Goal: Task Accomplishment & Management: Manage account settings

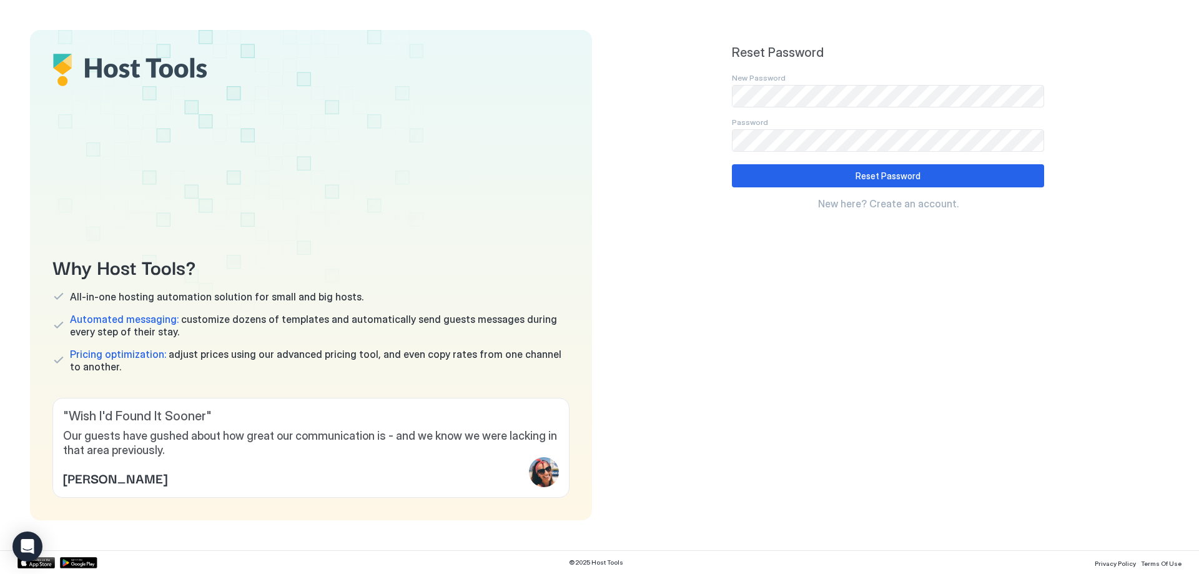
click at [699, 136] on div "Reset Password New Password Password Reset Password New here? Create an account." at bounding box center [888, 275] width 562 height 490
click at [891, 177] on div "Reset Password" at bounding box center [888, 175] width 65 height 13
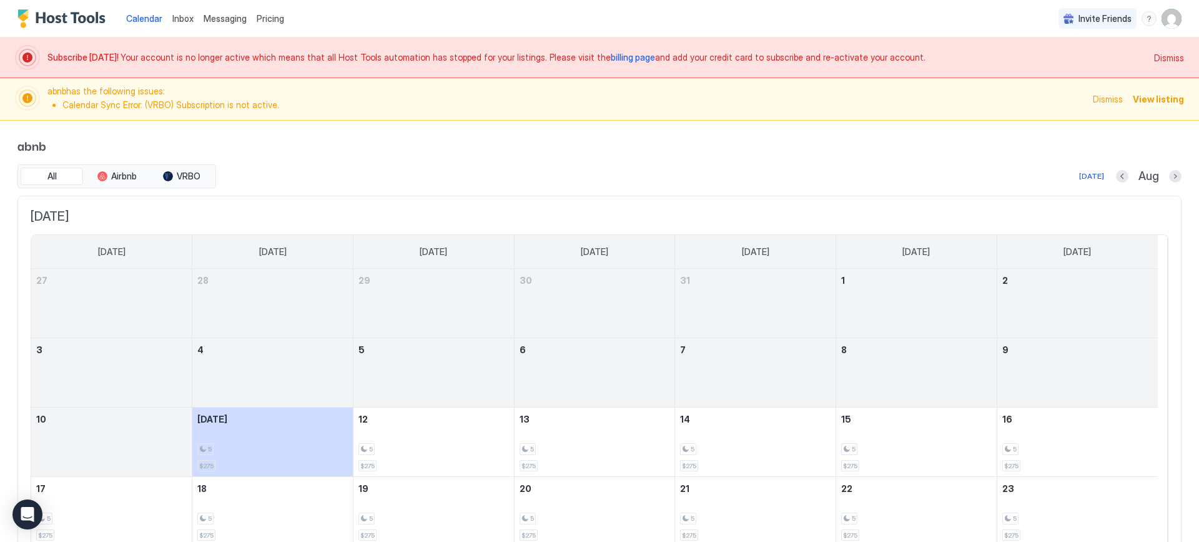
click at [611, 62] on span "billing page" at bounding box center [633, 57] width 44 height 11
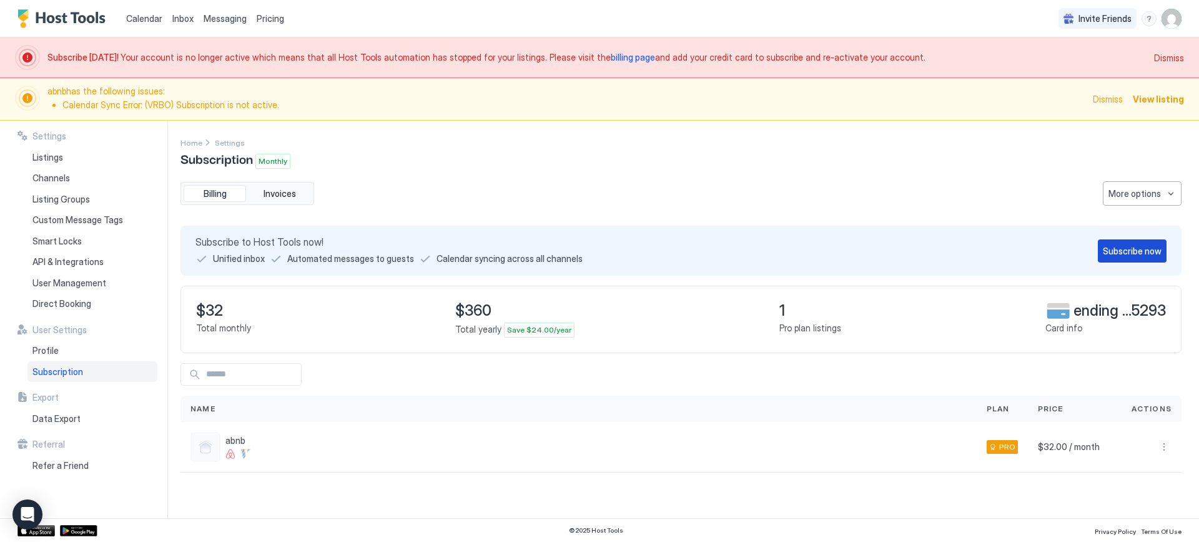
click at [1133, 252] on div "Subscribe now" at bounding box center [1132, 250] width 59 height 13
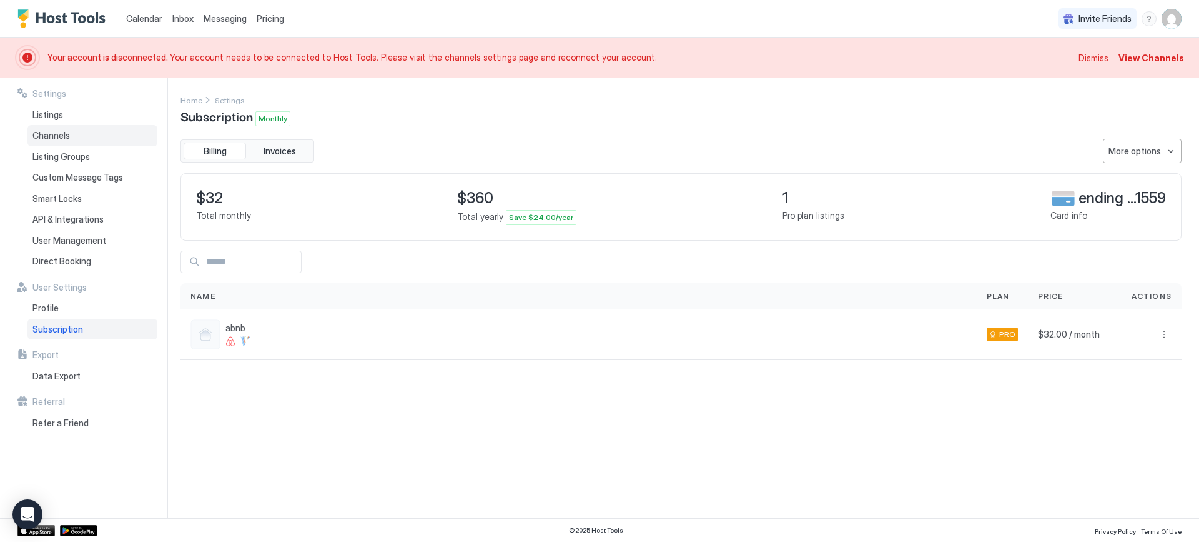
click at [62, 137] on span "Channels" at bounding box center [50, 135] width 37 height 11
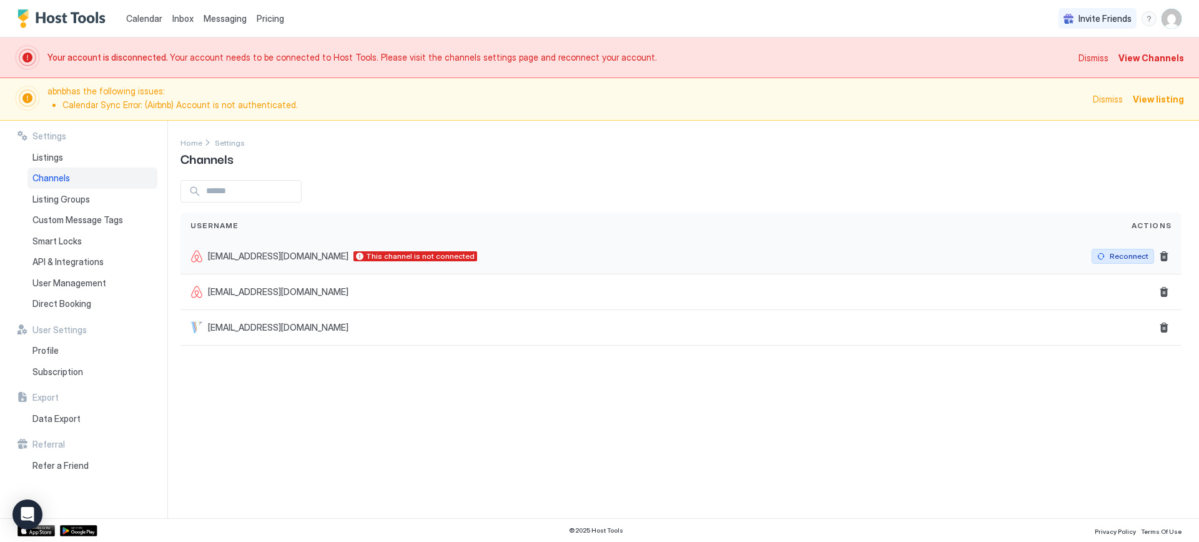
click at [1129, 255] on div "Reconnect" at bounding box center [1129, 255] width 39 height 11
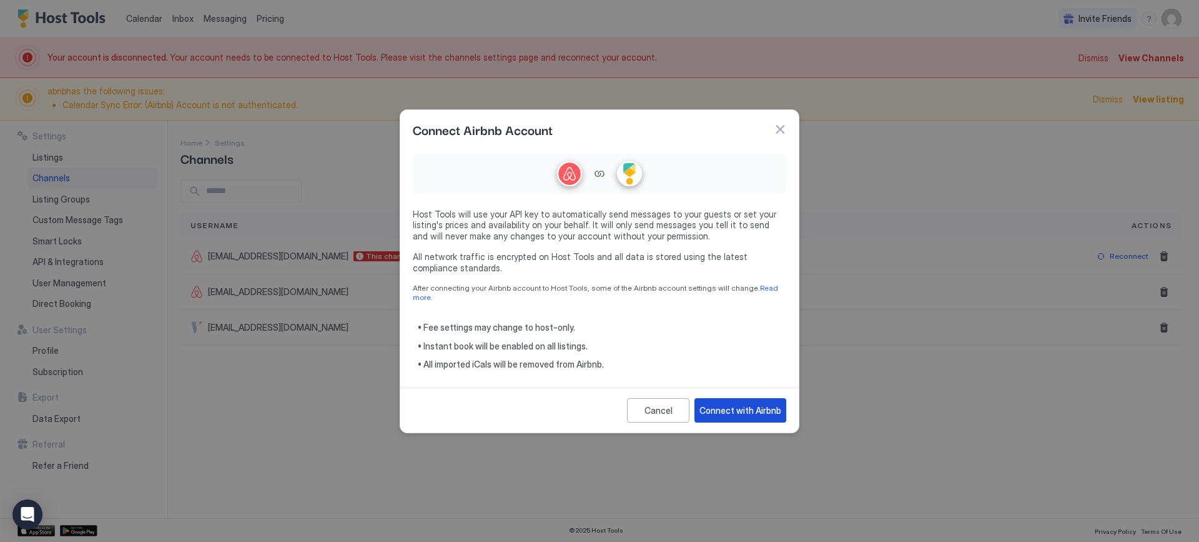
click at [737, 406] on div "Connect with Airbnb" at bounding box center [741, 410] width 82 height 13
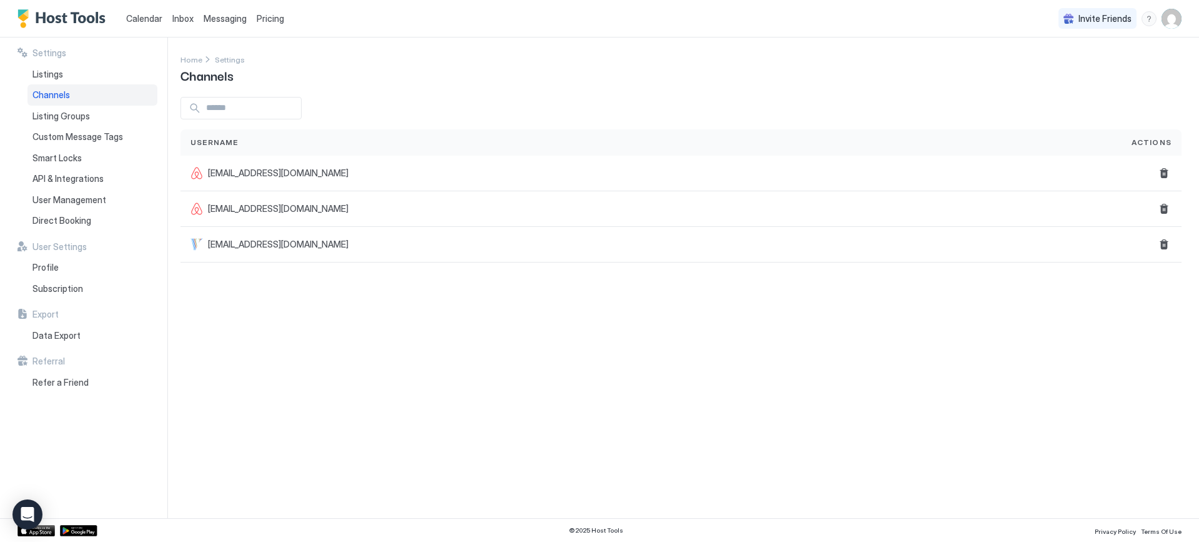
click at [150, 18] on span "Calendar" at bounding box center [144, 18] width 36 height 11
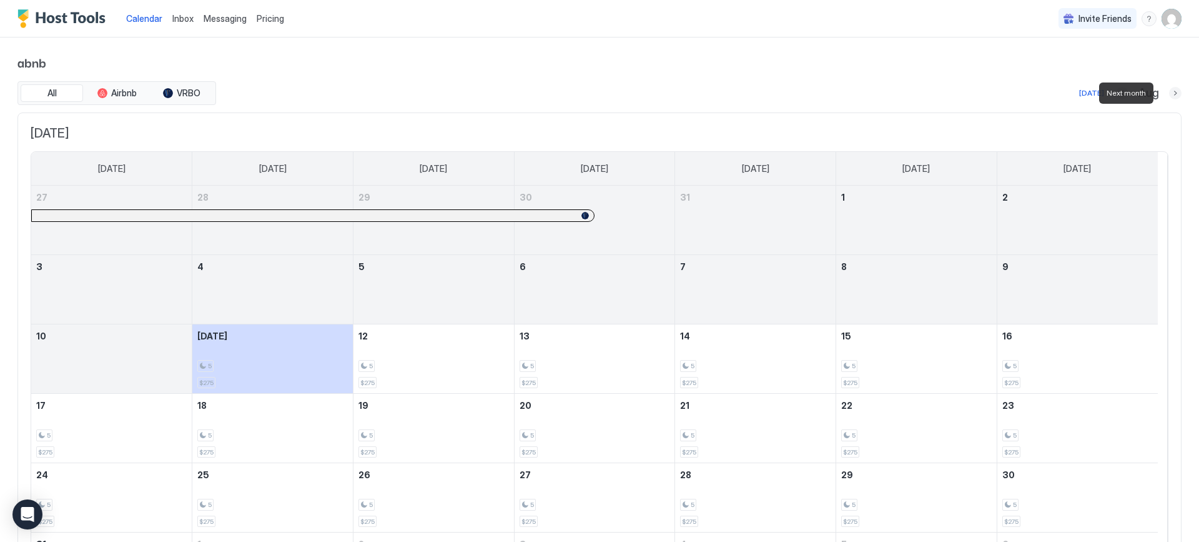
click at [1169, 94] on button "Next month" at bounding box center [1175, 93] width 12 height 12
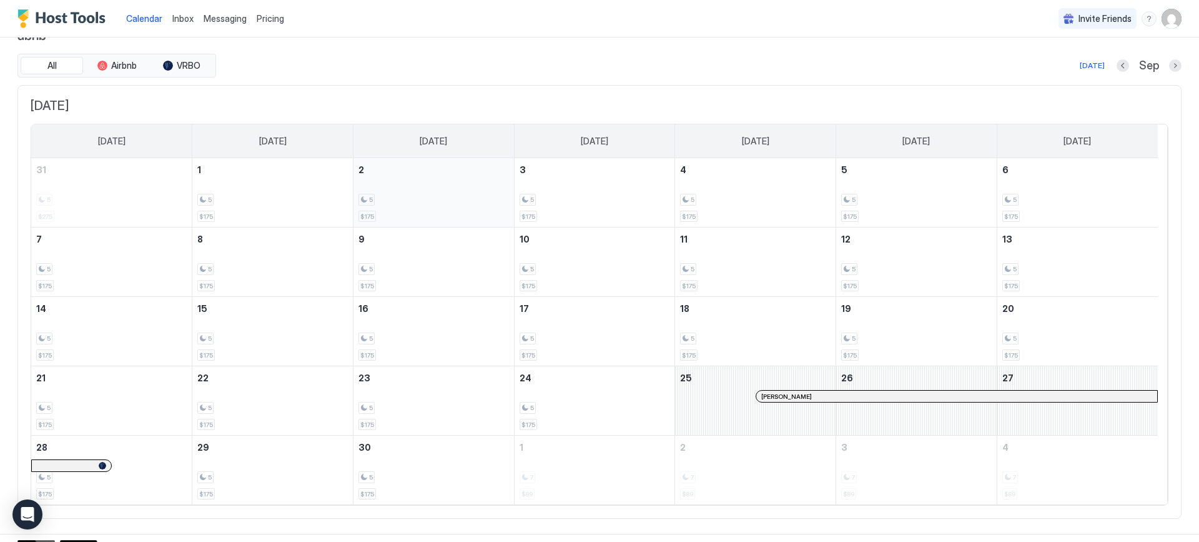
scroll to position [42, 0]
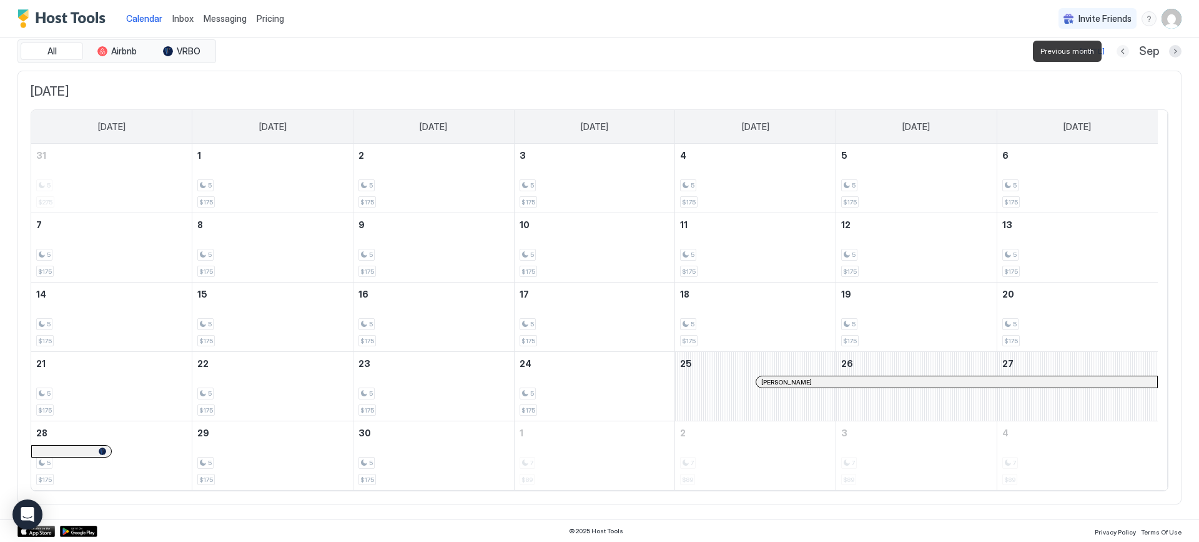
click at [1117, 49] on button "Previous month" at bounding box center [1123, 51] width 12 height 12
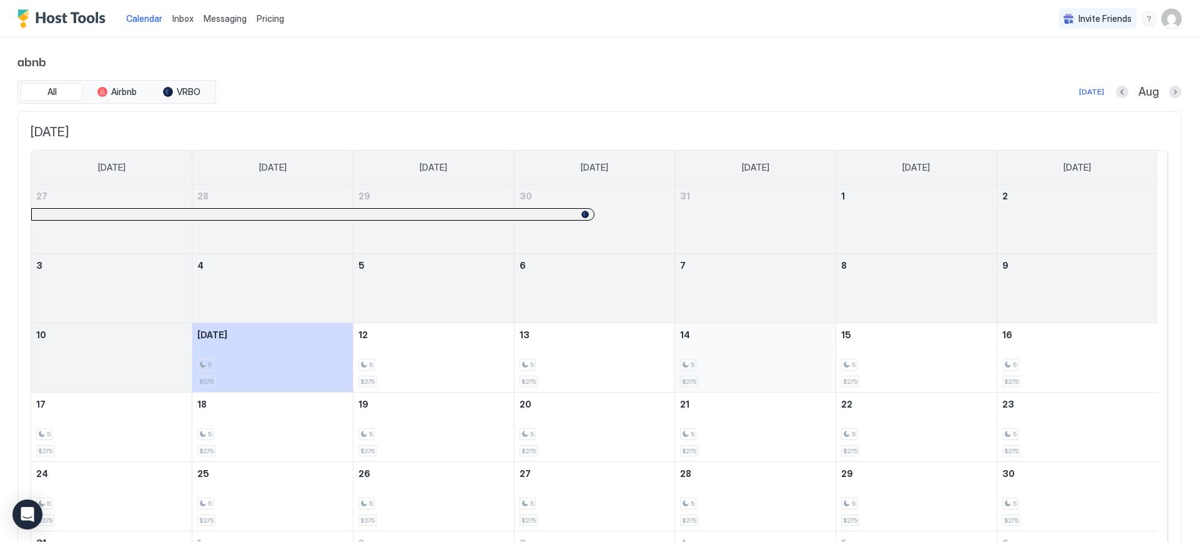
scroll to position [0, 0]
click at [1165, 21] on img "User profile" at bounding box center [1172, 19] width 20 height 20
click at [1054, 67] on span "Settings" at bounding box center [1050, 69] width 34 height 11
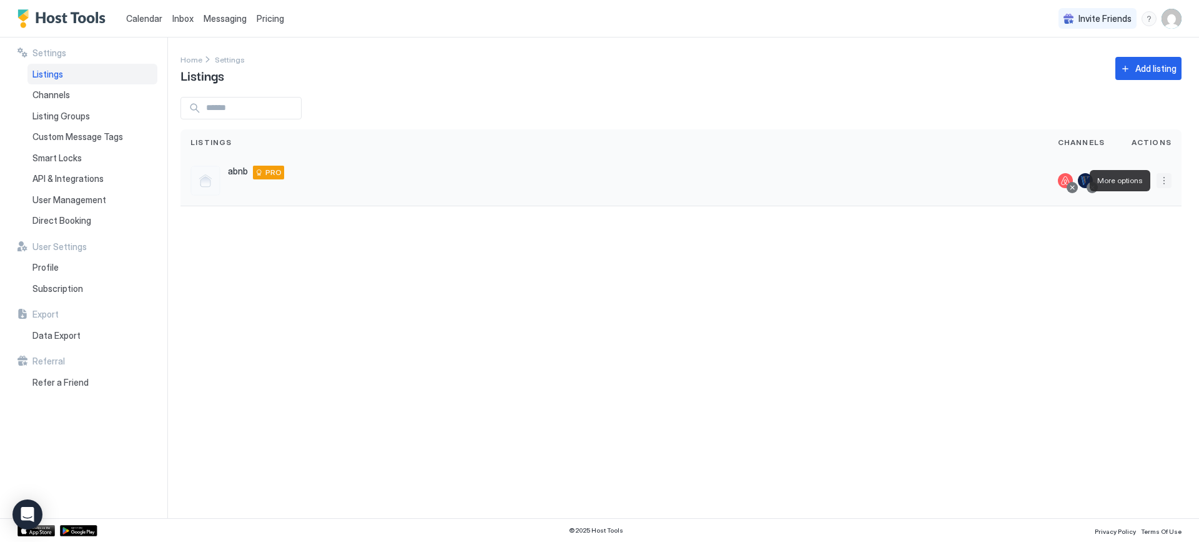
click at [1166, 181] on button "More options" at bounding box center [1164, 180] width 15 height 15
click at [1054, 202] on span "Listing Settings" at bounding box center [1059, 198] width 56 height 9
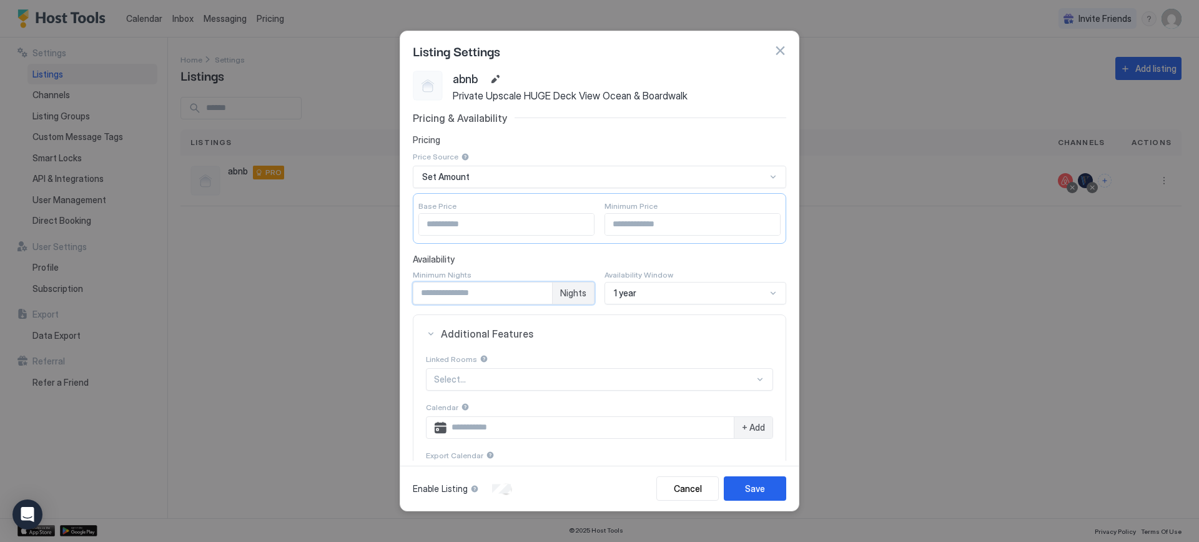
click at [535, 292] on input "*" at bounding box center [483, 292] width 139 height 21
click at [534, 295] on input "*" at bounding box center [483, 292] width 139 height 21
click at [537, 295] on input "**" at bounding box center [483, 292] width 139 height 21
click at [537, 289] on input "*" at bounding box center [483, 292] width 139 height 21
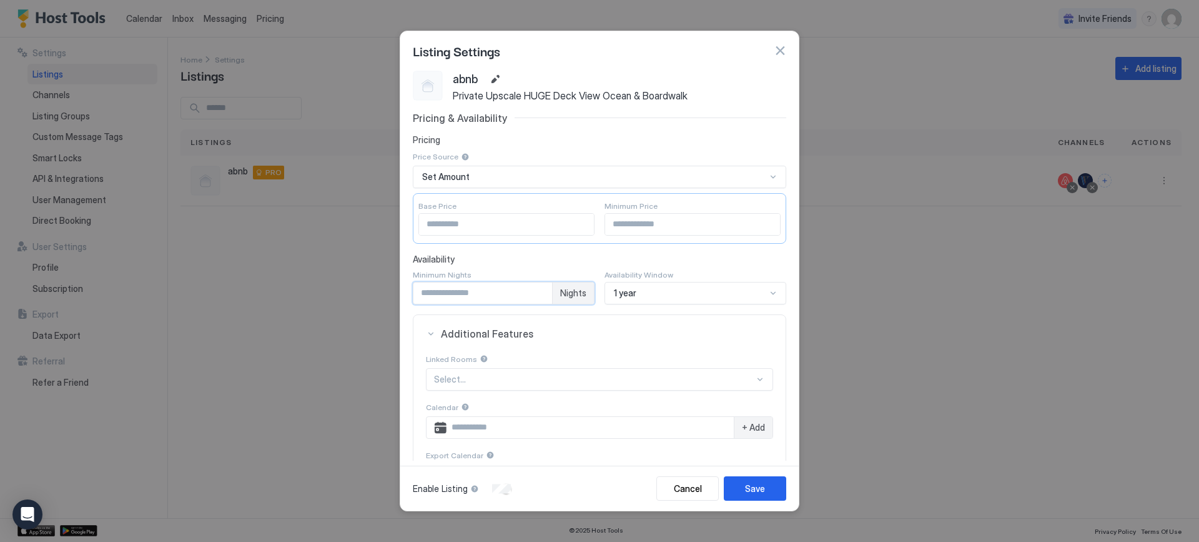
click at [533, 295] on input "**" at bounding box center [483, 292] width 139 height 21
click at [533, 292] on input "*" at bounding box center [483, 292] width 139 height 21
click at [537, 292] on input "*" at bounding box center [483, 292] width 139 height 21
click at [535, 293] on input "*" at bounding box center [483, 292] width 139 height 21
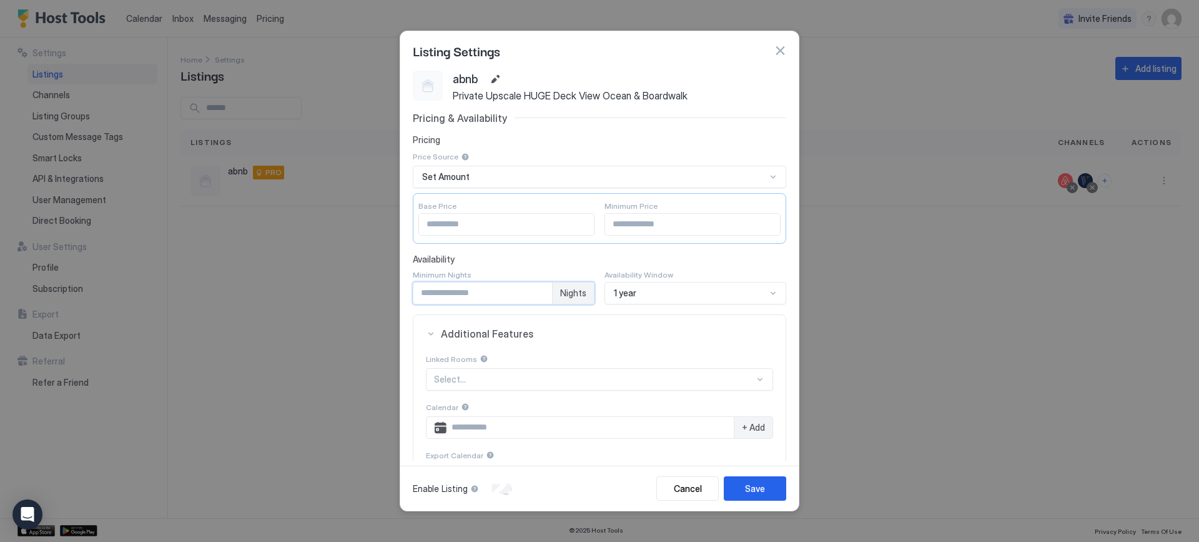
click at [535, 289] on input "*" at bounding box center [483, 292] width 139 height 21
type input "*"
click at [535, 289] on input "*" at bounding box center [483, 292] width 139 height 21
click at [760, 493] on div "Save" at bounding box center [755, 488] width 20 height 13
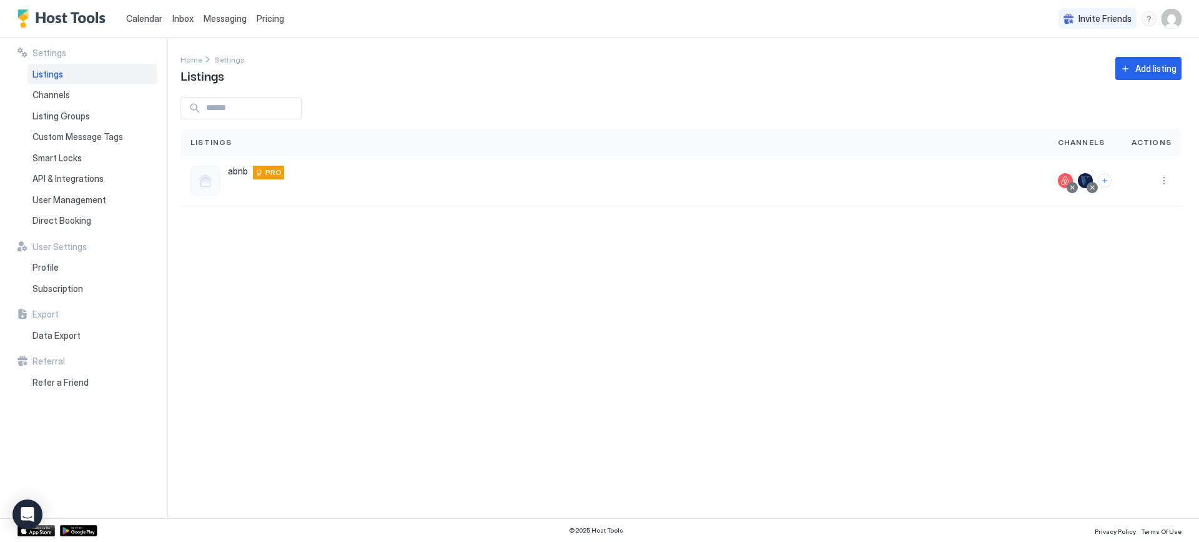
click at [269, 20] on span "Pricing" at bounding box center [270, 18] width 27 height 11
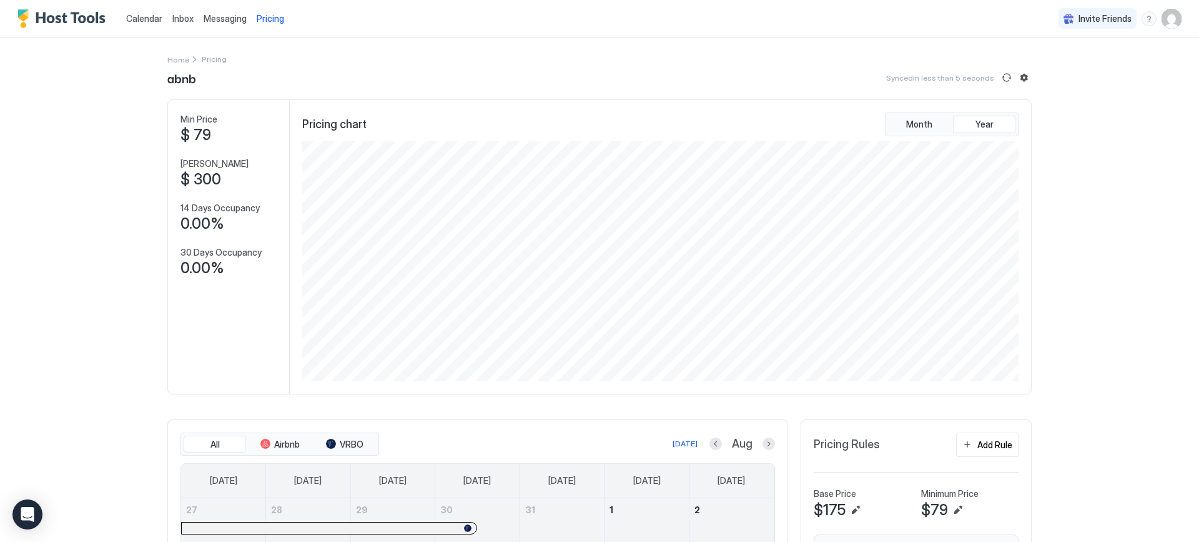
scroll to position [62, 0]
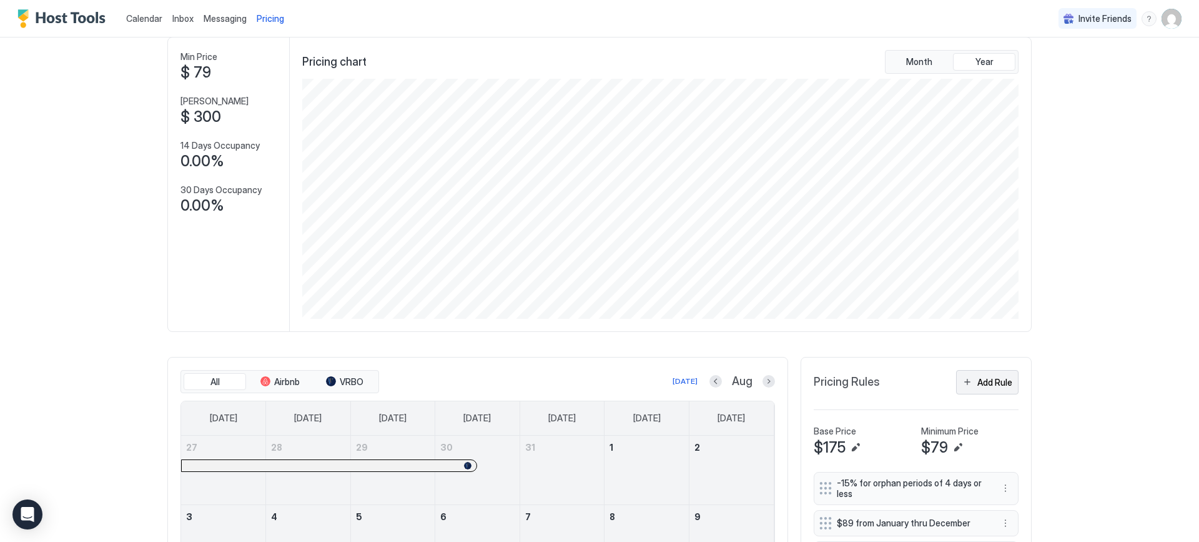
click at [978, 383] on div "Add Rule" at bounding box center [995, 381] width 35 height 13
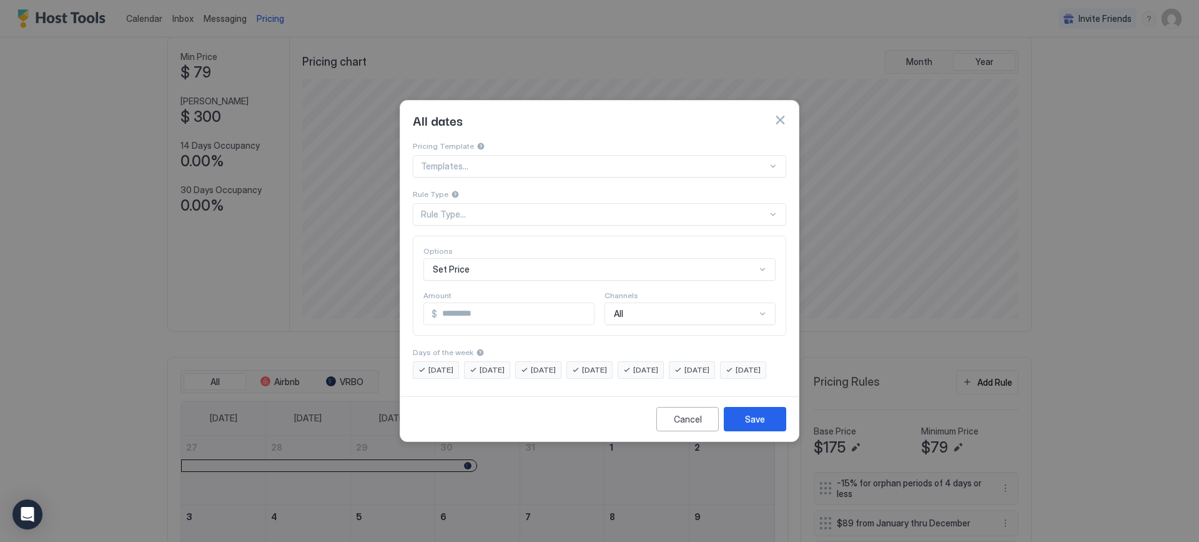
click at [424, 209] on div "Rule Type..." at bounding box center [594, 214] width 347 height 11
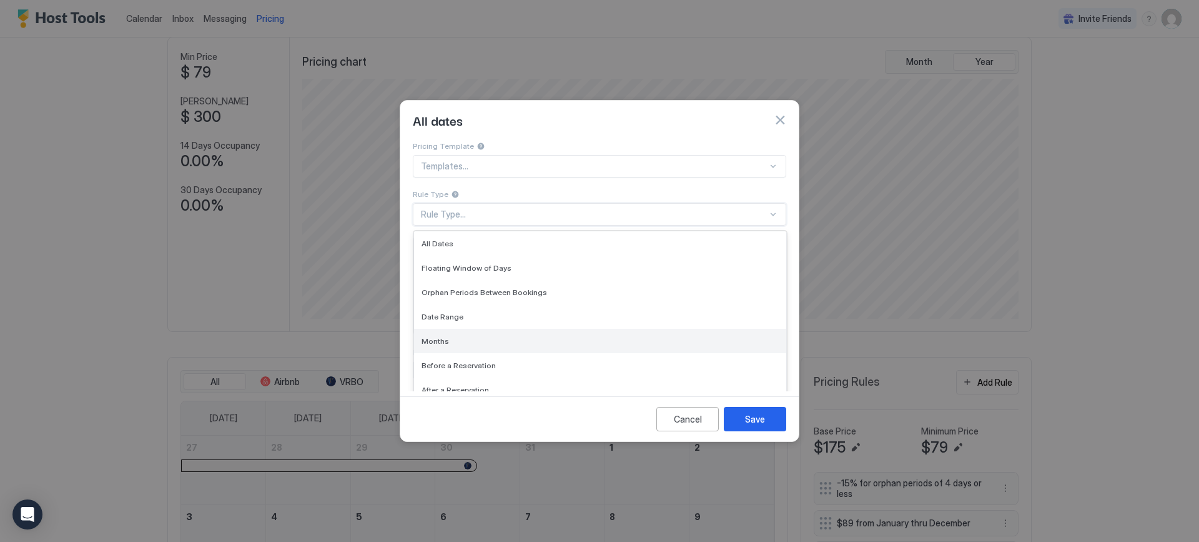
click at [436, 336] on span "Months" at bounding box center [435, 340] width 27 height 9
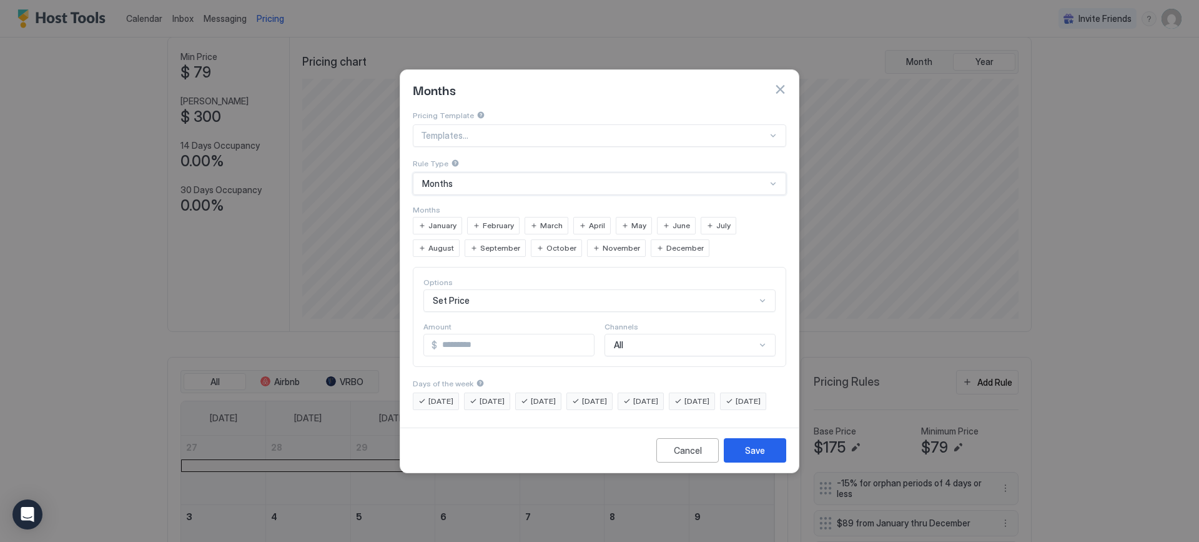
click at [454, 242] on span "August" at bounding box center [442, 247] width 26 height 11
click at [480, 242] on span "September" at bounding box center [500, 247] width 40 height 11
click at [547, 242] on span "October" at bounding box center [562, 247] width 30 height 11
click at [603, 242] on span "November" at bounding box center [621, 247] width 37 height 11
click at [651, 243] on div "December" at bounding box center [680, 247] width 59 height 17
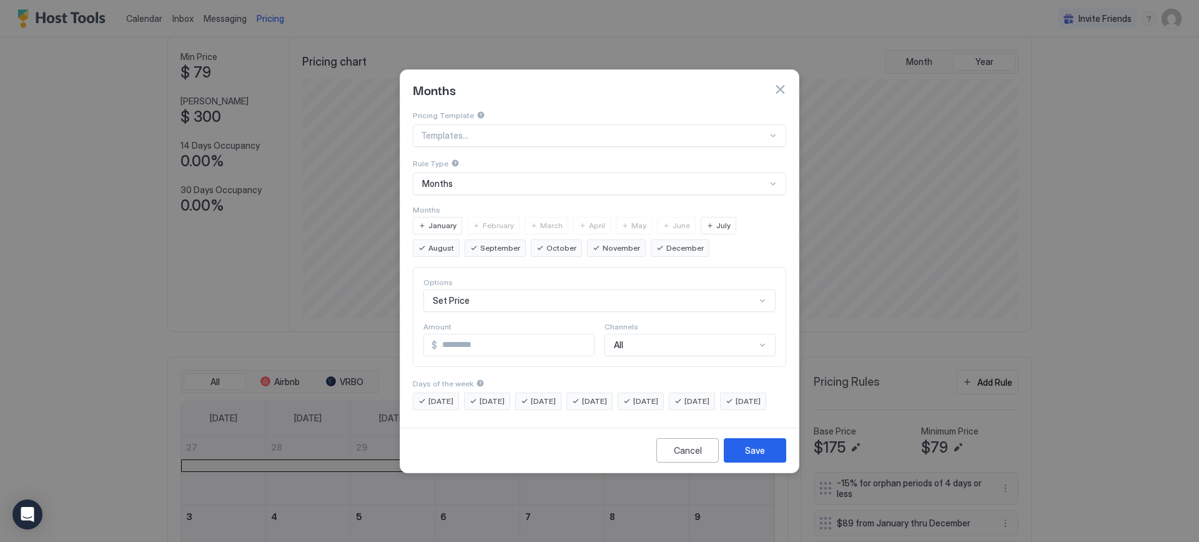
click at [447, 220] on span "January" at bounding box center [443, 225] width 28 height 11
click at [496, 220] on span "February" at bounding box center [498, 225] width 31 height 11
click at [540, 220] on span "March" at bounding box center [551, 225] width 22 height 11
click at [589, 220] on span "April" at bounding box center [597, 225] width 16 height 11
click at [621, 217] on div "May" at bounding box center [634, 225] width 36 height 17
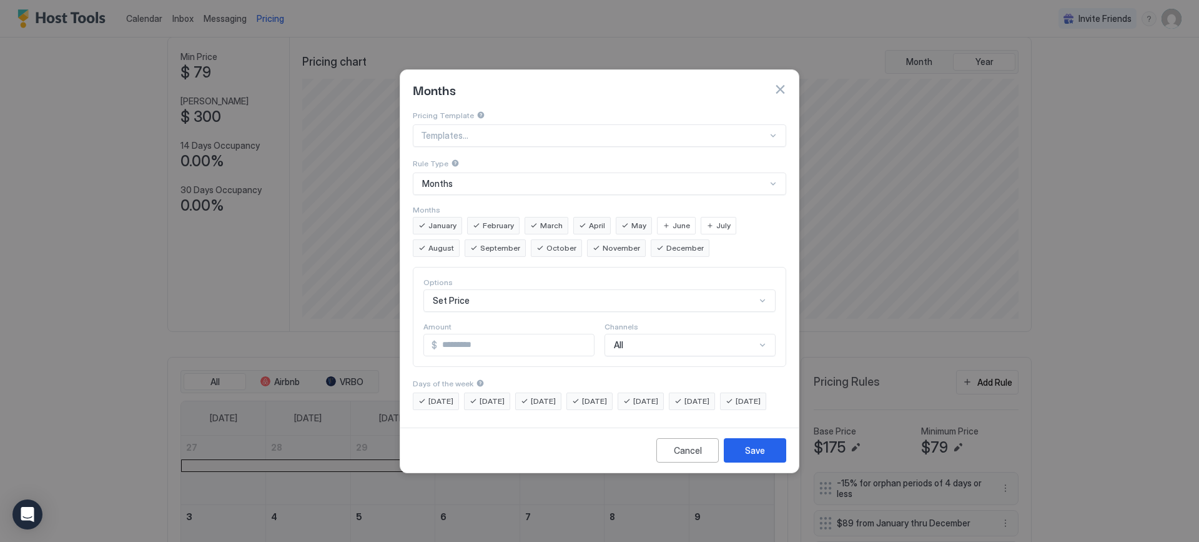
click at [633, 220] on span "May" at bounding box center [639, 225] width 15 height 11
click at [596, 220] on span "April" at bounding box center [597, 225] width 16 height 11
click at [552, 220] on span "March" at bounding box center [551, 225] width 22 height 11
click at [496, 220] on span "February" at bounding box center [498, 225] width 31 height 11
click at [447, 220] on span "January" at bounding box center [443, 225] width 28 height 11
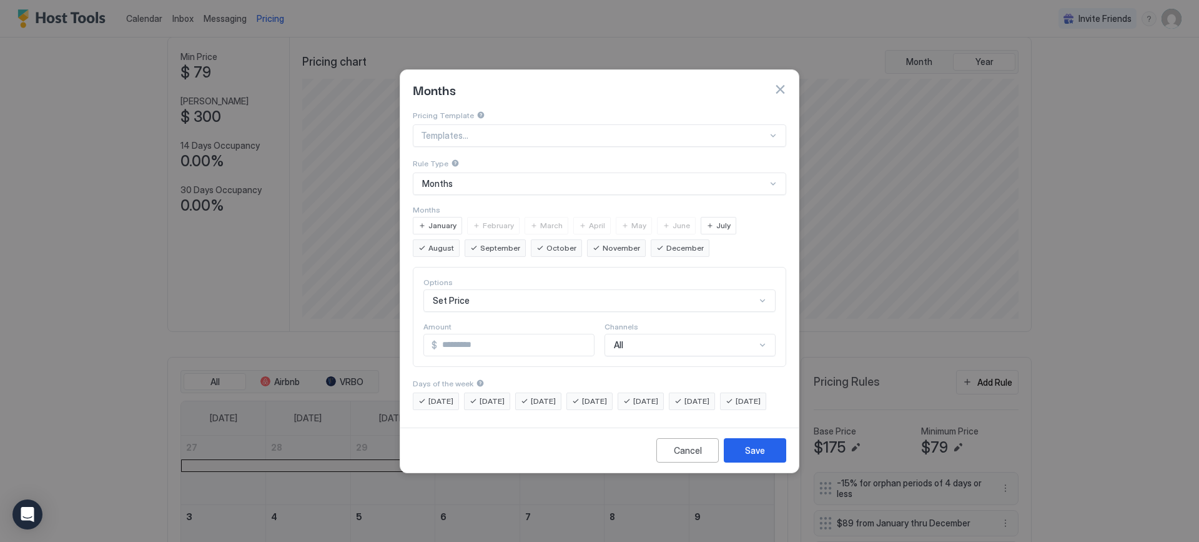
click at [480, 242] on span "September" at bounding box center [500, 247] width 40 height 11
click at [547, 242] on span "October" at bounding box center [562, 247] width 30 height 11
click at [603, 242] on span "November" at bounding box center [621, 247] width 37 height 11
click at [667, 242] on span "December" at bounding box center [685, 247] width 37 height 11
click at [719, 220] on span "July" at bounding box center [724, 225] width 14 height 11
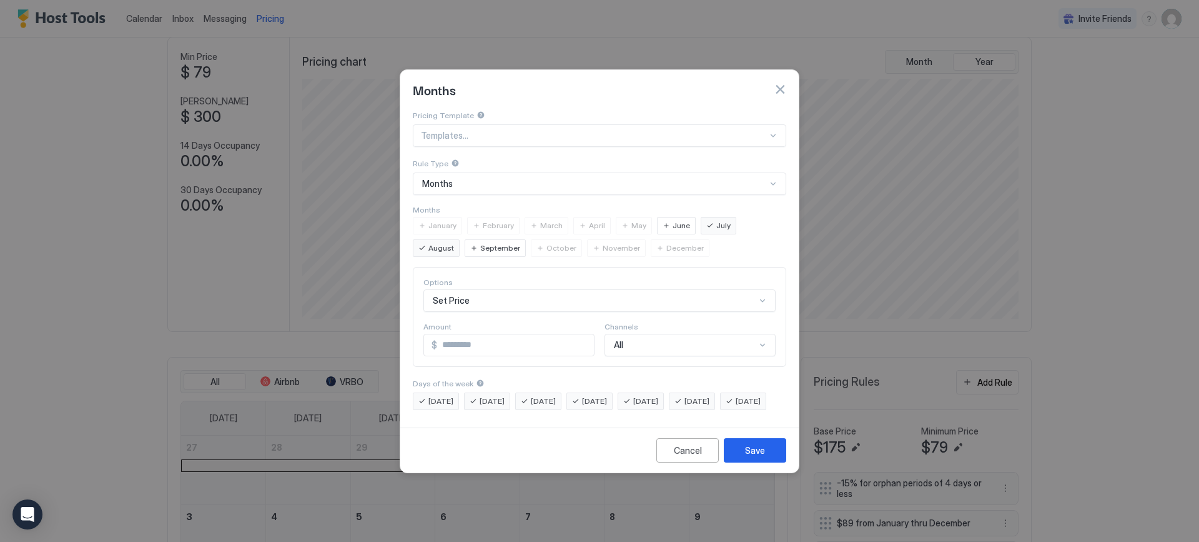
click at [673, 220] on span "June" at bounding box center [681, 225] width 17 height 11
click at [675, 220] on span "June" at bounding box center [681, 225] width 17 height 11
click at [717, 220] on span "July" at bounding box center [724, 225] width 14 height 11
click at [673, 220] on span "June" at bounding box center [681, 225] width 17 height 11
click at [681, 220] on span "June" at bounding box center [681, 225] width 17 height 11
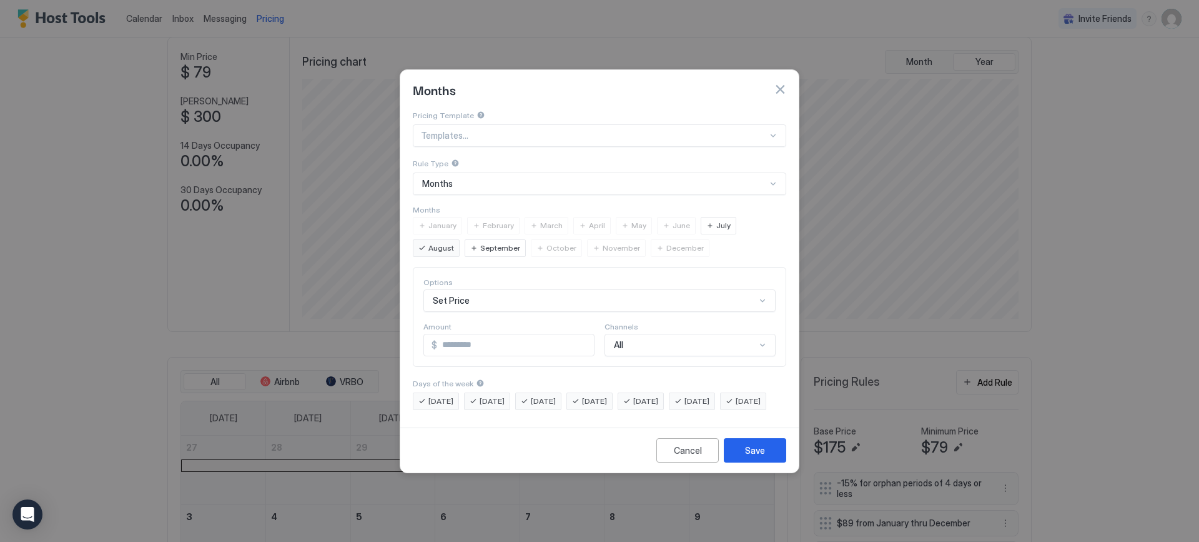
scroll to position [61, 0]
click at [763, 290] on div "Set Price" at bounding box center [600, 300] width 352 height 22
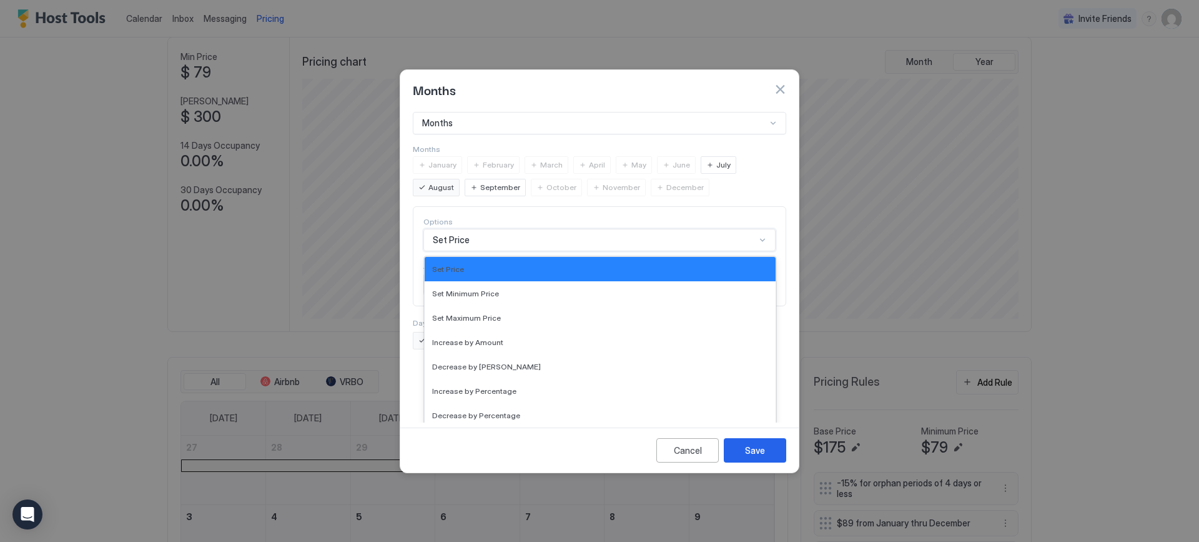
scroll to position [0, 0]
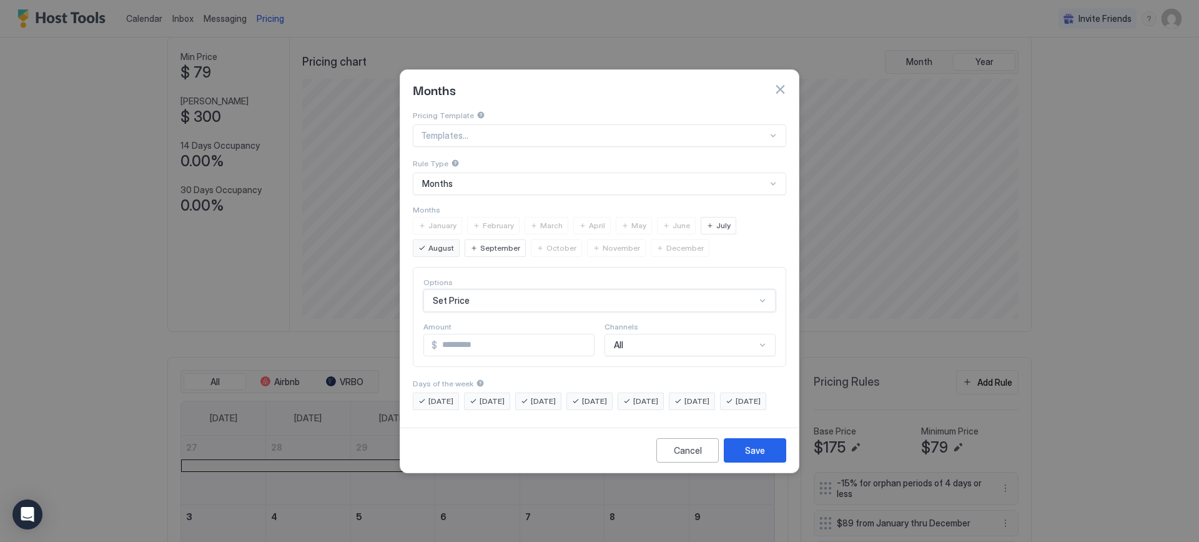
click at [457, 227] on div "Pricing Template Templates... Rule Type Months Months January February March Ap…" at bounding box center [600, 259] width 374 height 301
click at [450, 334] on input "*" at bounding box center [515, 344] width 157 height 21
type input "***"
click at [607, 395] on span "[DATE]" at bounding box center [594, 400] width 25 height 11
click at [658, 395] on span "[DATE]" at bounding box center [645, 400] width 25 height 11
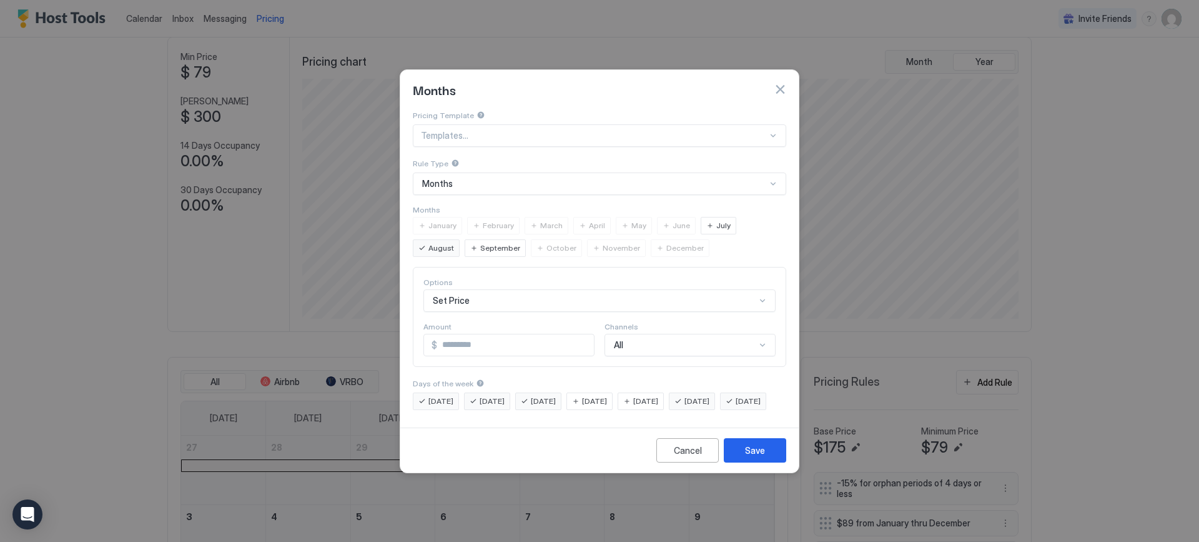
click at [710, 395] on span "[DATE]" at bounding box center [697, 400] width 25 height 11
click at [757, 457] on div "Save" at bounding box center [755, 450] width 20 height 13
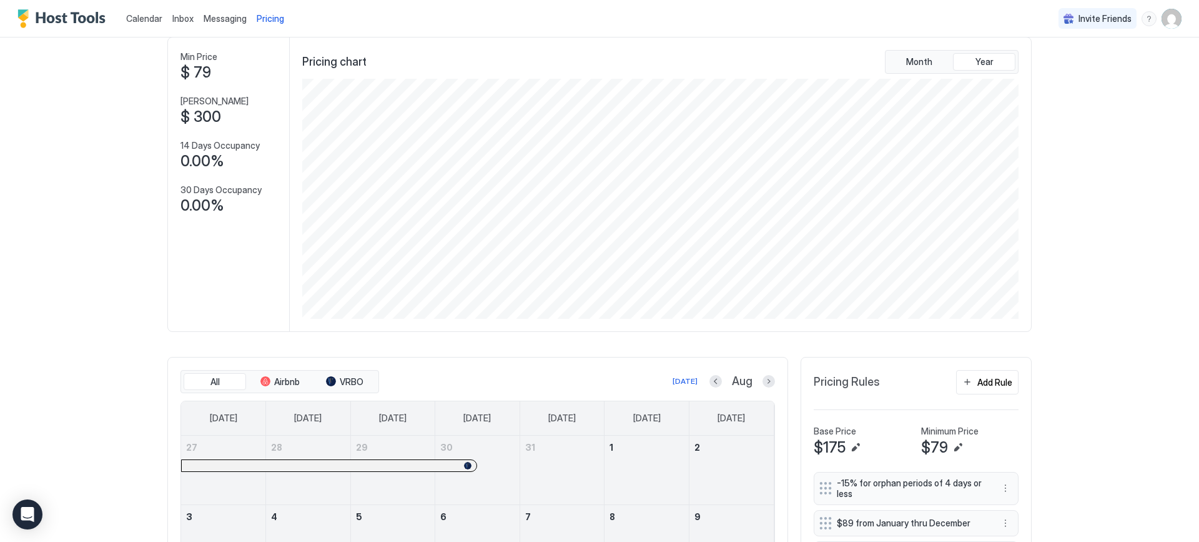
click at [265, 21] on span "Pricing" at bounding box center [270, 18] width 27 height 11
click at [265, 19] on span "Pricing" at bounding box center [270, 18] width 27 height 11
click at [825, 386] on span "Pricing Rules" at bounding box center [847, 382] width 66 height 14
click at [845, 384] on span "Pricing Rules" at bounding box center [847, 382] width 66 height 14
click at [971, 382] on button "Add Rule" at bounding box center [987, 382] width 62 height 24
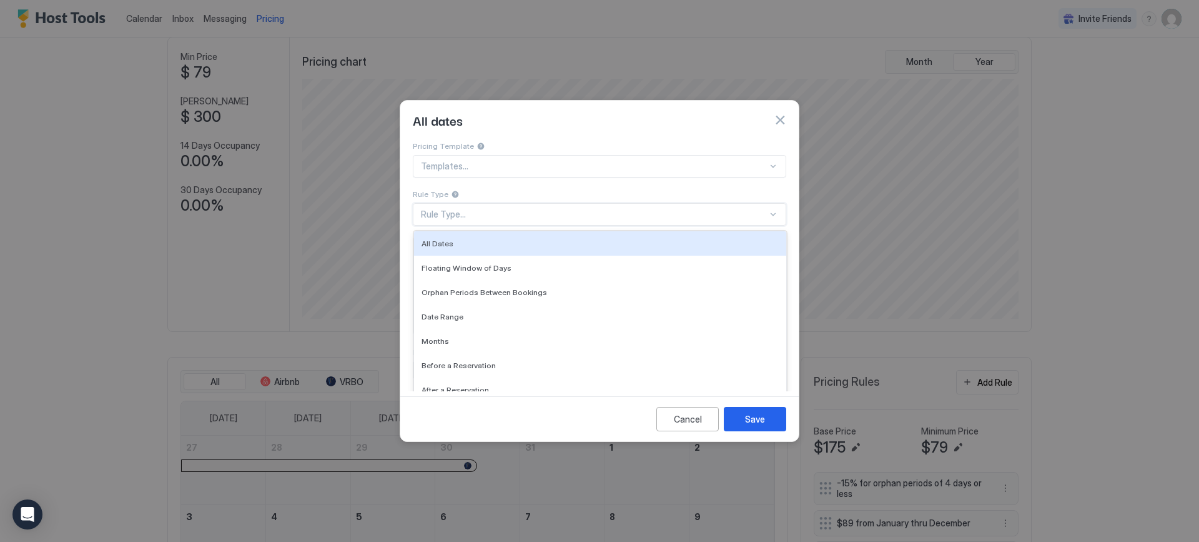
click at [453, 209] on div "Rule Type..." at bounding box center [594, 214] width 347 height 11
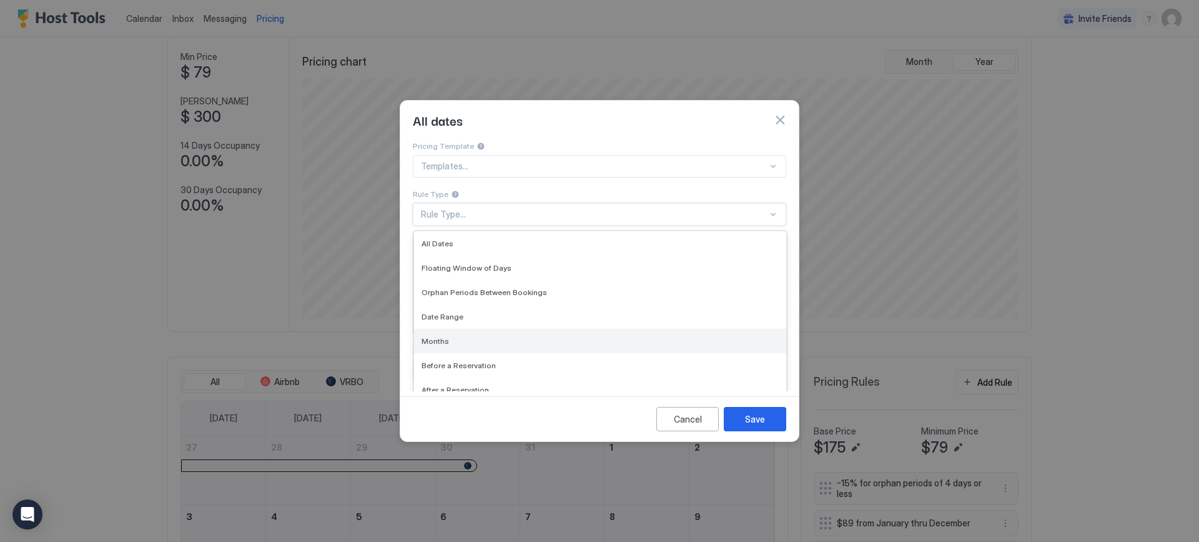
click at [439, 336] on span "Months" at bounding box center [435, 340] width 27 height 9
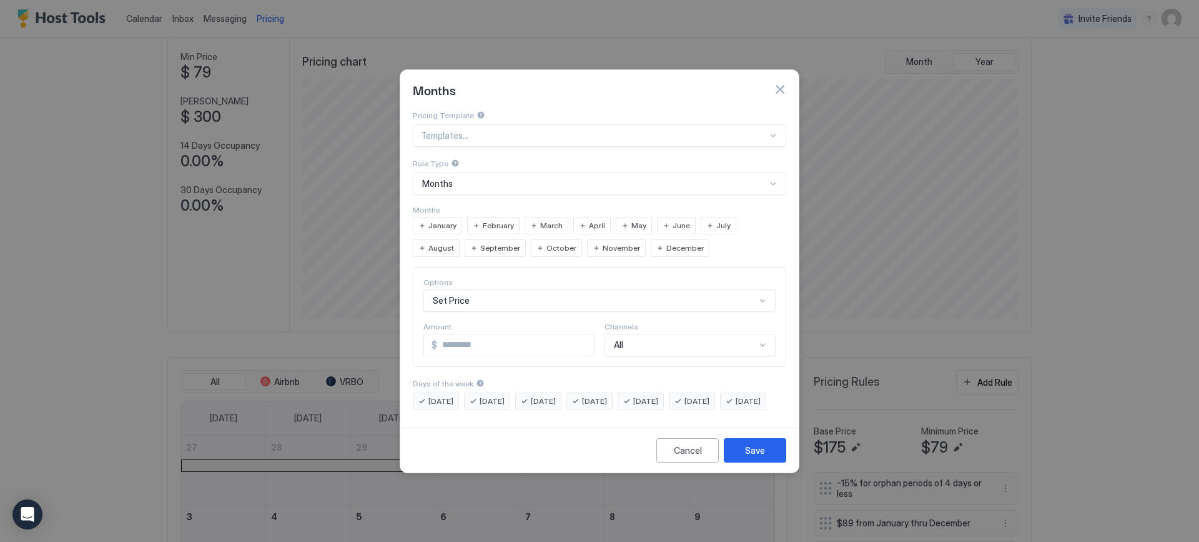
click at [480, 242] on span "September" at bounding box center [500, 247] width 40 height 11
click at [436, 339] on span "$" at bounding box center [435, 344] width 6 height 11
click at [442, 334] on input "*" at bounding box center [515, 344] width 157 height 21
click at [450, 334] on input "****" at bounding box center [515, 344] width 157 height 21
type input "***"
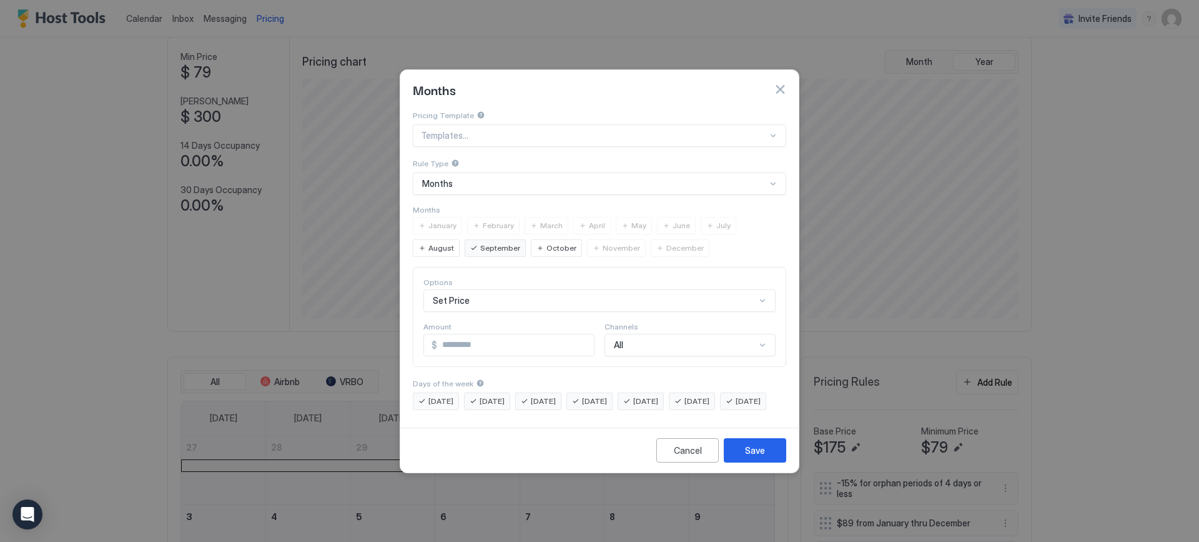
click at [607, 395] on span "[DATE]" at bounding box center [594, 400] width 25 height 11
click at [658, 395] on span "[DATE]" at bounding box center [645, 400] width 25 height 11
click at [710, 395] on span "[DATE]" at bounding box center [697, 400] width 25 height 11
click at [764, 457] on div "Save" at bounding box center [755, 450] width 20 height 13
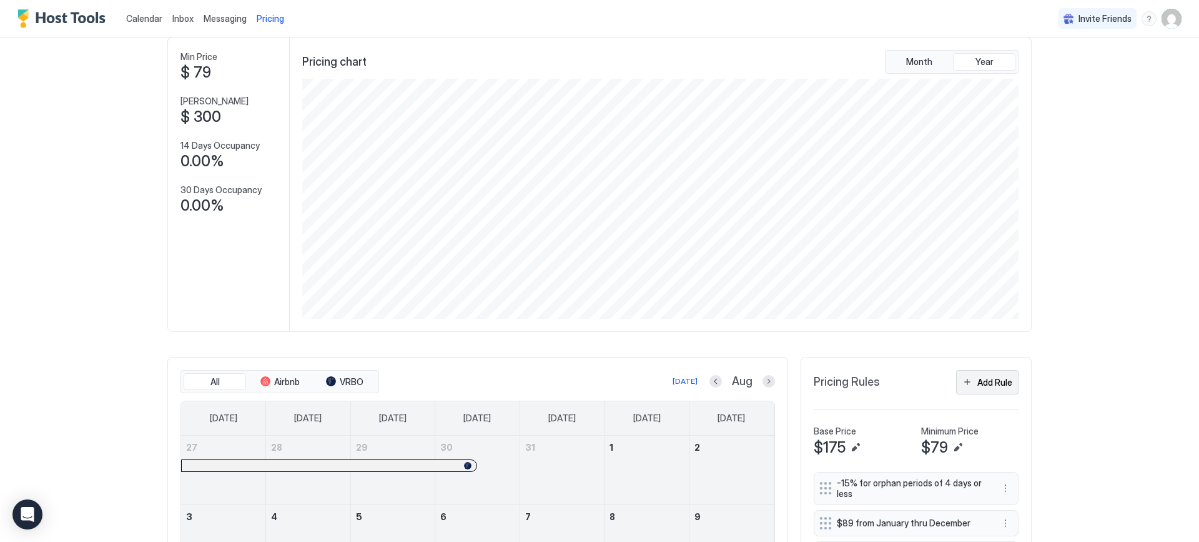
click at [978, 382] on div "Add Rule" at bounding box center [995, 381] width 35 height 13
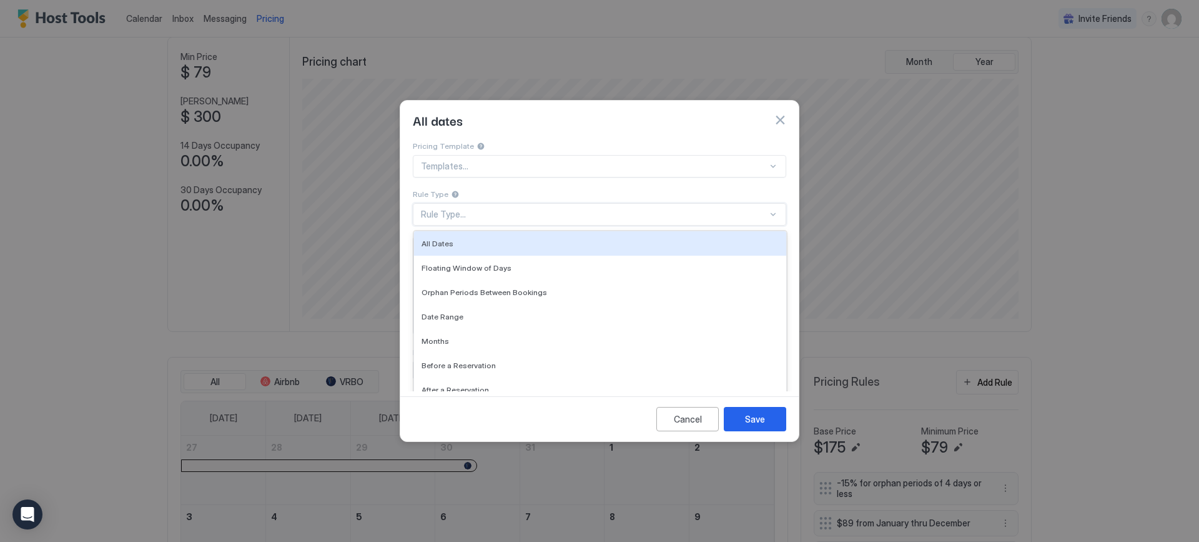
click at [454, 209] on div "Rule Type..." at bounding box center [594, 214] width 347 height 11
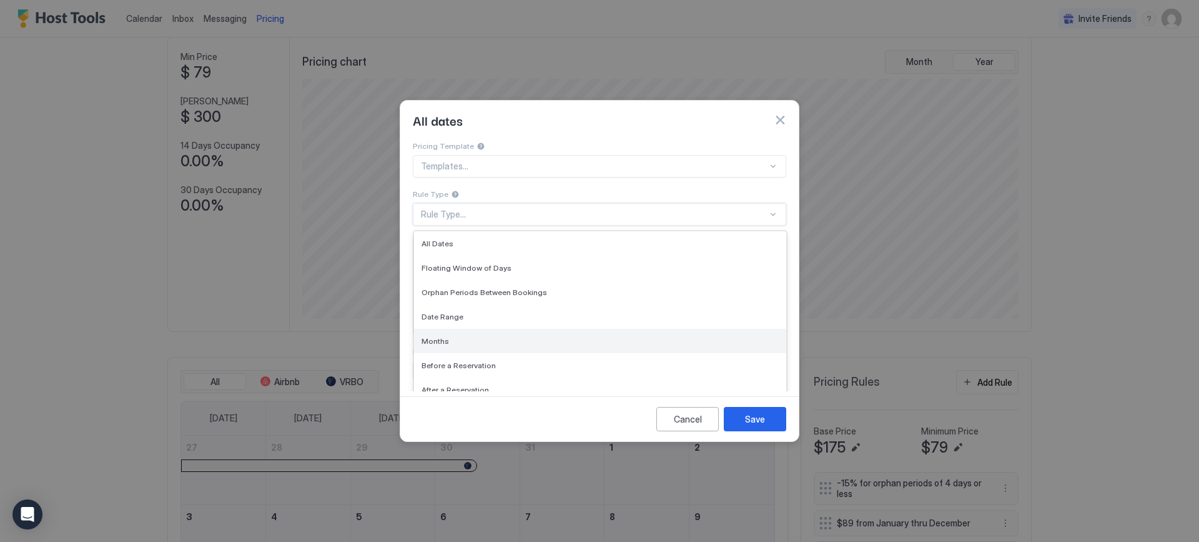
click at [433, 336] on span "Months" at bounding box center [435, 340] width 27 height 9
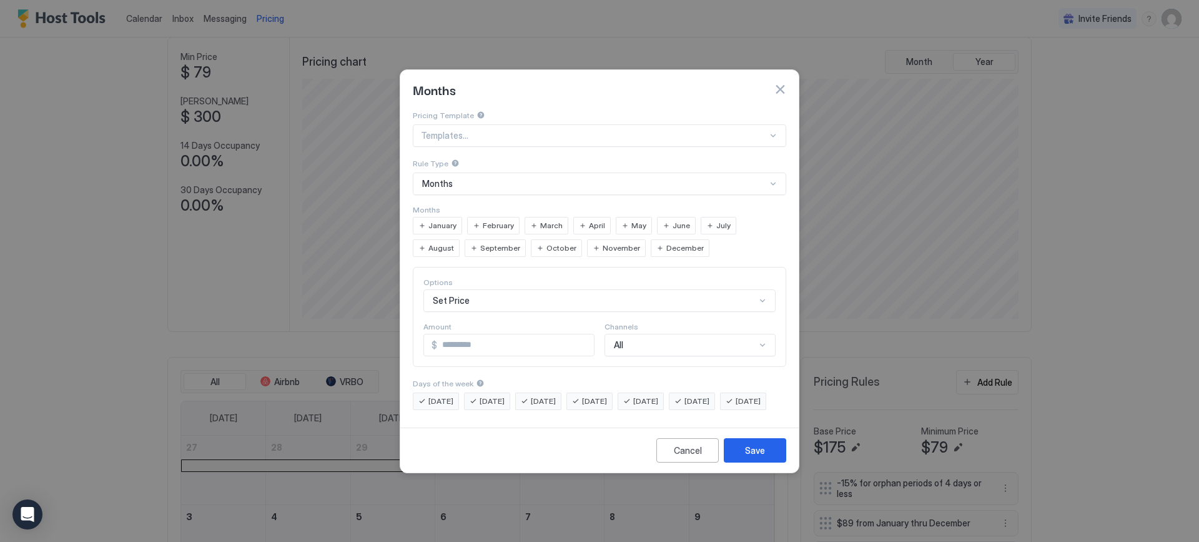
click at [547, 242] on span "October" at bounding box center [562, 247] width 30 height 11
click at [451, 334] on input "*" at bounding box center [515, 344] width 157 height 21
type input "**"
click at [434, 395] on span "[DATE]" at bounding box center [441, 400] width 25 height 11
click at [497, 395] on span "[DATE]" at bounding box center [492, 400] width 25 height 11
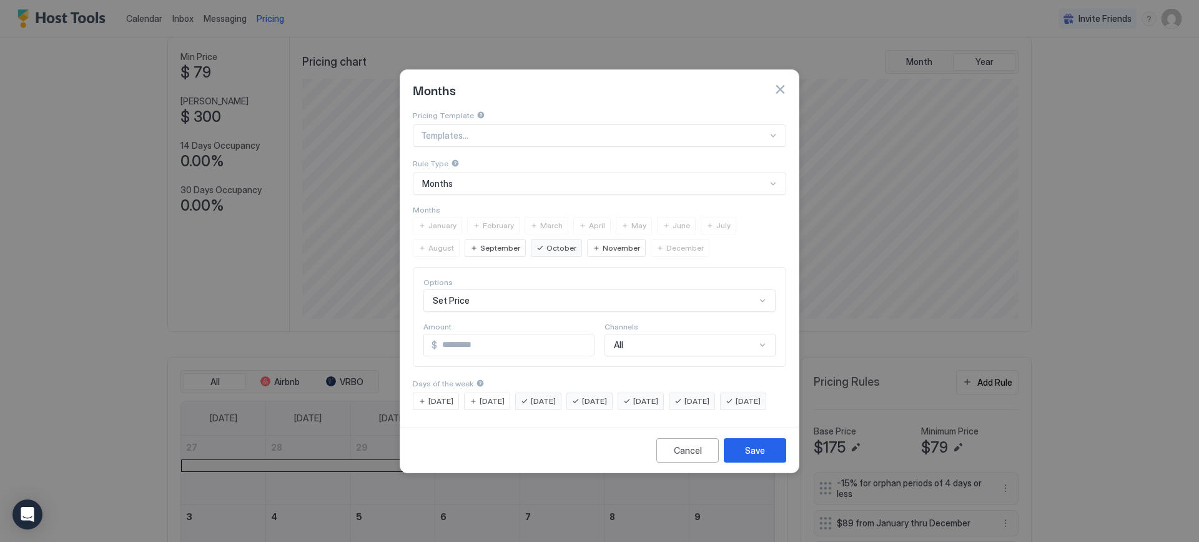
click at [543, 395] on span "[DATE]" at bounding box center [543, 400] width 25 height 11
click at [423, 392] on div "[DATE]" at bounding box center [436, 400] width 46 height 17
click at [483, 395] on span "[DATE]" at bounding box center [492, 400] width 25 height 11
click at [544, 395] on span "[DATE]" at bounding box center [543, 400] width 25 height 11
click at [607, 395] on span "[DATE]" at bounding box center [594, 400] width 25 height 11
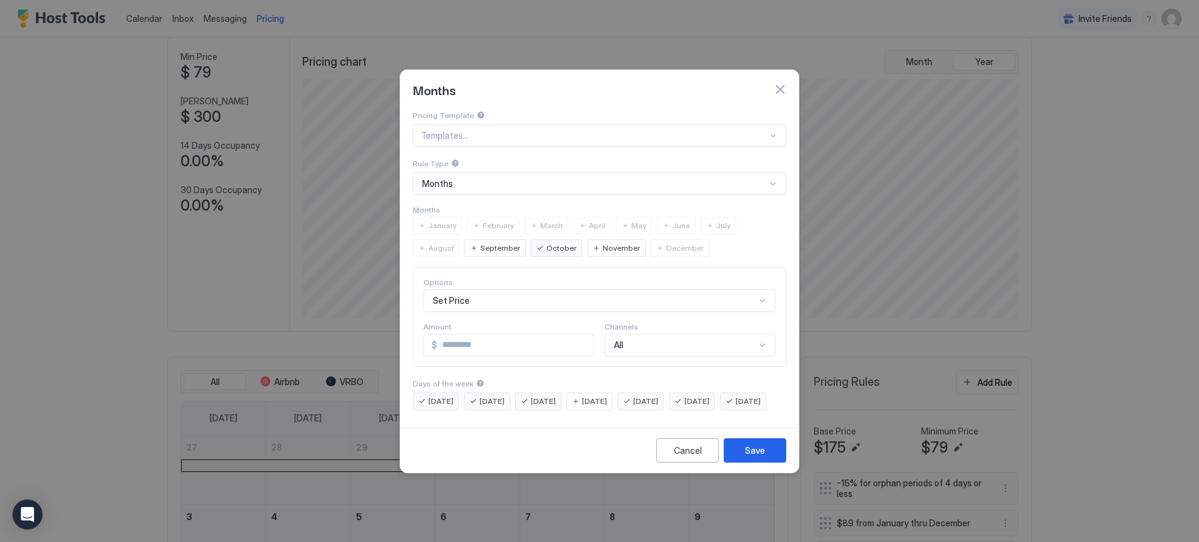
click at [658, 395] on span "[DATE]" at bounding box center [645, 400] width 25 height 11
click at [710, 395] on span "[DATE]" at bounding box center [697, 400] width 25 height 11
click at [760, 457] on div "Save" at bounding box center [755, 450] width 20 height 13
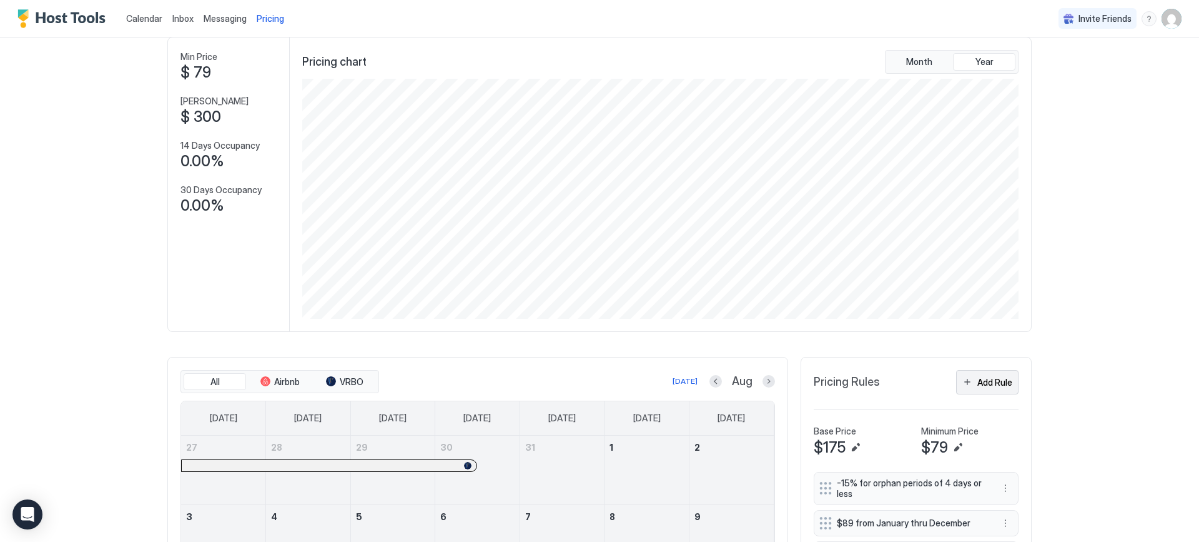
click at [978, 383] on div "Add Rule" at bounding box center [995, 381] width 35 height 13
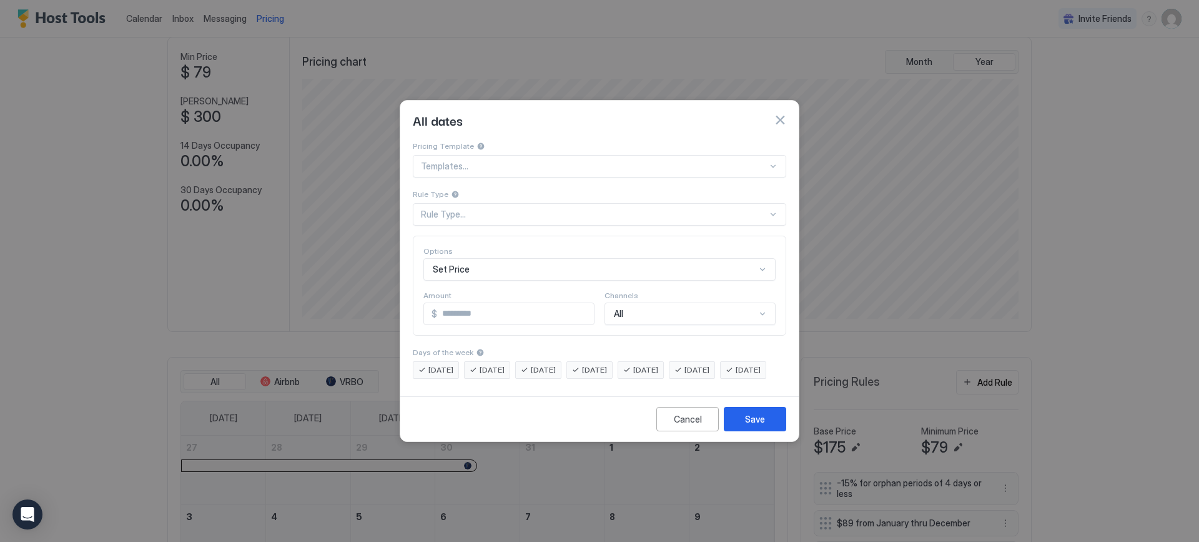
click at [776, 114] on button "button" at bounding box center [780, 120] width 12 height 12
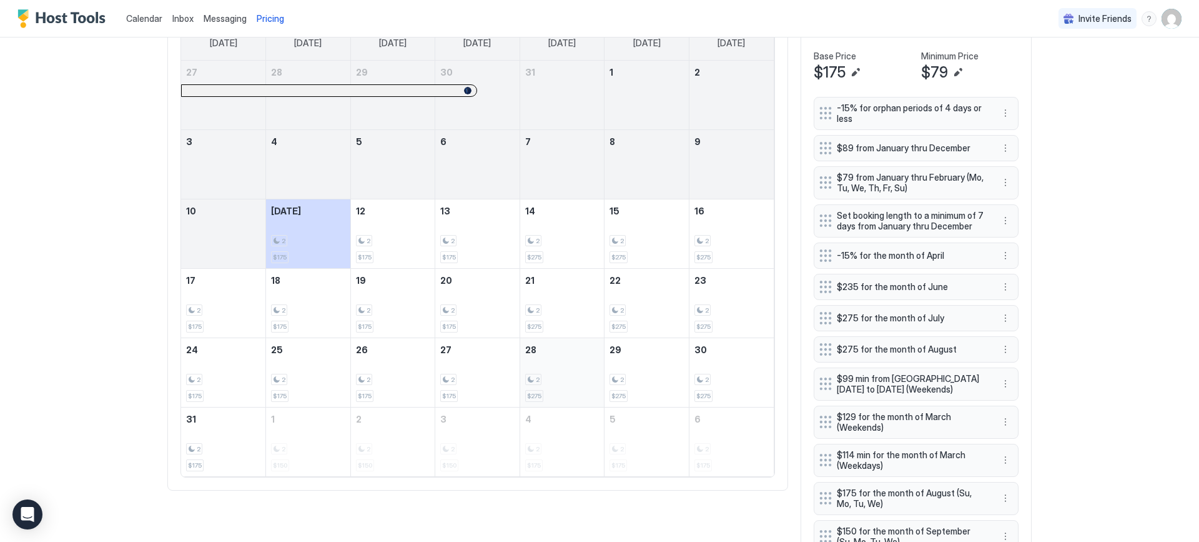
scroll to position [535, 0]
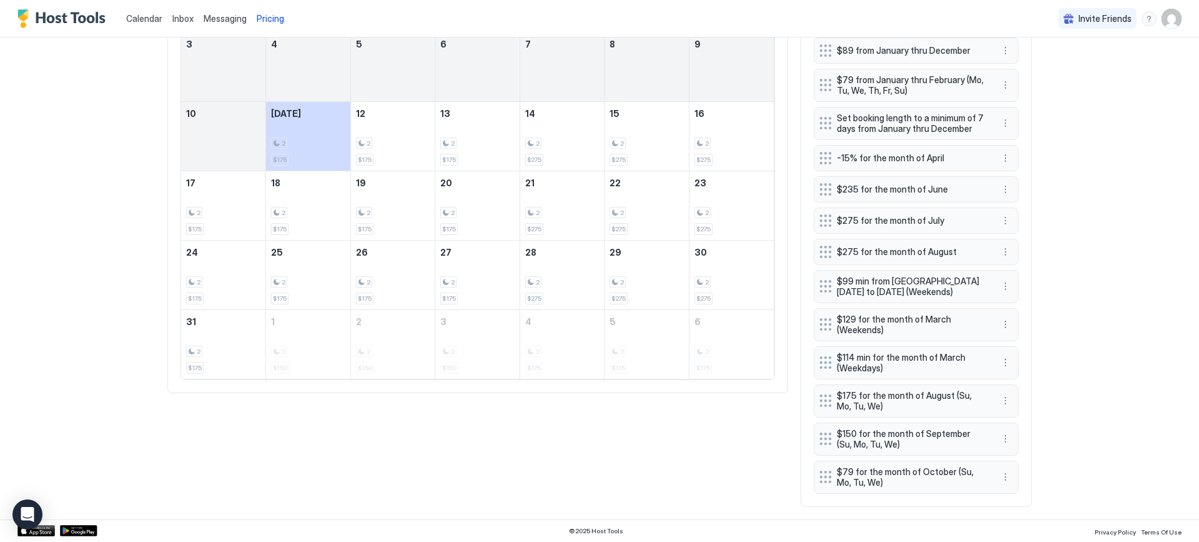
click at [820, 474] on div "-15% for orphan periods of 4 days or less $89 from January thru December $79 fr…" at bounding box center [916, 246] width 205 height 494
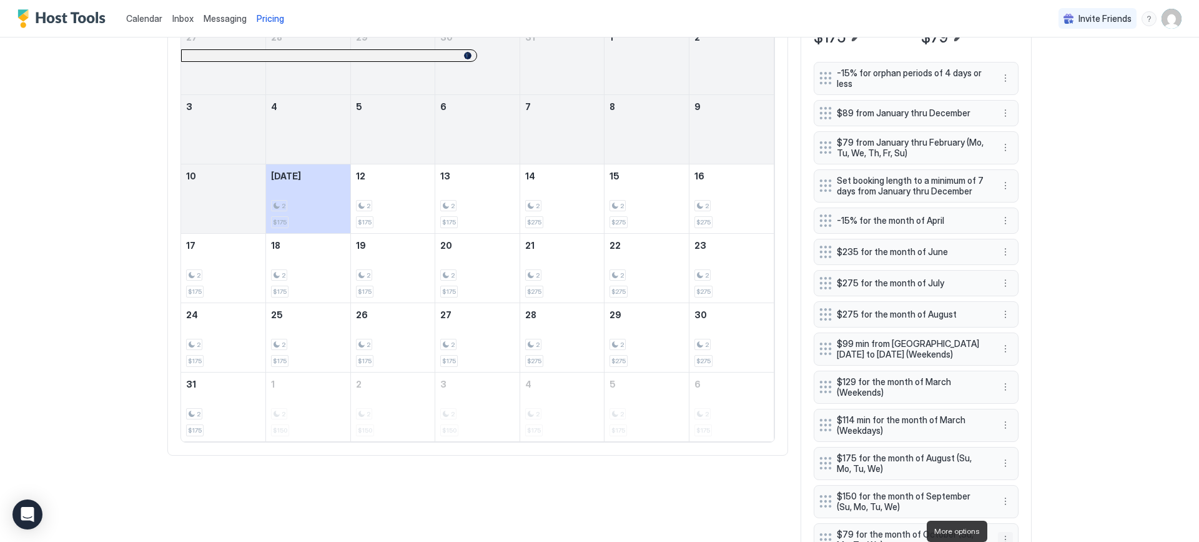
click at [1002, 533] on button "More options" at bounding box center [1005, 539] width 15 height 15
click at [1001, 533] on div at bounding box center [599, 271] width 1199 height 542
click at [999, 536] on button "More options" at bounding box center [1005, 539] width 15 height 15
click at [958, 530] on div at bounding box center [599, 271] width 1199 height 542
click at [1001, 538] on button "More options" at bounding box center [1005, 539] width 15 height 15
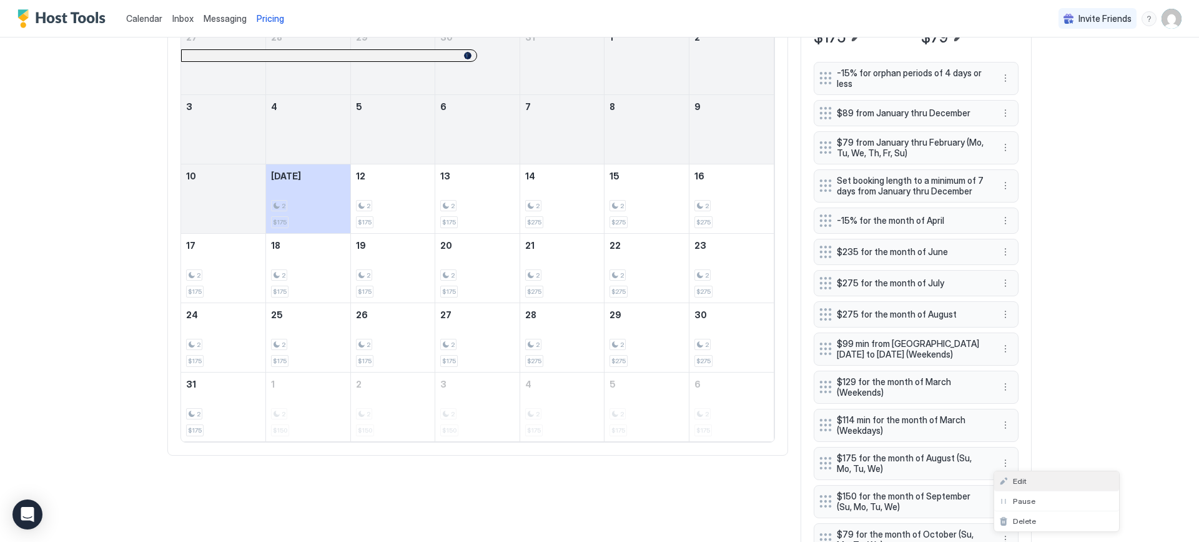
click at [1024, 480] on span "Edit" at bounding box center [1020, 480] width 14 height 9
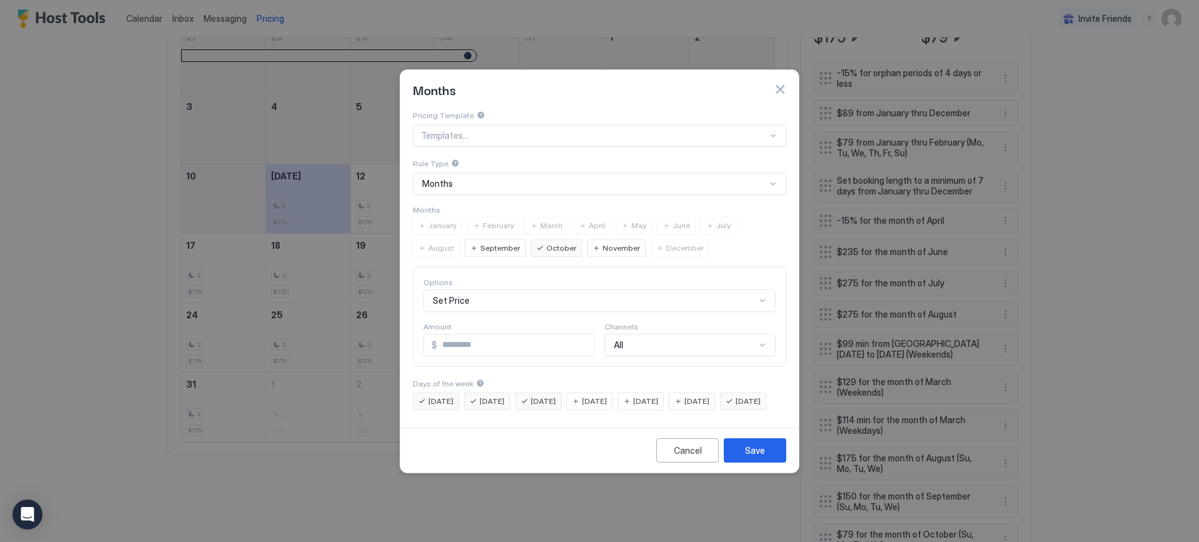
click at [603, 242] on span "November" at bounding box center [621, 247] width 37 height 11
click at [667, 242] on span "December" at bounding box center [685, 247] width 37 height 11
click at [751, 457] on div "Save" at bounding box center [755, 450] width 20 height 13
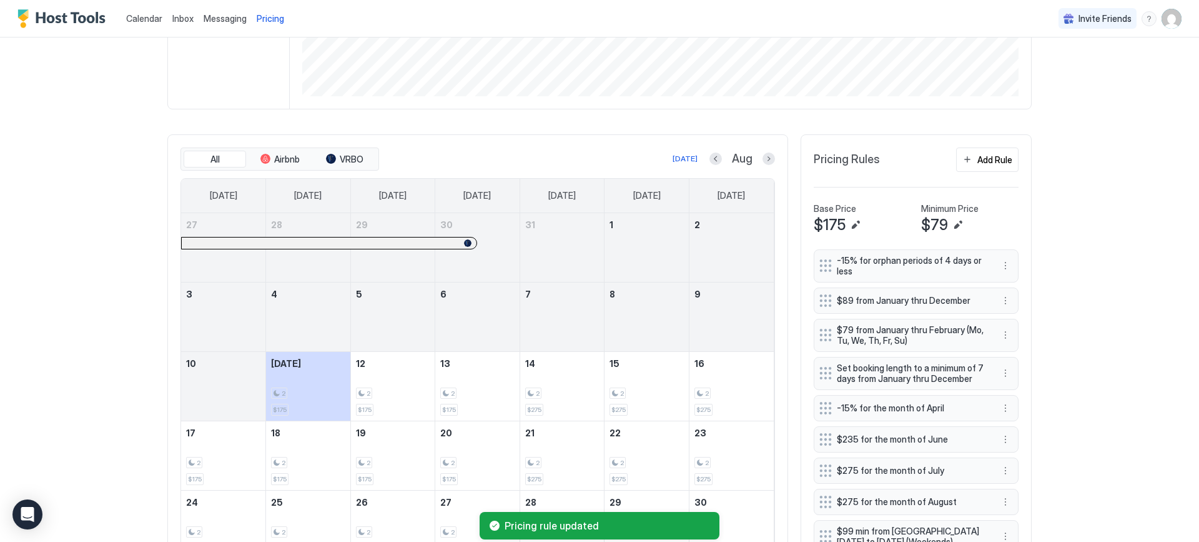
scroll to position [0, 0]
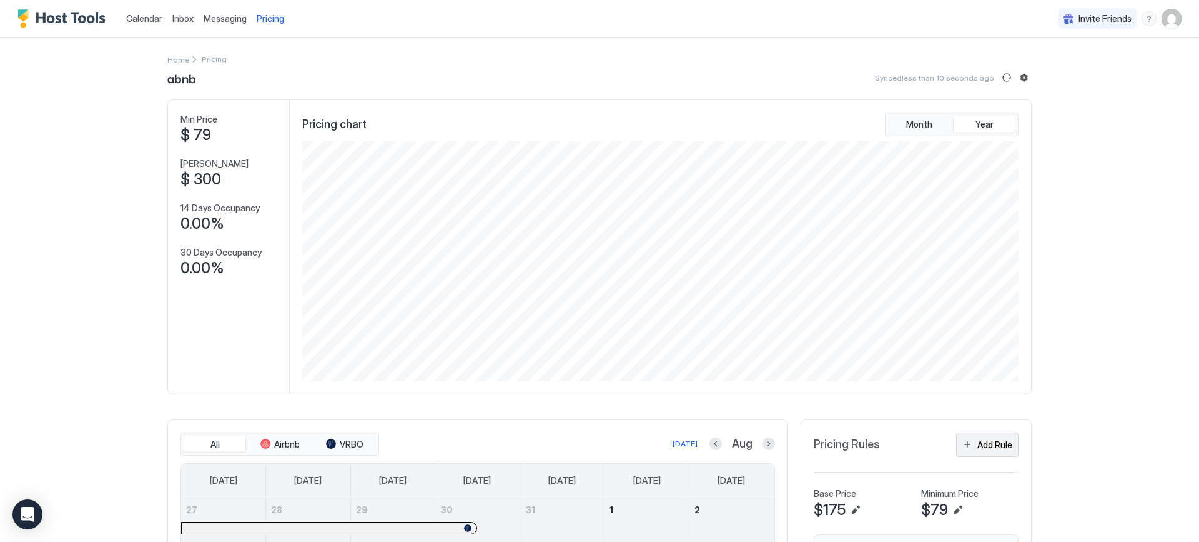
click at [991, 447] on div "Add Rule" at bounding box center [995, 444] width 35 height 13
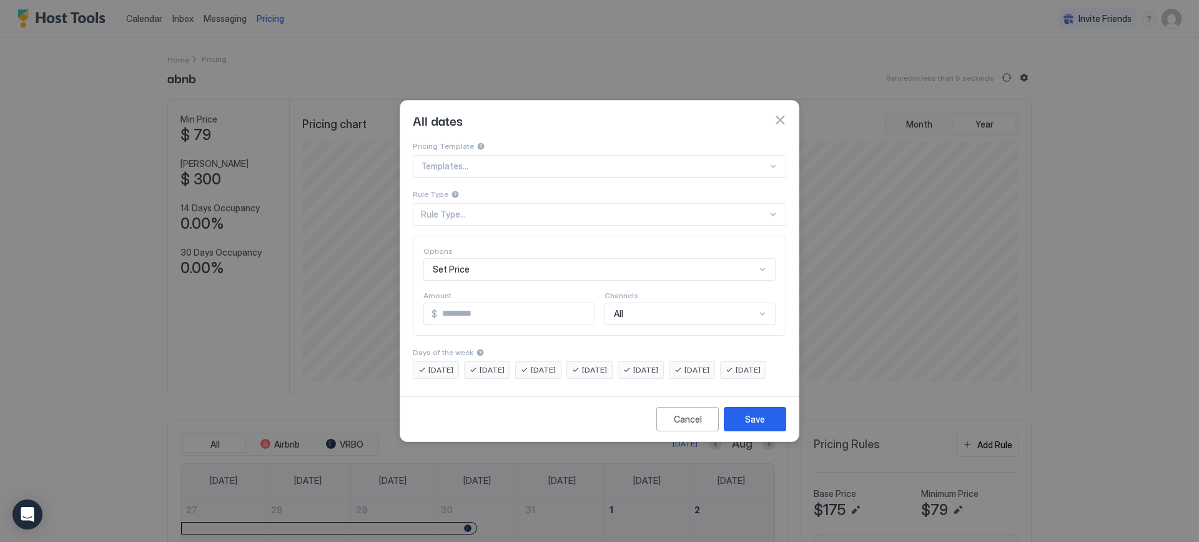
click at [445, 209] on div "Rule Type..." at bounding box center [594, 214] width 347 height 11
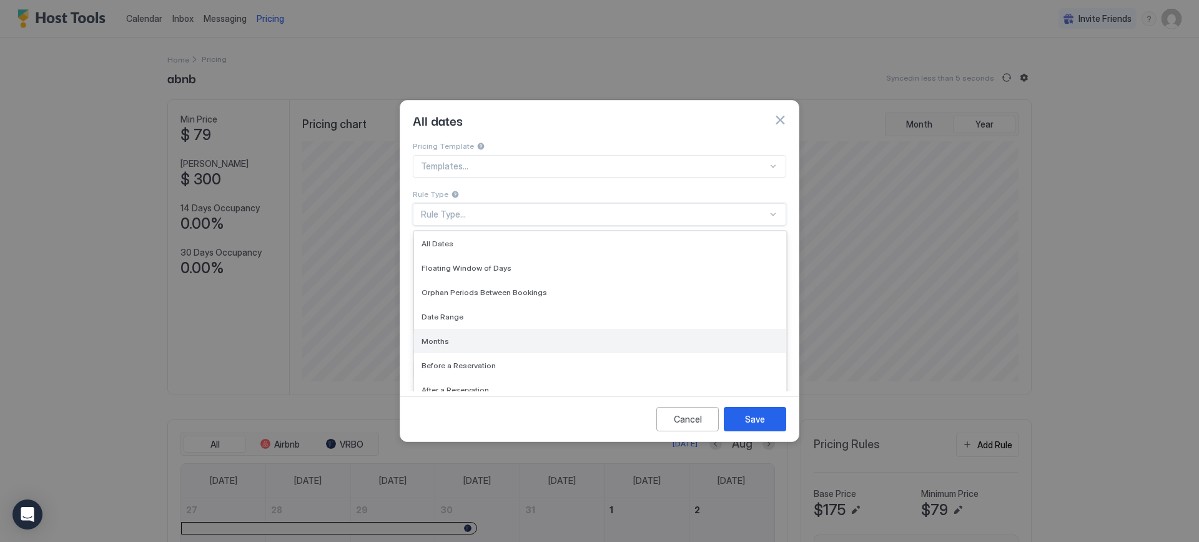
click at [442, 336] on span "Months" at bounding box center [435, 340] width 27 height 9
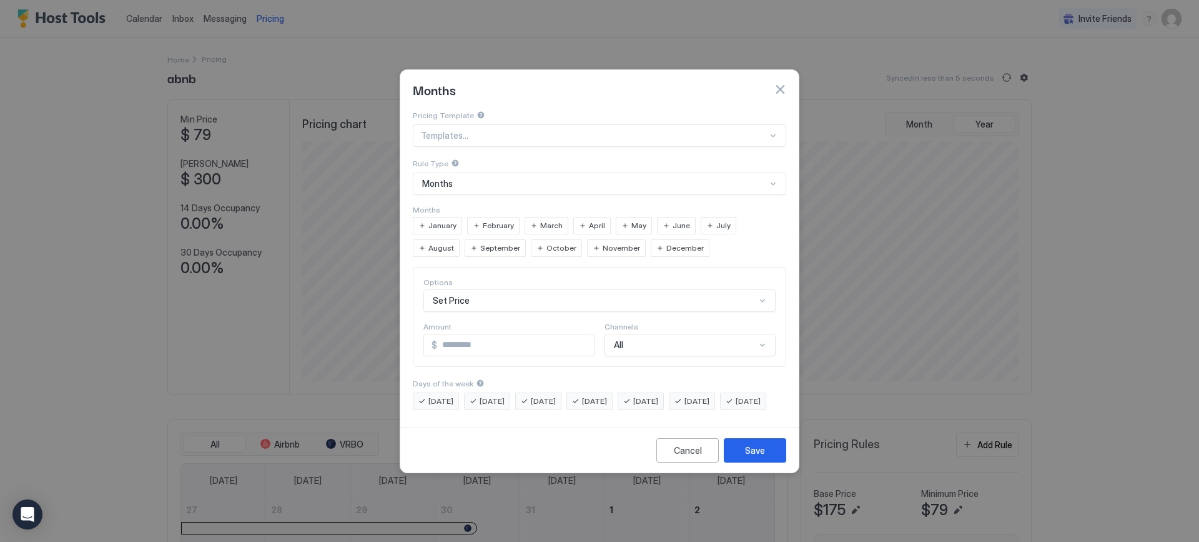
click at [545, 220] on span "March" at bounding box center [551, 225] width 22 height 11
click at [450, 334] on input "*" at bounding box center [515, 344] width 157 height 21
type input "***"
click at [607, 395] on span "[DATE]" at bounding box center [594, 400] width 25 height 11
click at [658, 395] on span "[DATE]" at bounding box center [645, 400] width 25 height 11
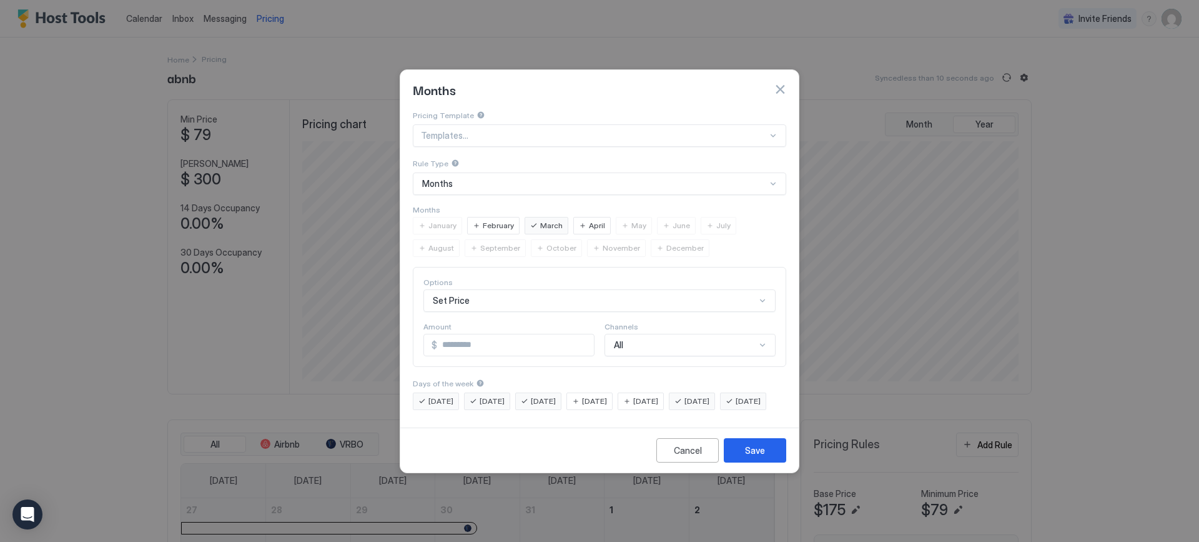
click at [708, 395] on span "[DATE]" at bounding box center [697, 400] width 25 height 11
click at [758, 457] on div "Save" at bounding box center [755, 450] width 20 height 13
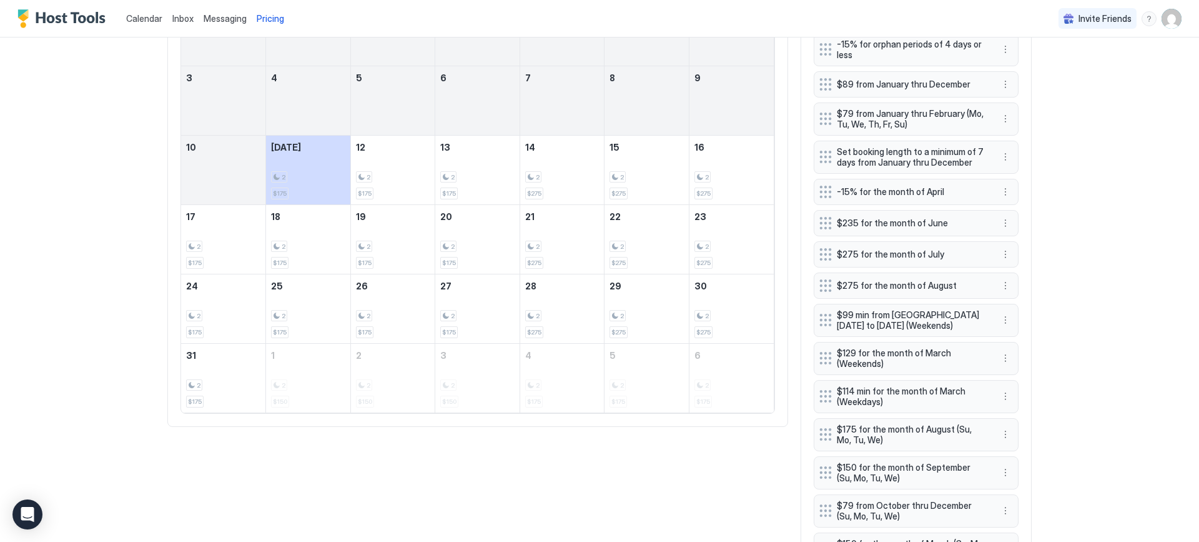
scroll to position [573, 0]
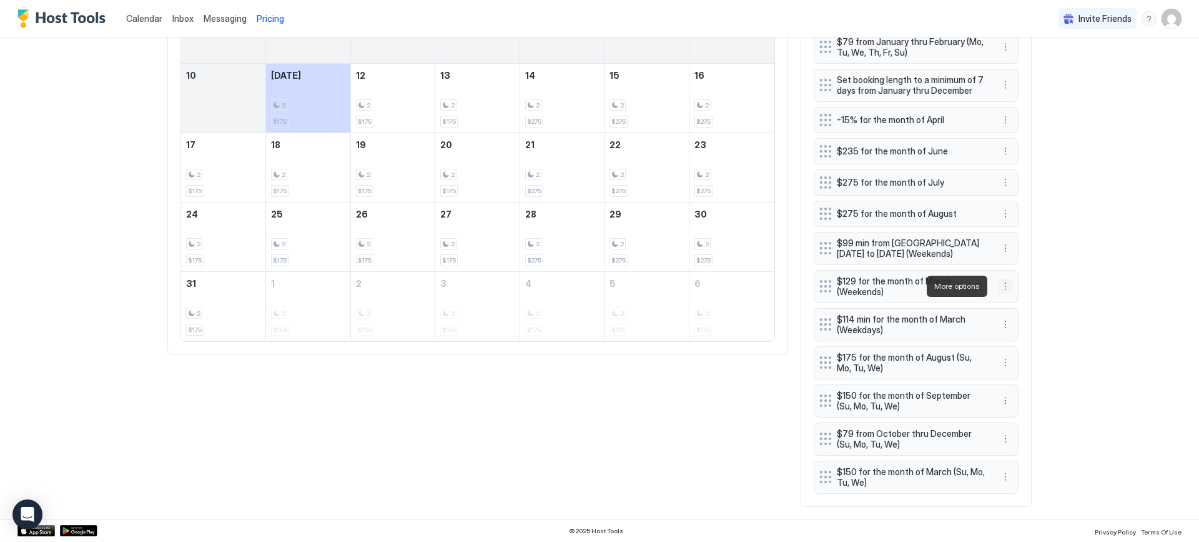
click at [1003, 287] on button "More options" at bounding box center [1005, 286] width 15 height 15
click at [1028, 347] on span "Delete" at bounding box center [1024, 343] width 23 height 9
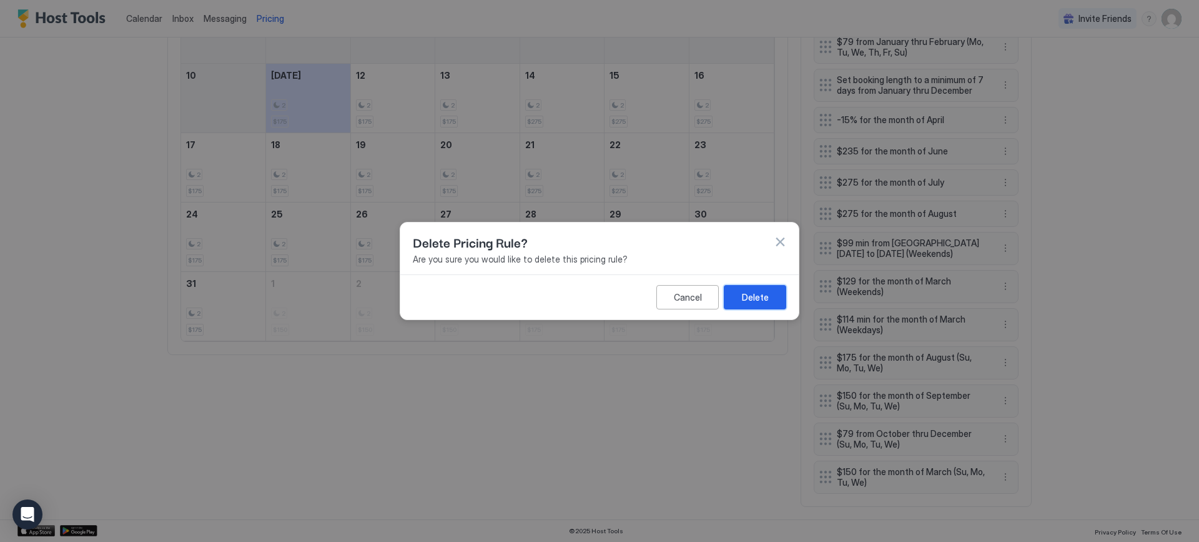
click at [753, 302] on div "Delete" at bounding box center [755, 296] width 27 height 13
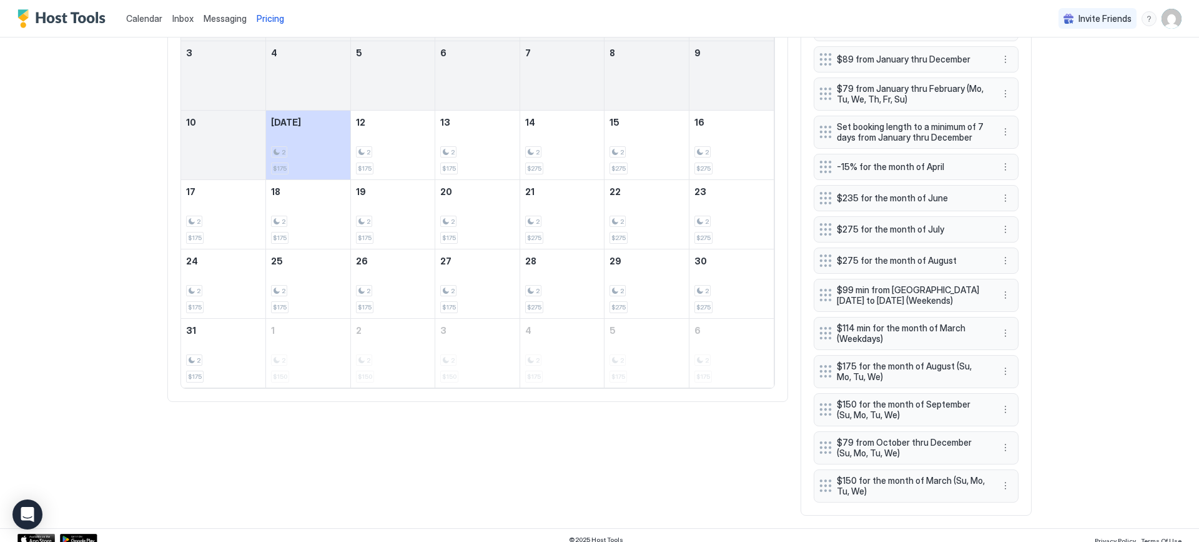
scroll to position [535, 0]
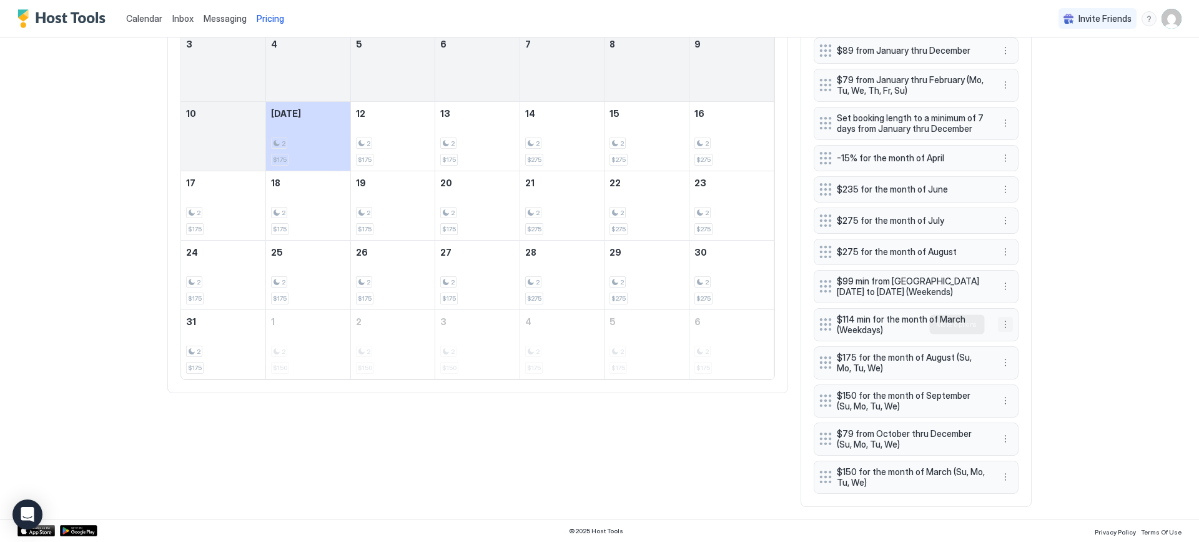
click at [998, 324] on button "More options" at bounding box center [1005, 324] width 15 height 15
click at [1030, 381] on span "Delete" at bounding box center [1024, 381] width 23 height 9
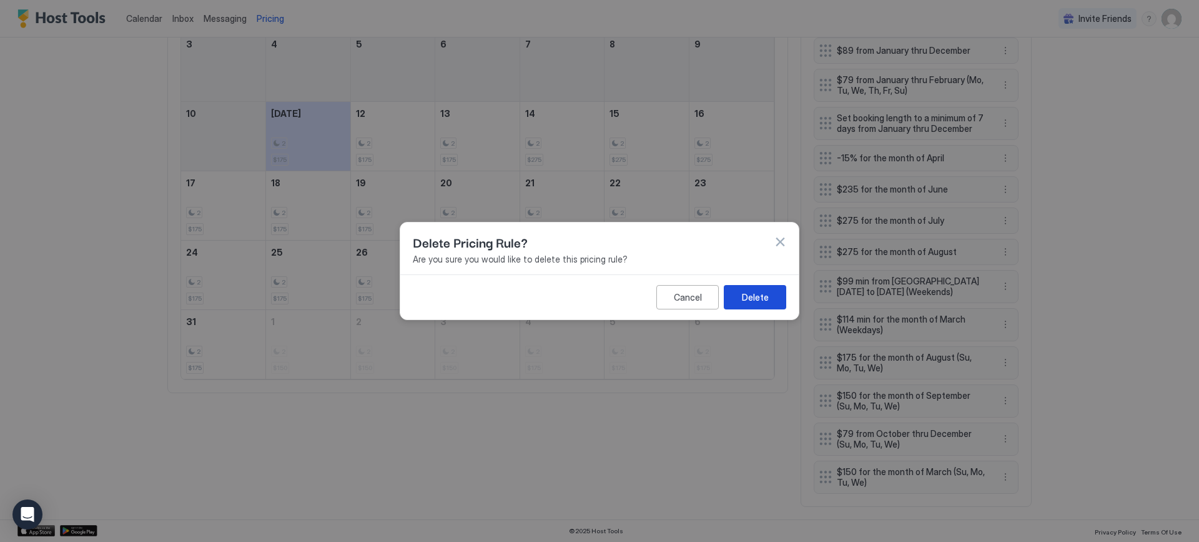
click at [749, 296] on div "Delete" at bounding box center [755, 296] width 27 height 13
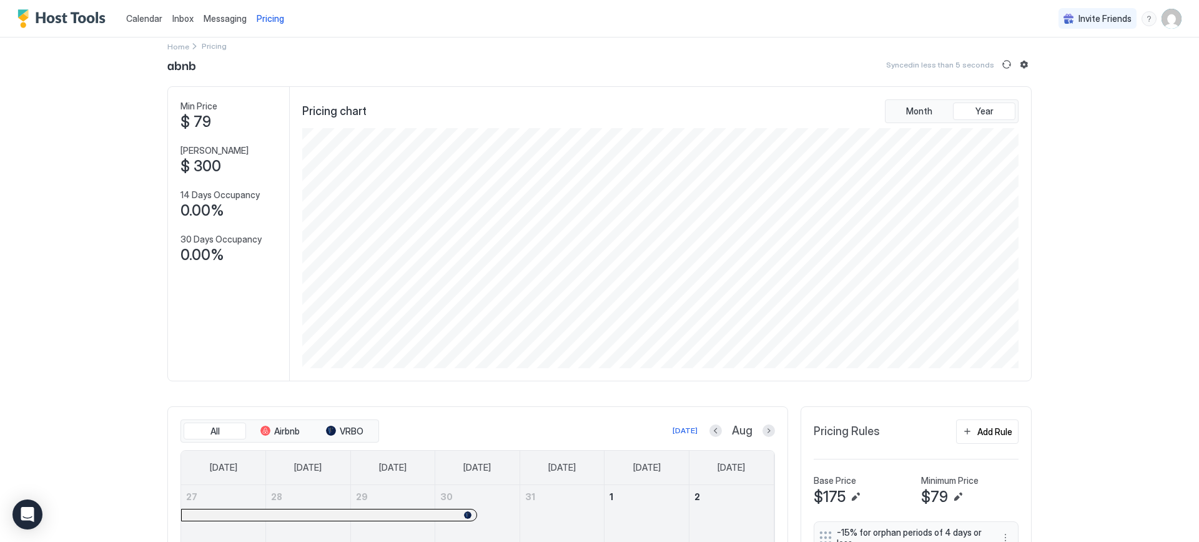
scroll to position [0, 0]
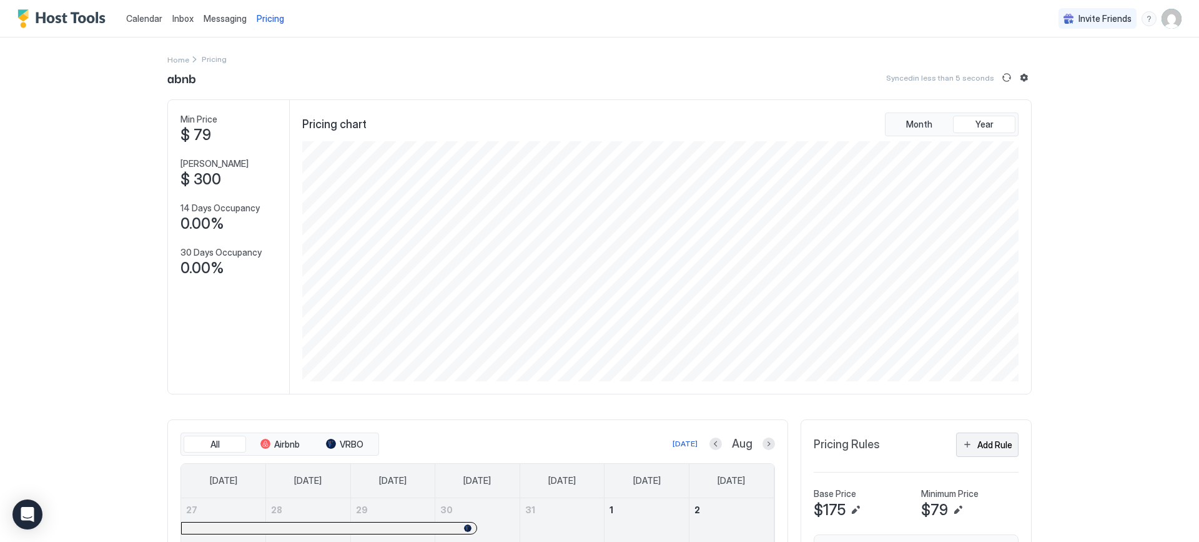
click at [986, 439] on div "Add Rule" at bounding box center [995, 444] width 35 height 13
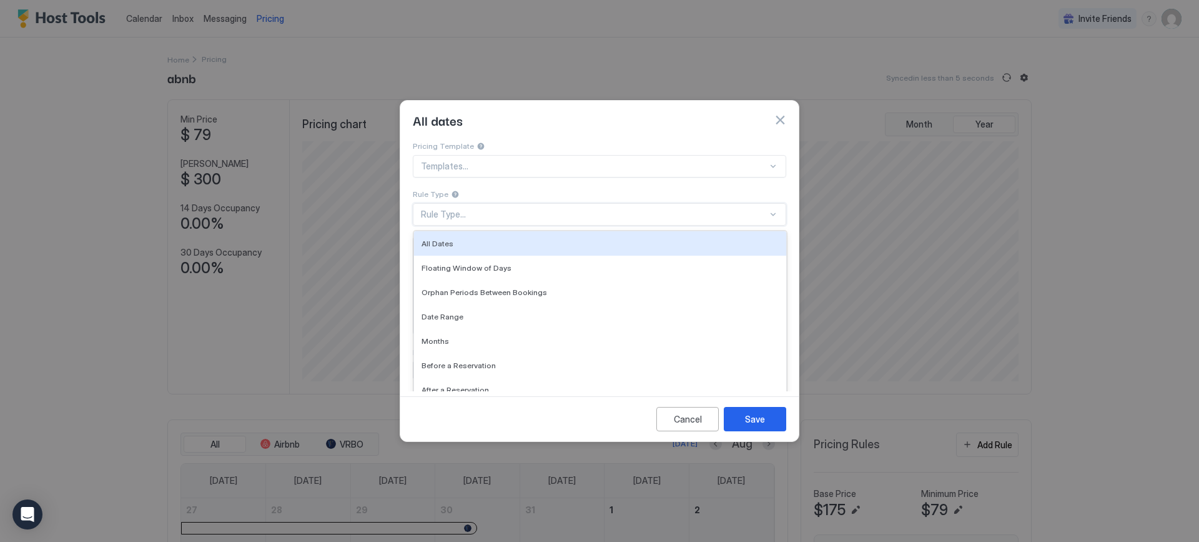
click at [450, 209] on div "Rule Type..." at bounding box center [594, 214] width 347 height 11
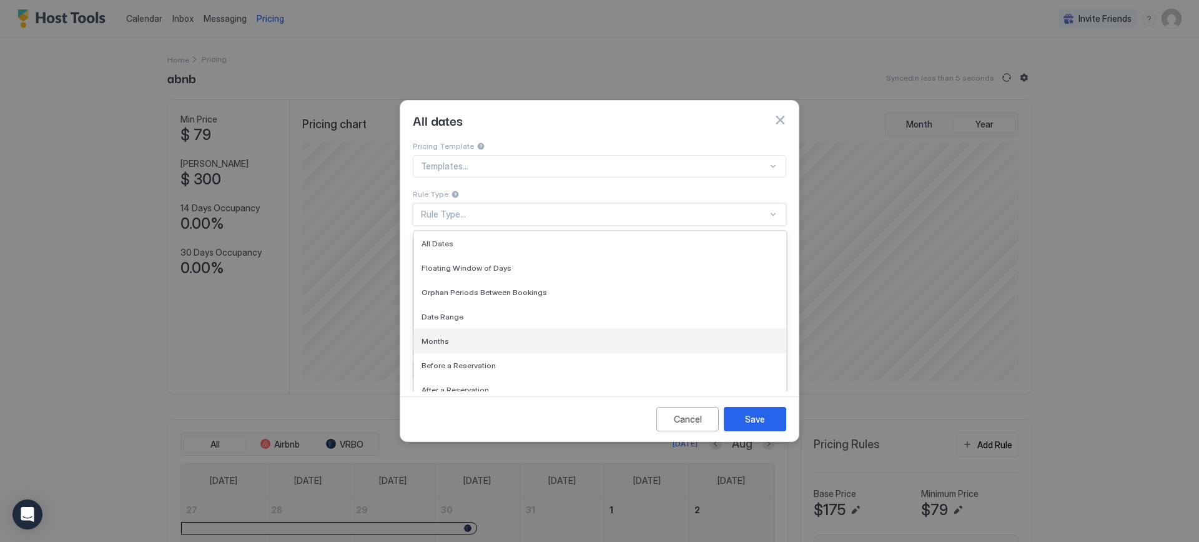
click at [442, 336] on span "Months" at bounding box center [435, 340] width 27 height 9
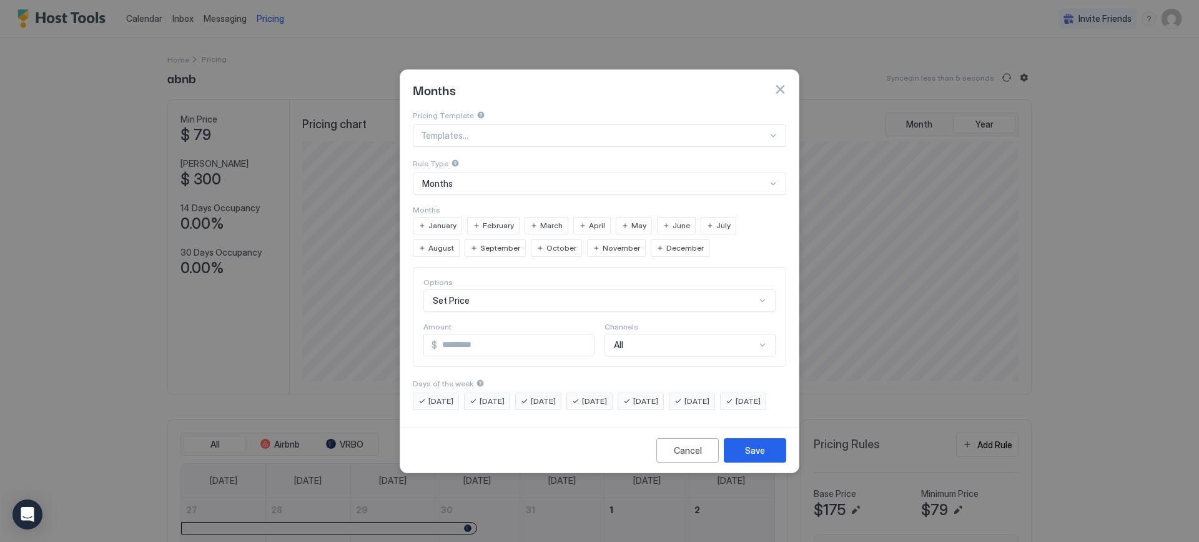
click at [550, 217] on div "March" at bounding box center [547, 225] width 44 height 17
click at [451, 334] on input "*" at bounding box center [515, 344] width 157 height 21
type input "***"
click at [429, 395] on span "[DATE]" at bounding box center [441, 400] width 25 height 11
click at [494, 395] on span "[DATE]" at bounding box center [492, 400] width 25 height 11
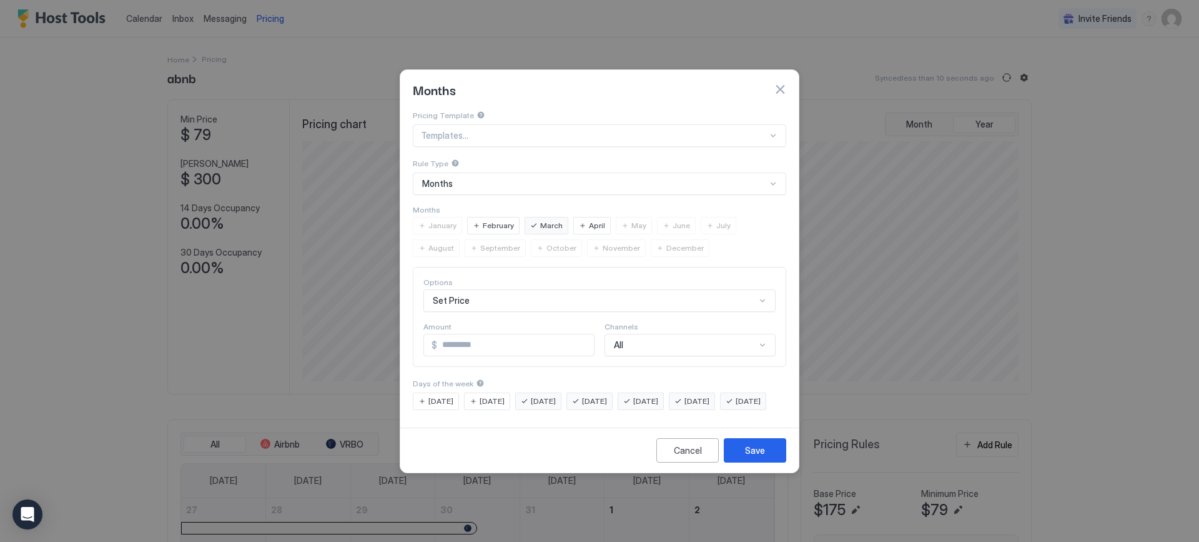
click at [556, 395] on span "[DATE]" at bounding box center [543, 400] width 25 height 11
click at [736, 407] on span "[DATE]" at bounding box center [748, 400] width 25 height 11
click at [757, 457] on div "Save" at bounding box center [755, 450] width 20 height 13
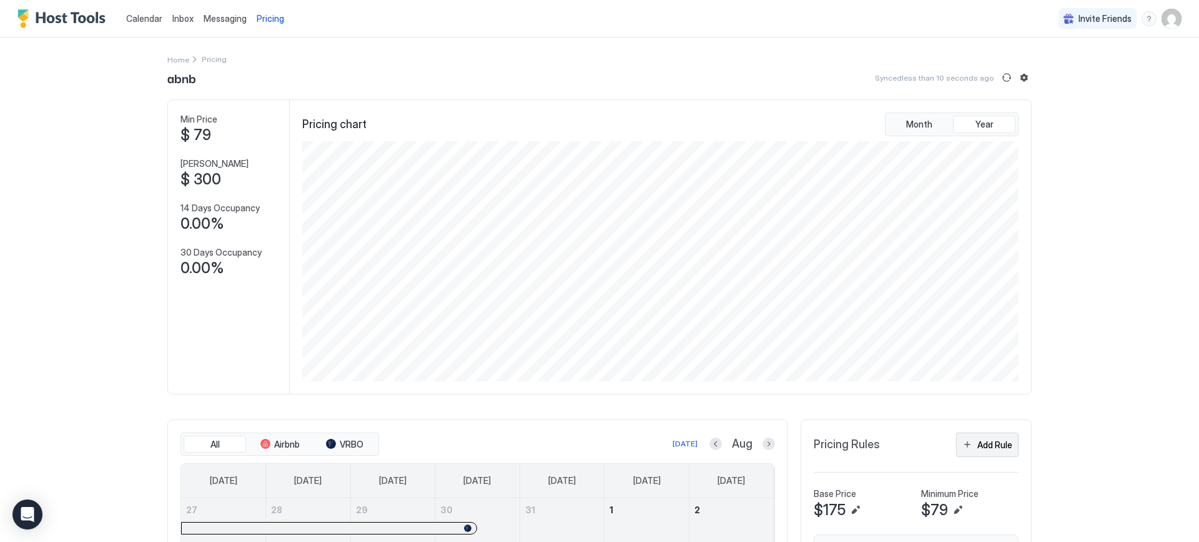
click at [986, 441] on div "Add Rule" at bounding box center [995, 444] width 35 height 13
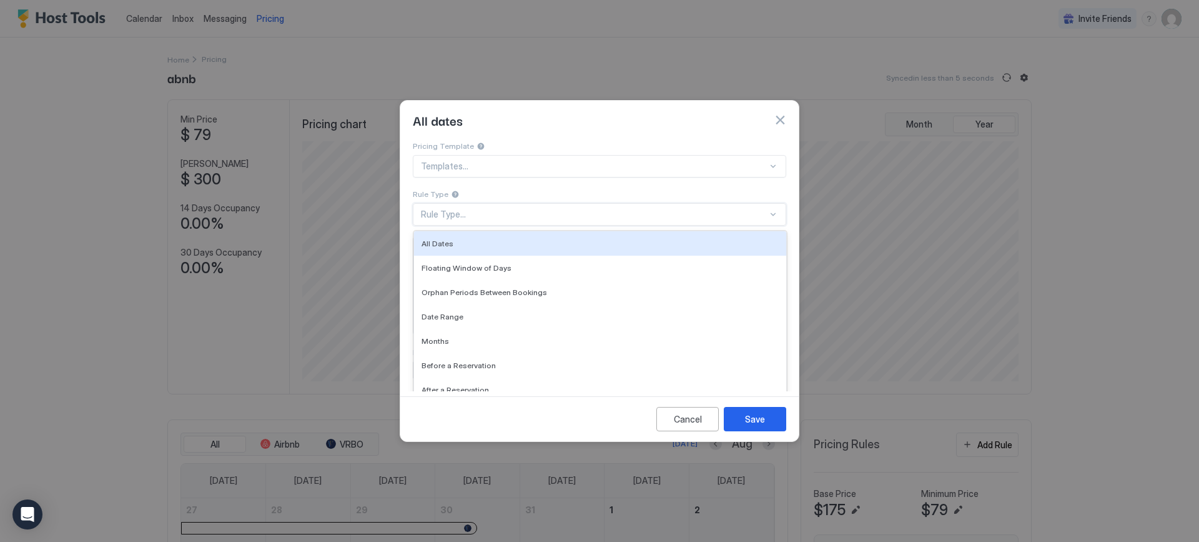
click at [445, 209] on div "Rule Type..." at bounding box center [594, 214] width 347 height 11
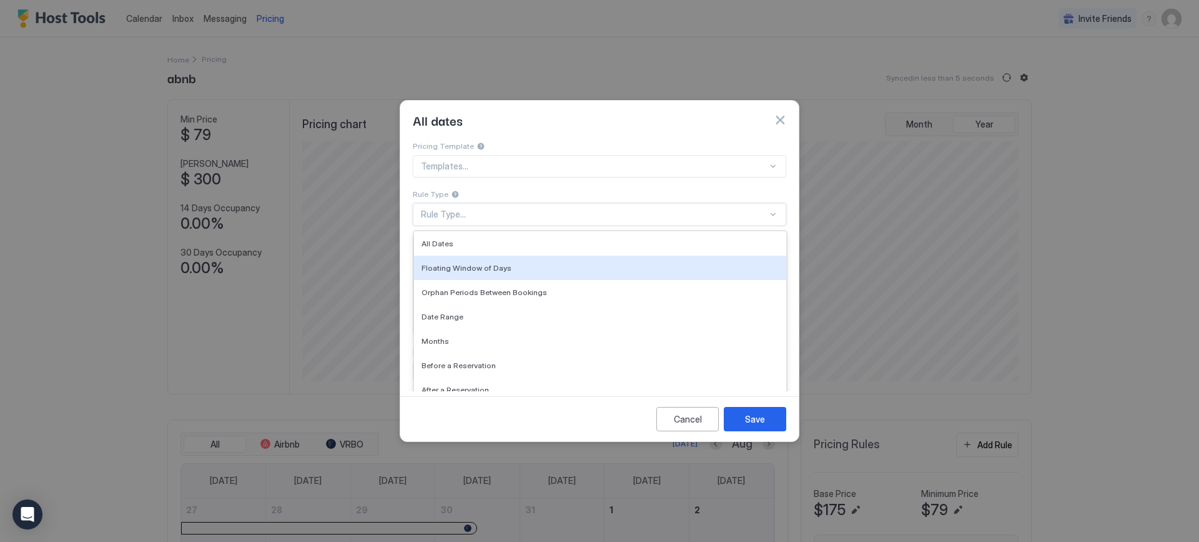
click at [999, 333] on div at bounding box center [599, 271] width 1199 height 542
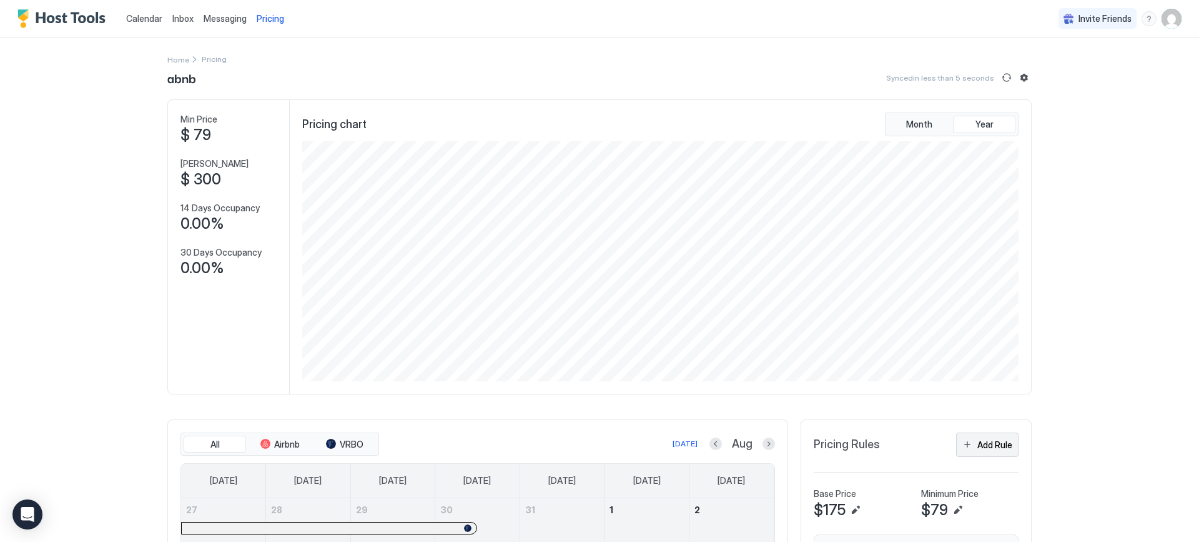
click at [992, 449] on div "Add Rule" at bounding box center [995, 444] width 35 height 13
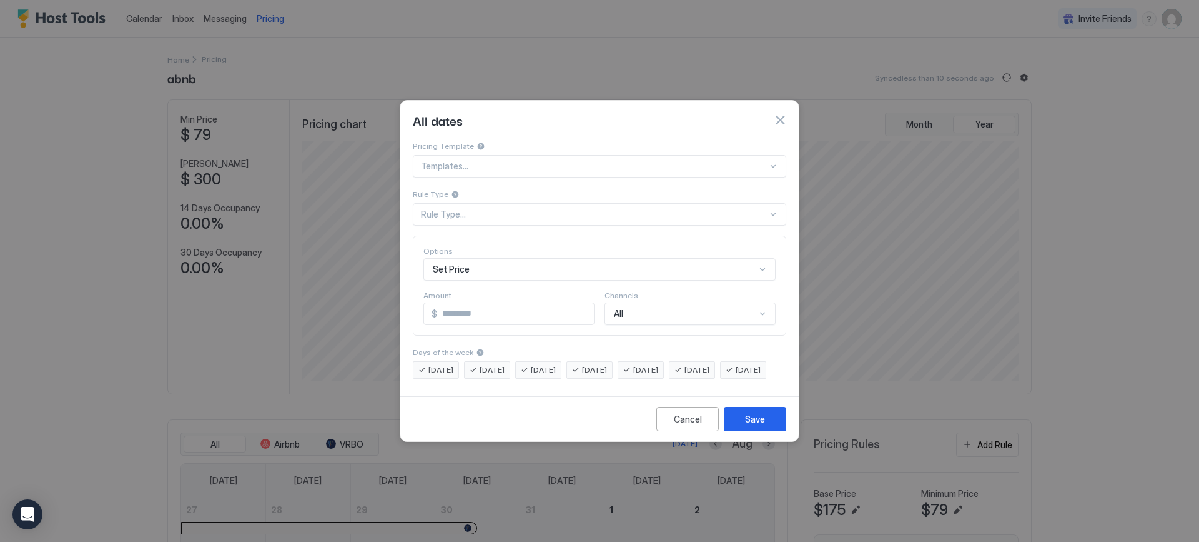
click at [460, 209] on div "Rule Type..." at bounding box center [594, 214] width 347 height 11
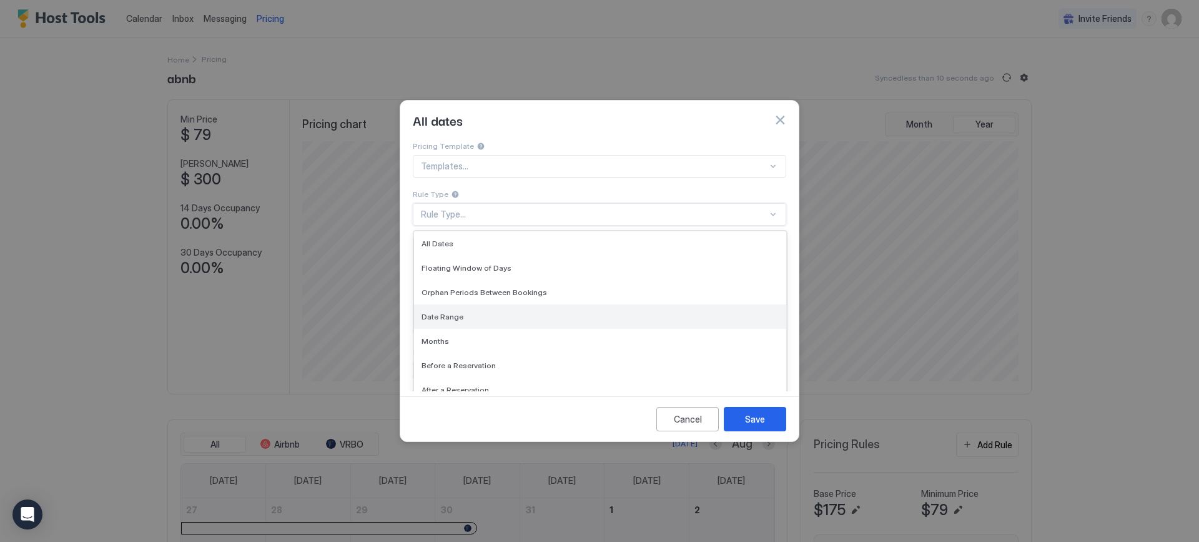
click at [459, 312] on span "Date Range" at bounding box center [443, 316] width 42 height 9
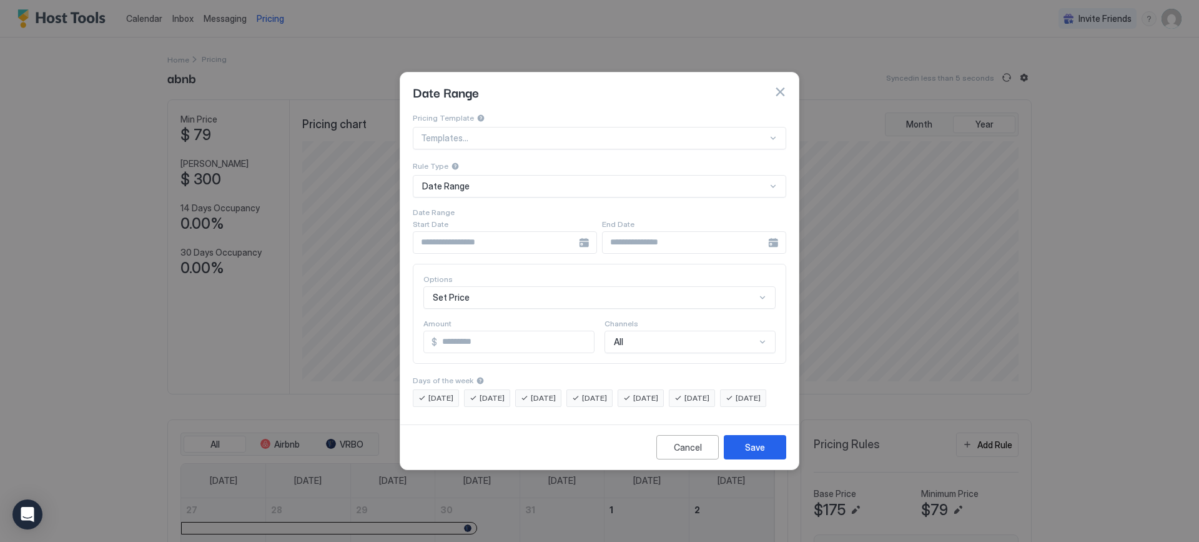
click at [584, 232] on div at bounding box center [505, 242] width 184 height 22
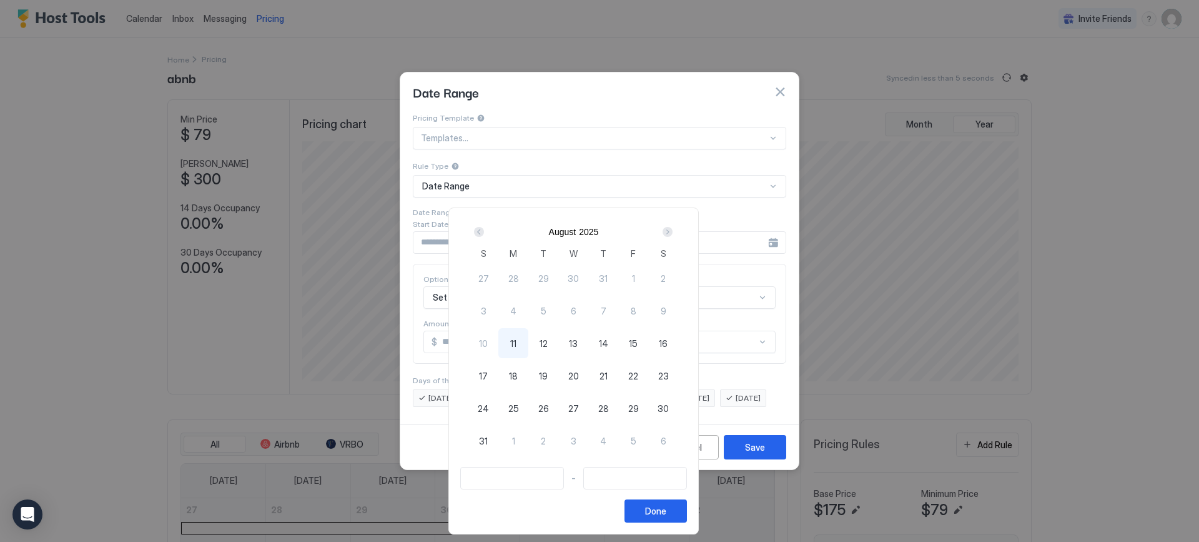
click at [484, 231] on div "Prev" at bounding box center [479, 232] width 10 height 10
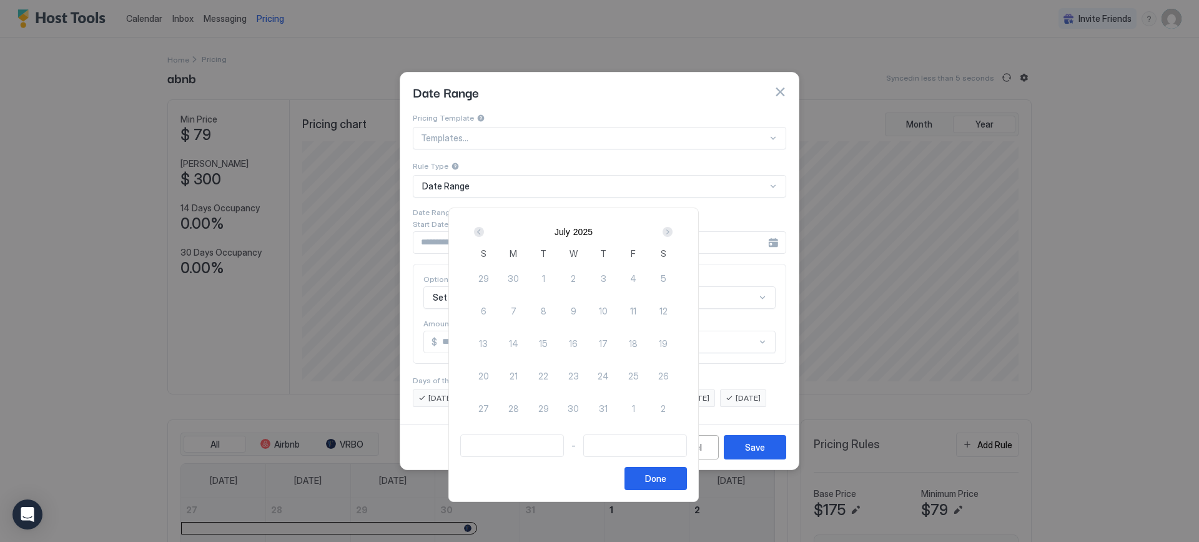
click at [484, 231] on div "Prev" at bounding box center [479, 232] width 10 height 10
click at [673, 231] on div "Next" at bounding box center [668, 232] width 10 height 10
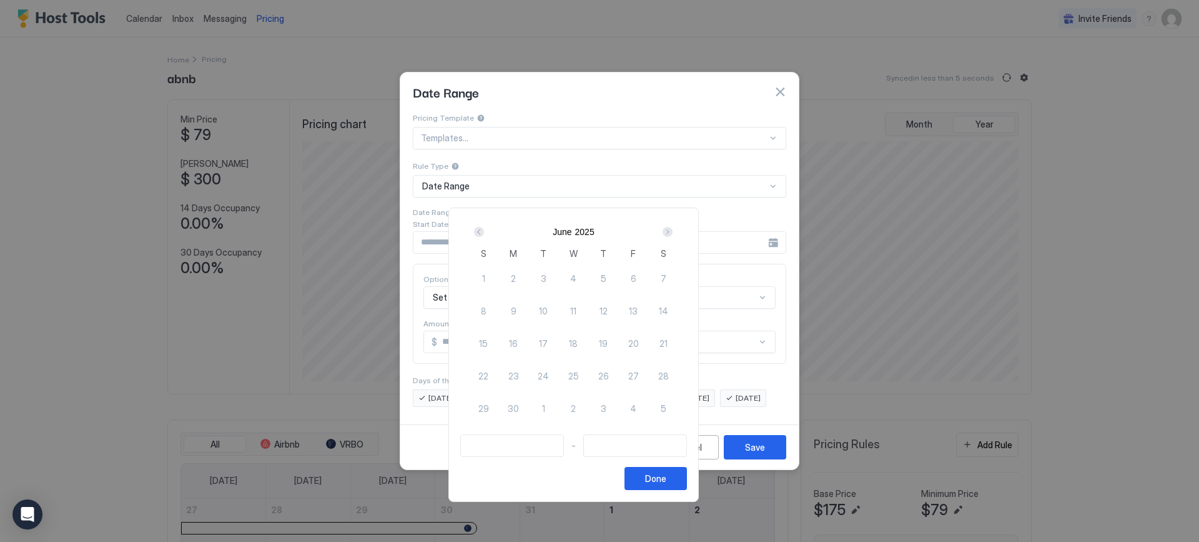
click at [673, 231] on div "Next" at bounding box center [668, 232] width 10 height 10
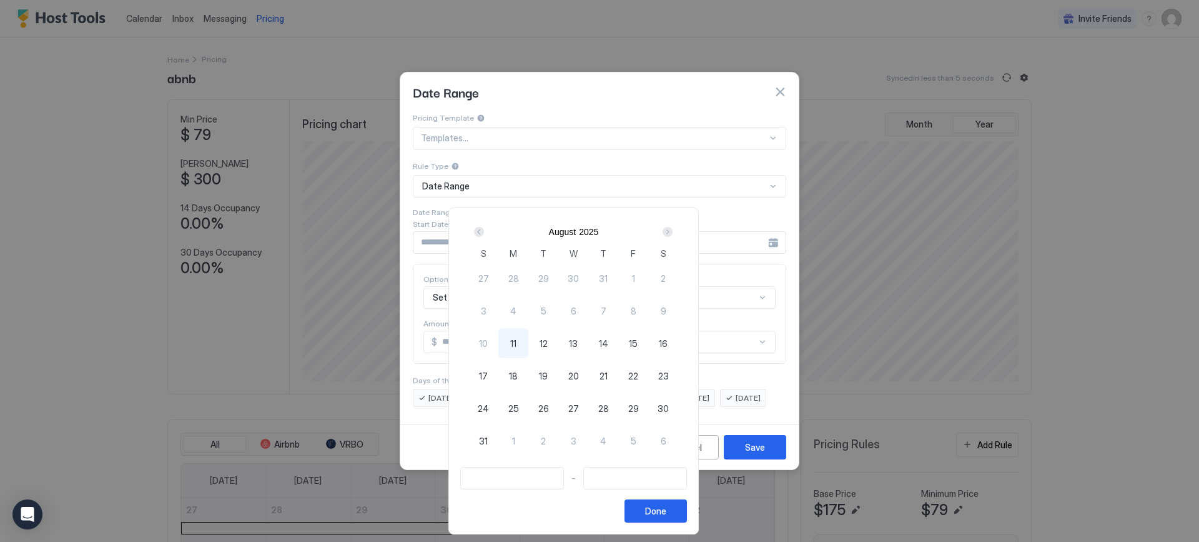
click at [673, 231] on div "Next" at bounding box center [668, 232] width 10 height 10
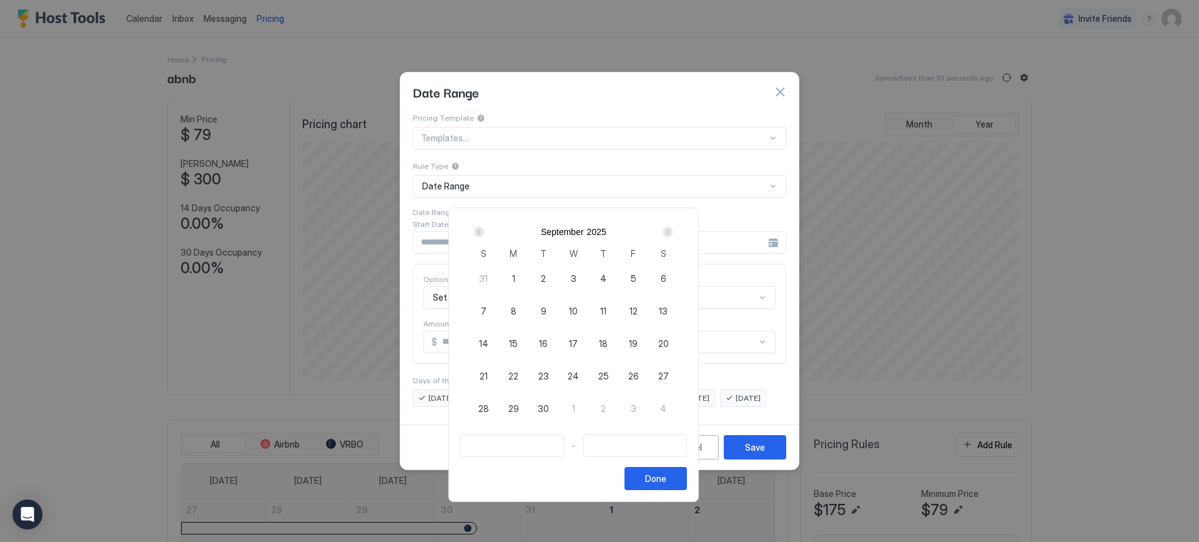
click at [673, 231] on div "Next" at bounding box center [668, 232] width 10 height 10
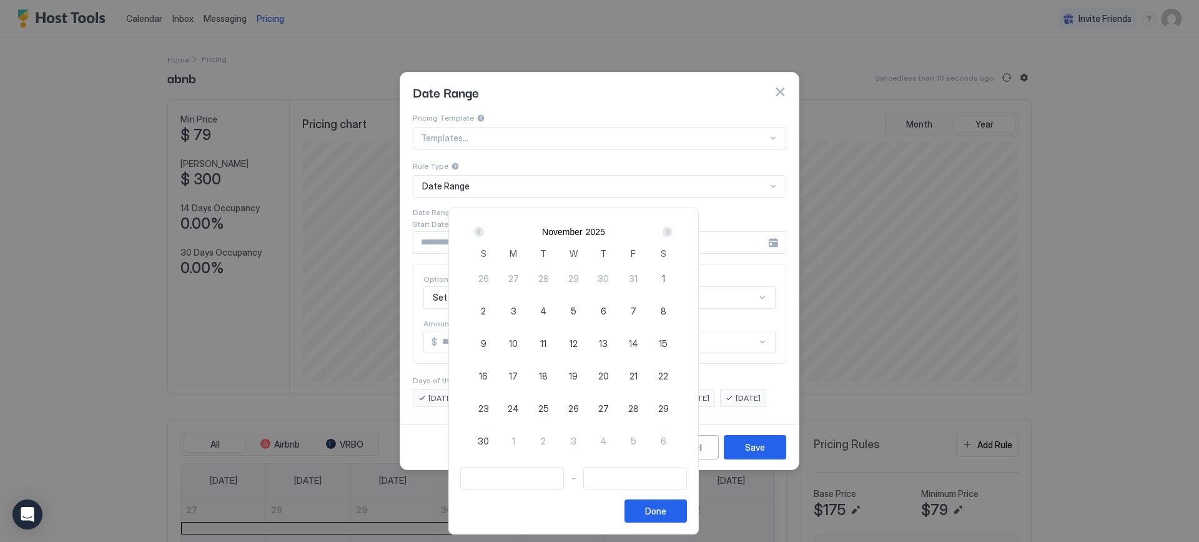
click at [673, 231] on div "Next" at bounding box center [668, 232] width 10 height 10
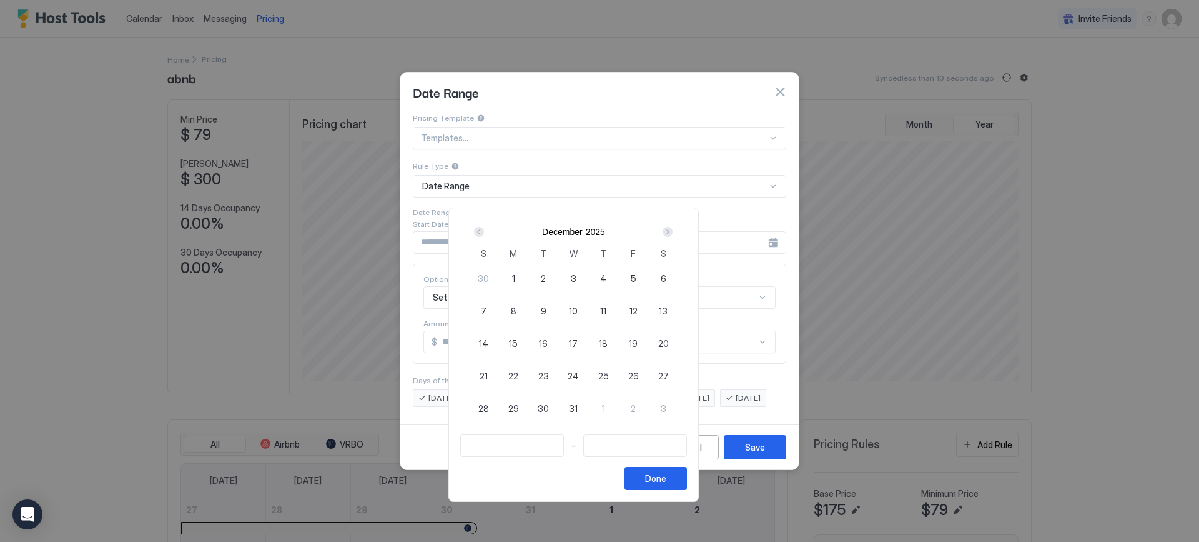
click at [673, 231] on div "Next" at bounding box center [668, 232] width 10 height 10
click at [489, 411] on span "29" at bounding box center [484, 408] width 11 height 13
type input "**********"
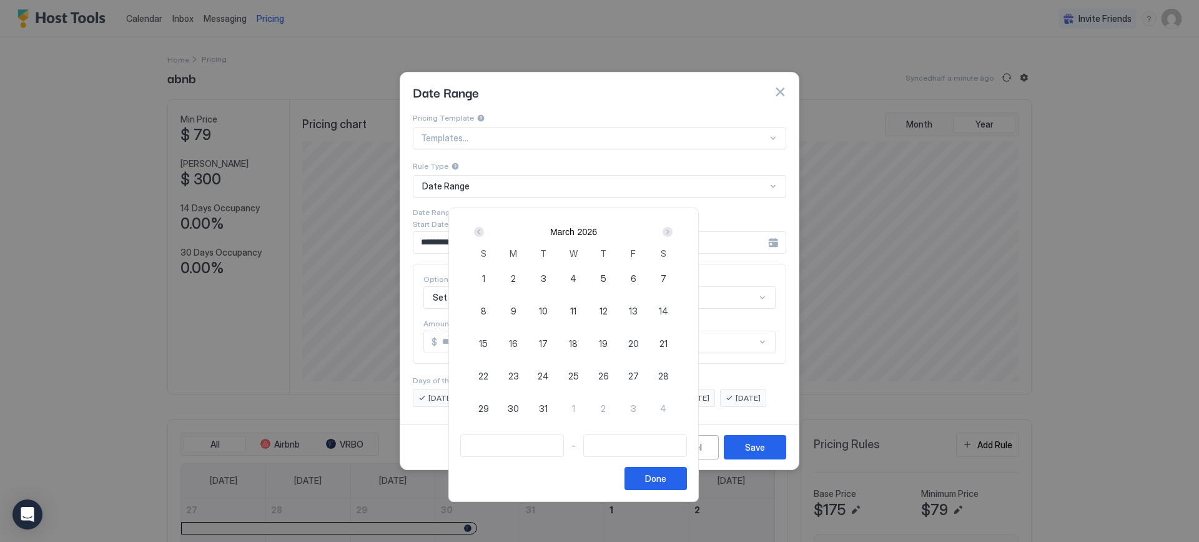
type input "**********"
click at [519, 411] on span "30" at bounding box center [513, 408] width 11 height 13
type input "**********"
click at [548, 407] on span "31" at bounding box center [543, 408] width 9 height 13
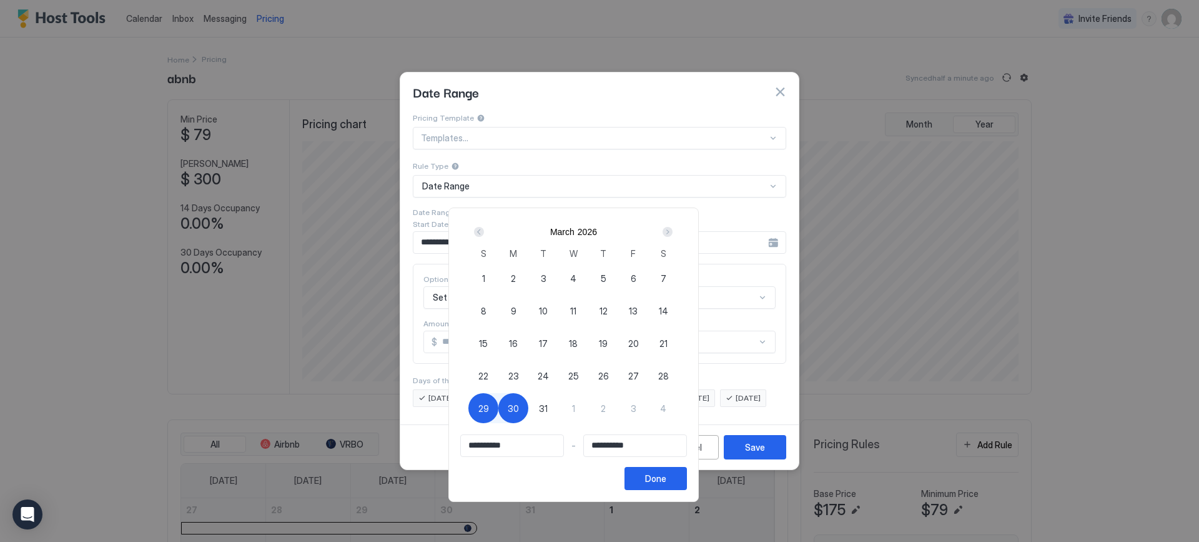
type input "**********"
click at [489, 409] on span "29" at bounding box center [484, 408] width 11 height 13
type input "**********"
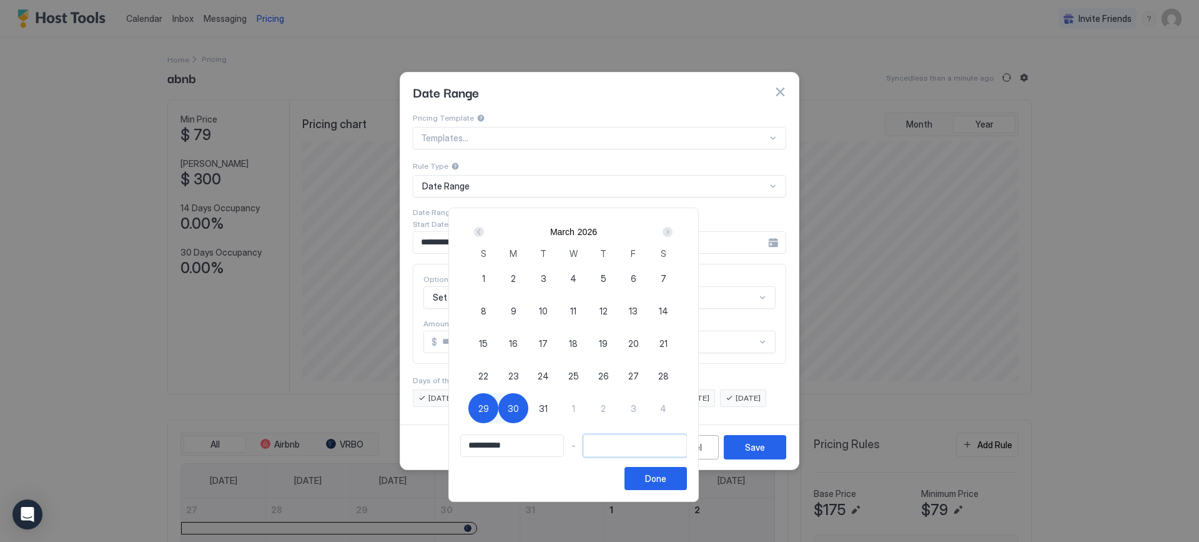
click at [622, 443] on input "Input Field" at bounding box center [635, 445] width 102 height 21
click at [673, 229] on div "Next" at bounding box center [668, 232] width 10 height 10
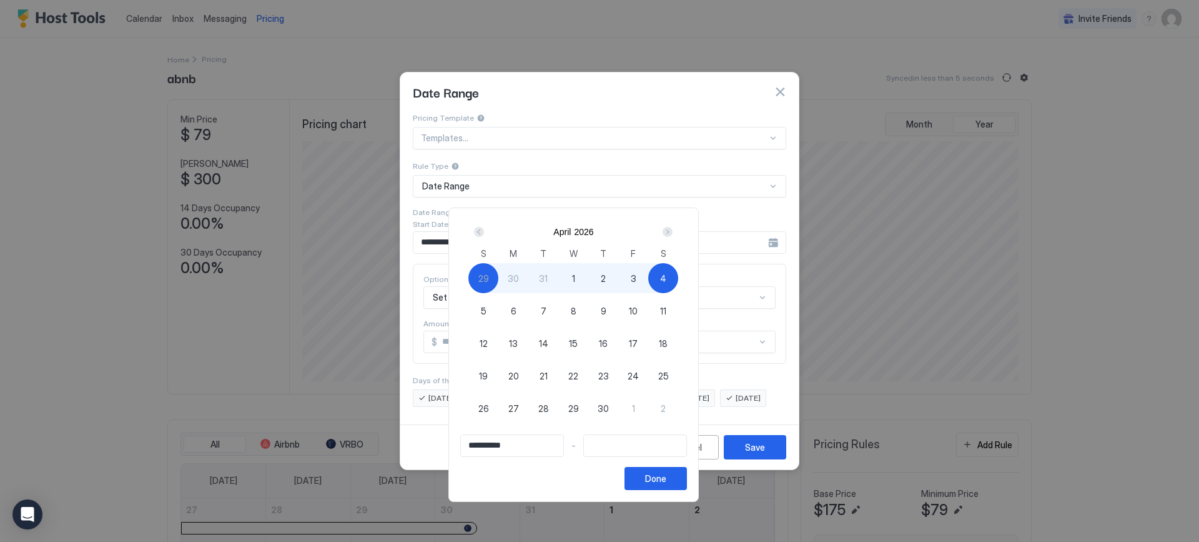
type input "**********"
click at [667, 309] on span "11" at bounding box center [663, 310] width 6 height 13
type input "**********"
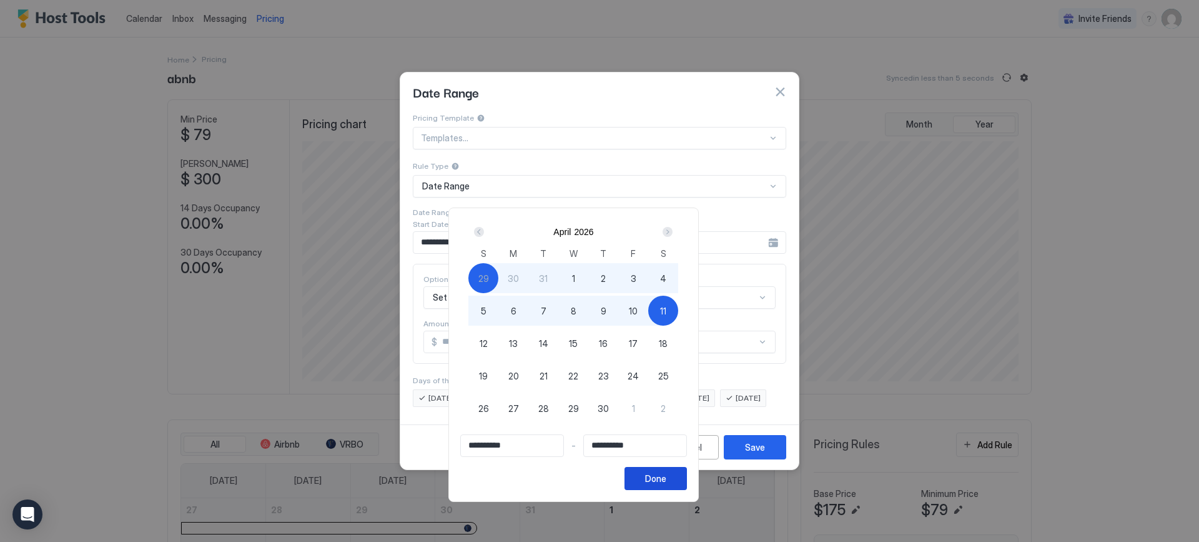
click at [667, 476] on div "Done" at bounding box center [655, 478] width 21 height 13
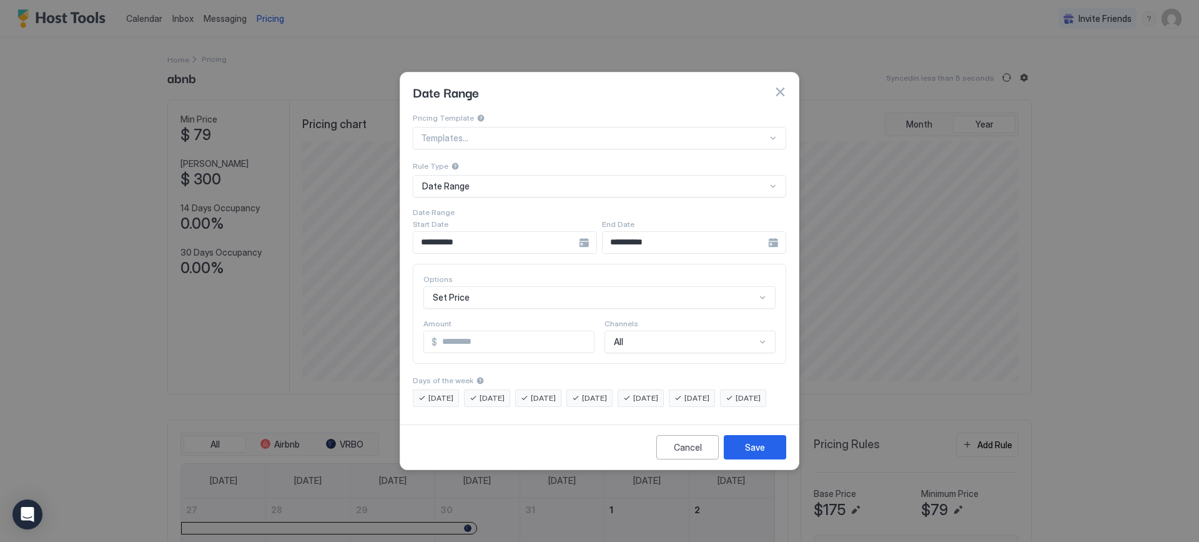
scroll to position [61, 0]
click at [442, 286] on div "Set Price" at bounding box center [600, 297] width 352 height 22
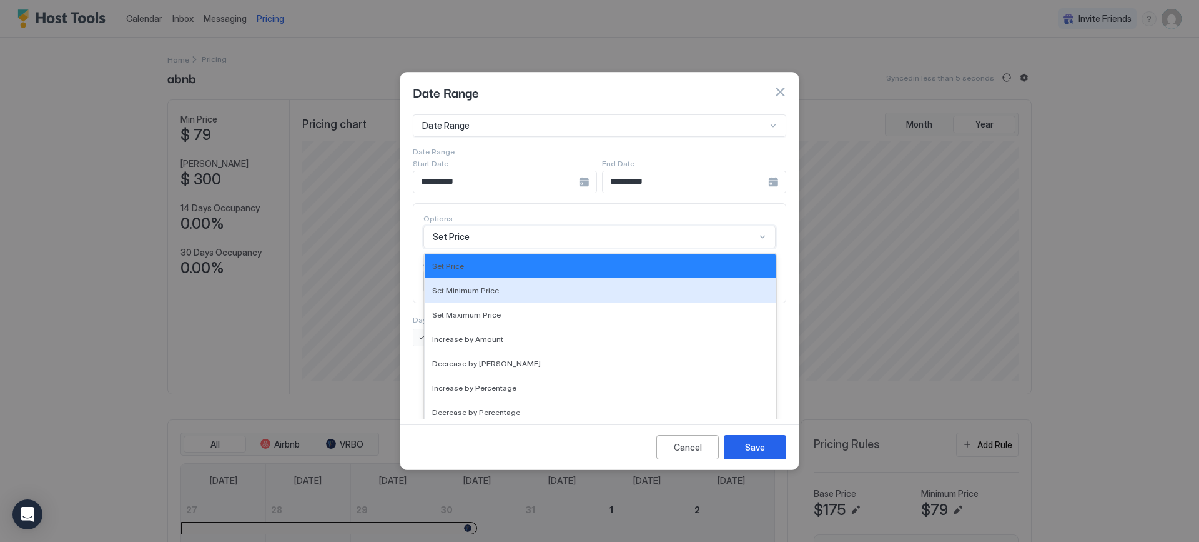
scroll to position [0, 0]
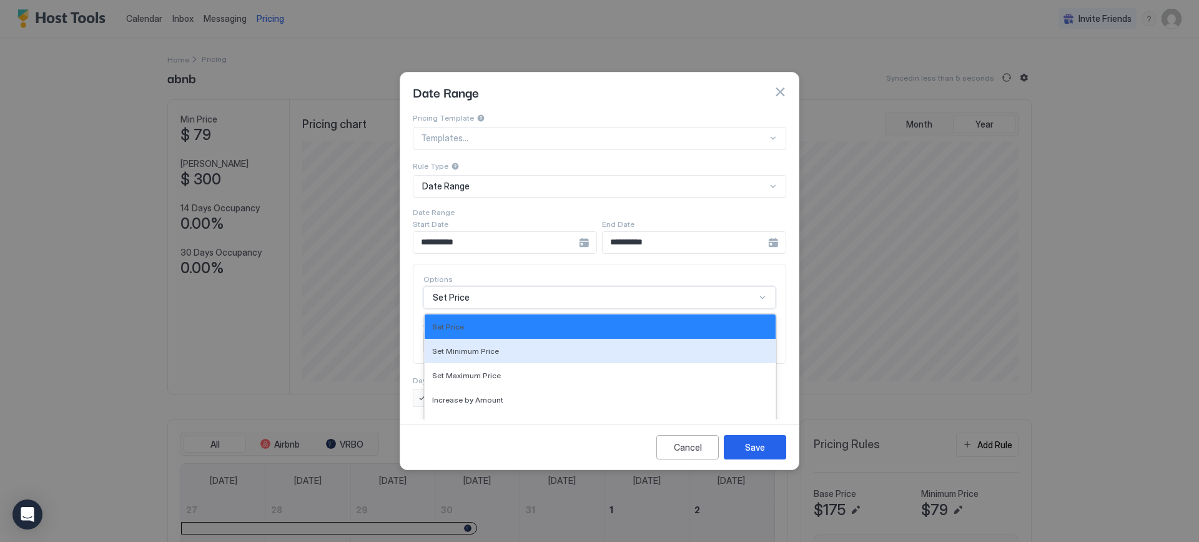
click at [1143, 321] on div at bounding box center [599, 271] width 1199 height 542
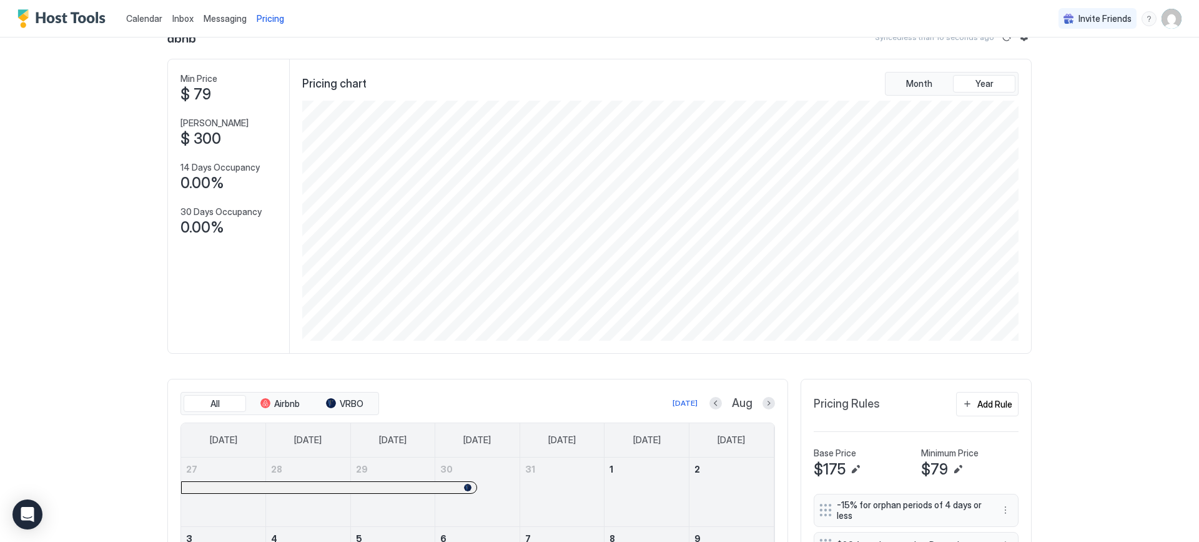
scroll to position [62, 0]
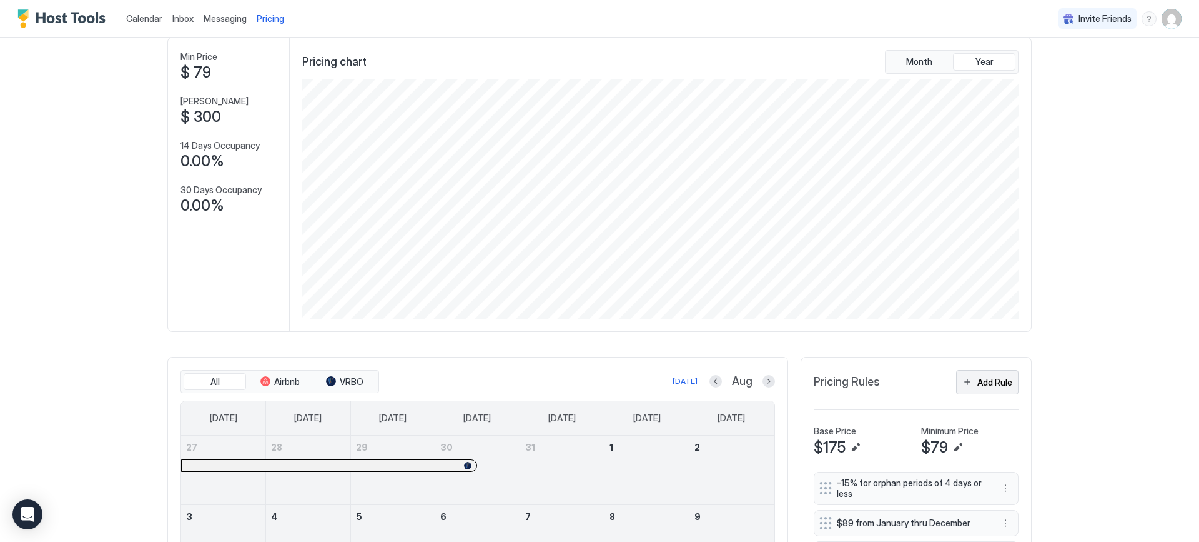
click at [985, 385] on div "Add Rule" at bounding box center [995, 381] width 35 height 13
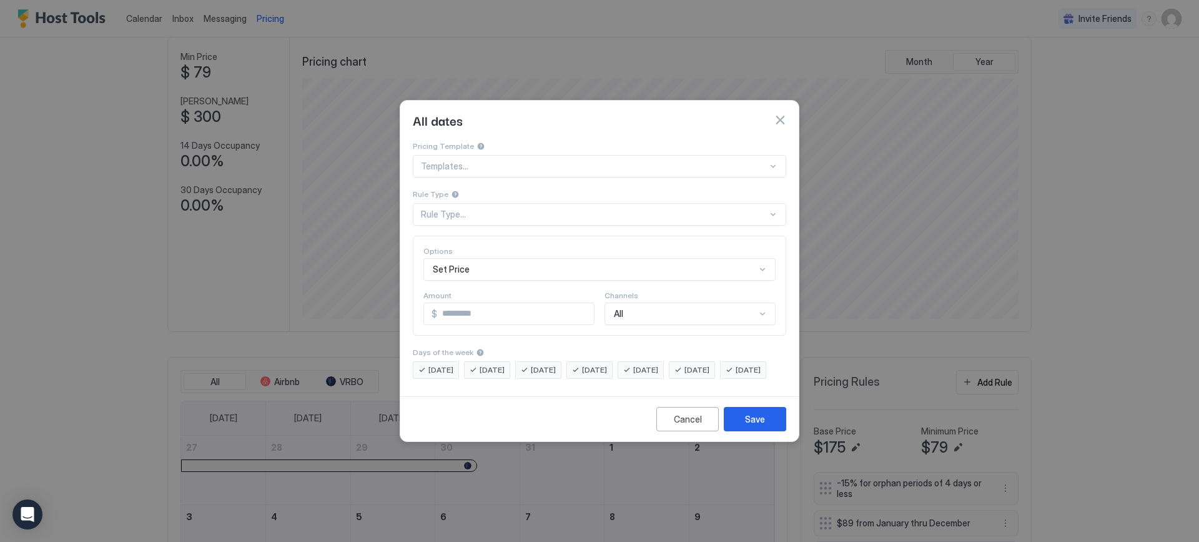
click at [442, 209] on div "Rule Type..." at bounding box center [594, 214] width 347 height 11
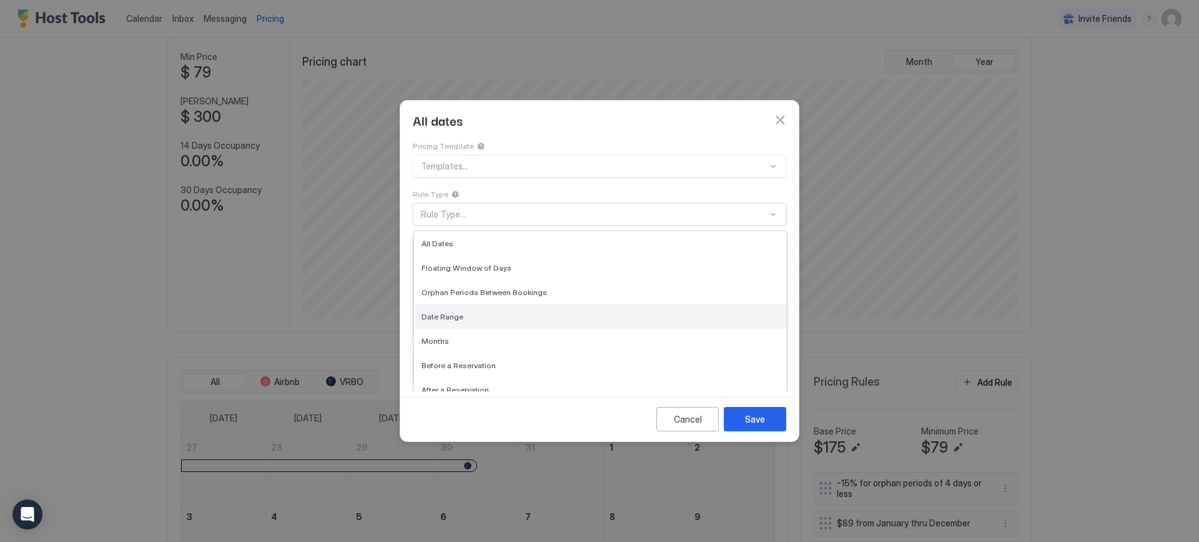
click at [447, 312] on span "Date Range" at bounding box center [443, 316] width 42 height 9
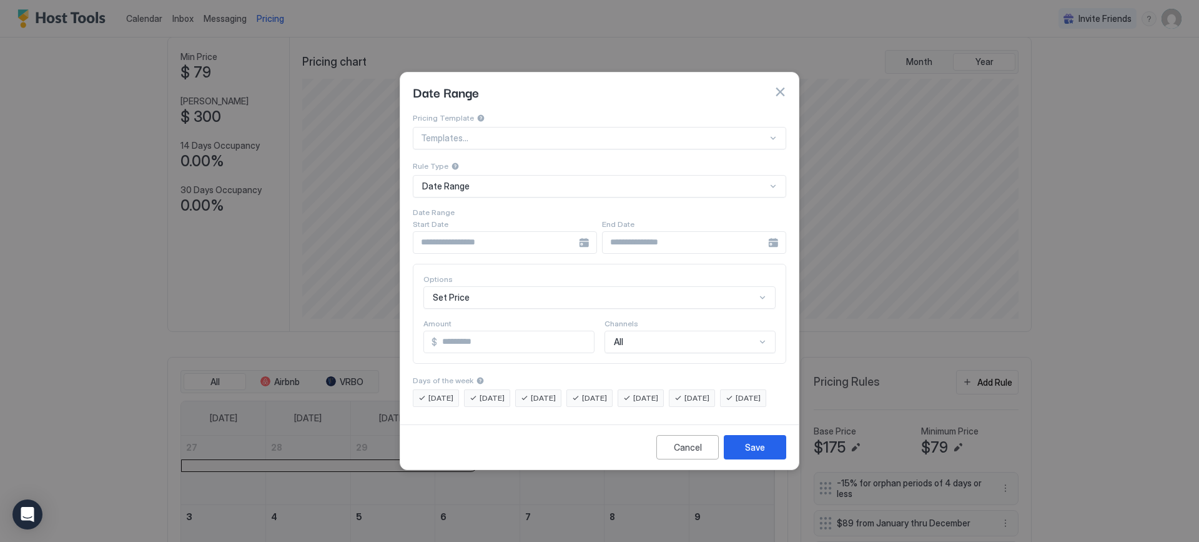
click at [584, 231] on div at bounding box center [505, 242] width 184 height 22
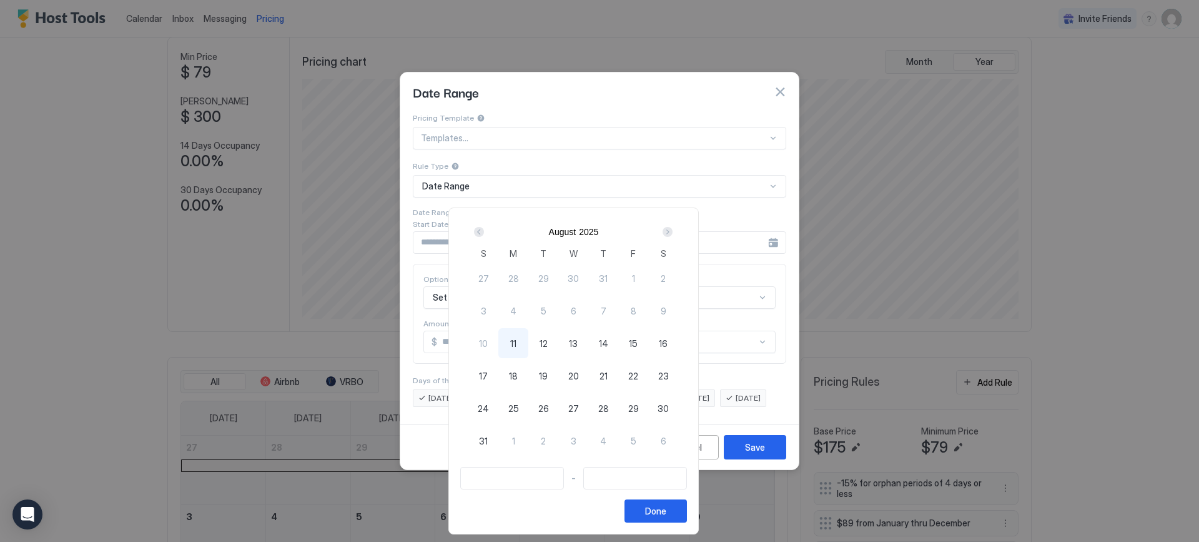
click at [673, 233] on div "Next" at bounding box center [668, 232] width 10 height 10
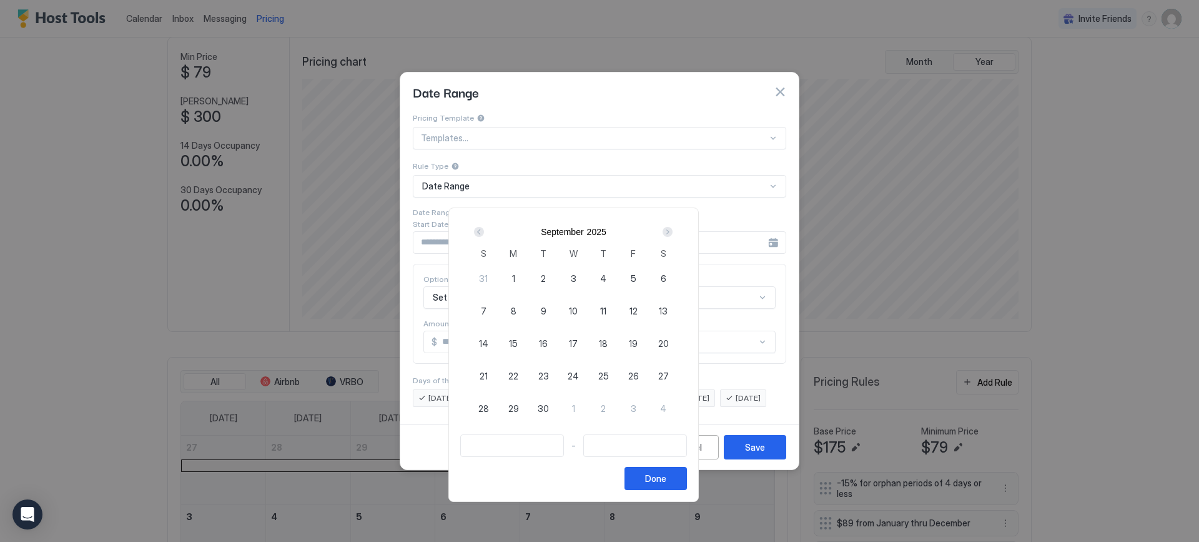
click at [673, 233] on div "Next" at bounding box center [668, 232] width 10 height 10
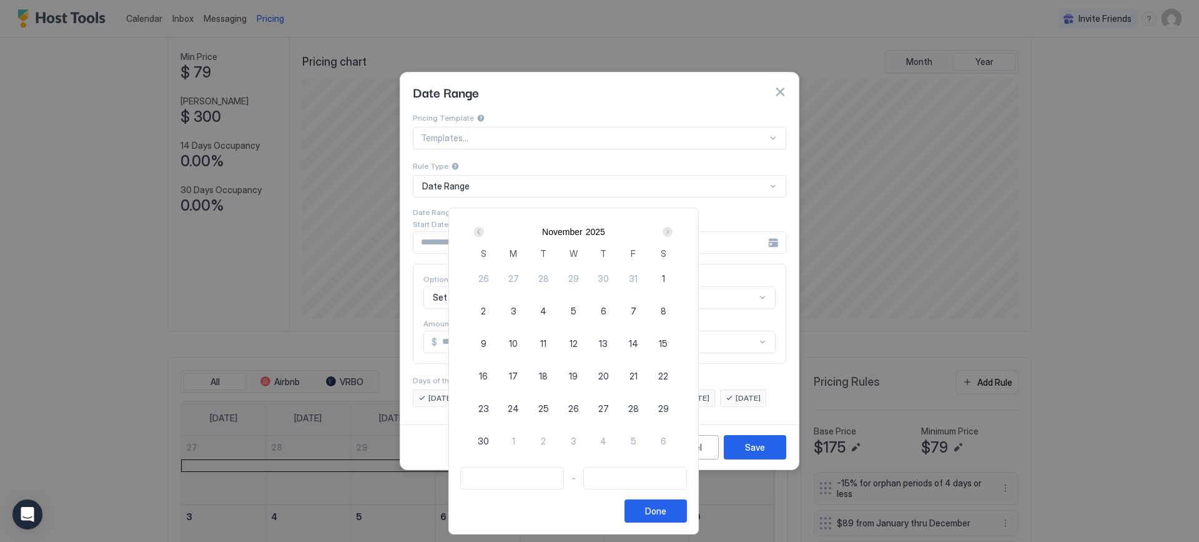
click at [673, 233] on div "Next" at bounding box center [668, 232] width 10 height 10
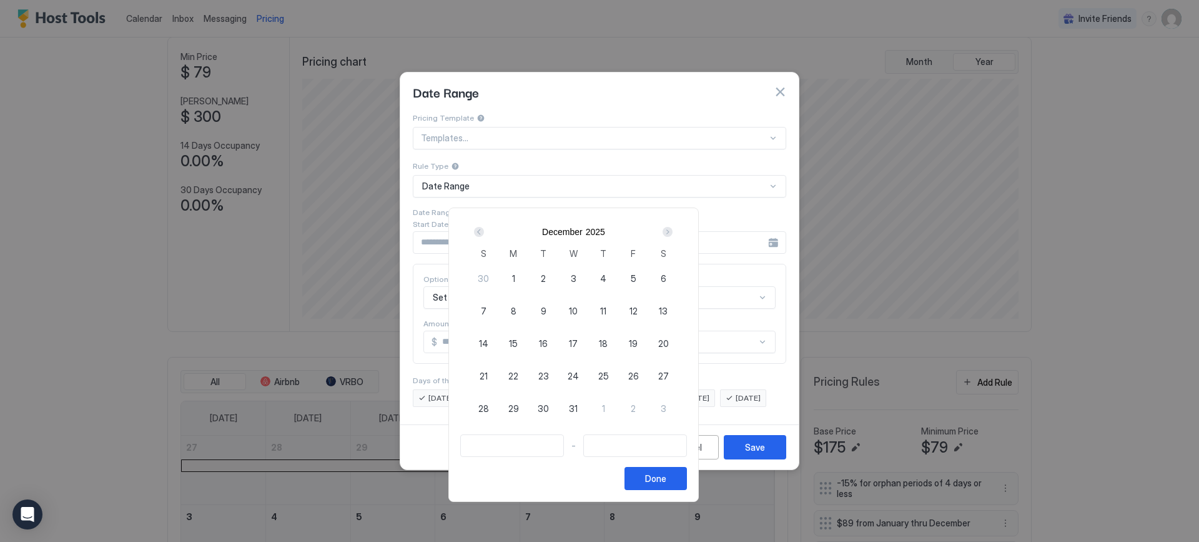
click at [673, 233] on div "Next" at bounding box center [668, 232] width 10 height 10
click at [489, 405] on span "29" at bounding box center [484, 408] width 11 height 13
type input "**********"
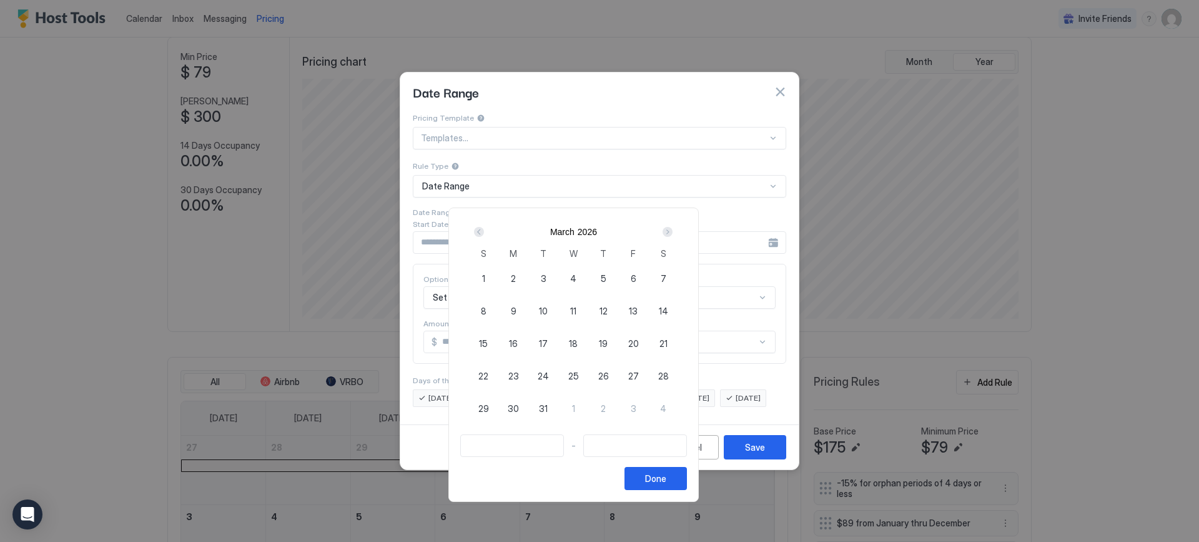
type input "**********"
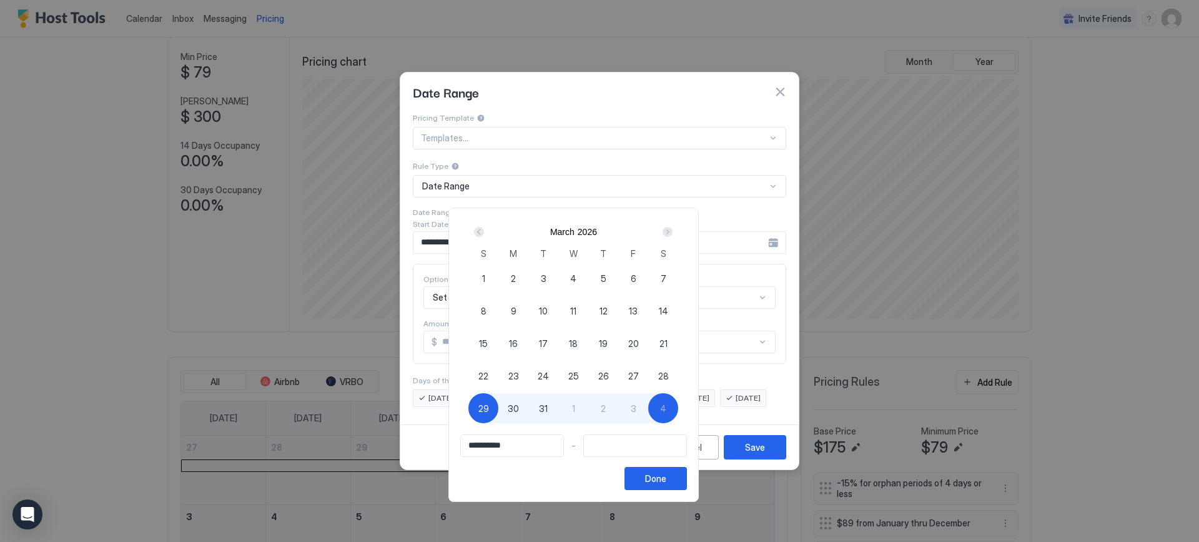
click at [673, 231] on div "Next" at bounding box center [668, 232] width 10 height 10
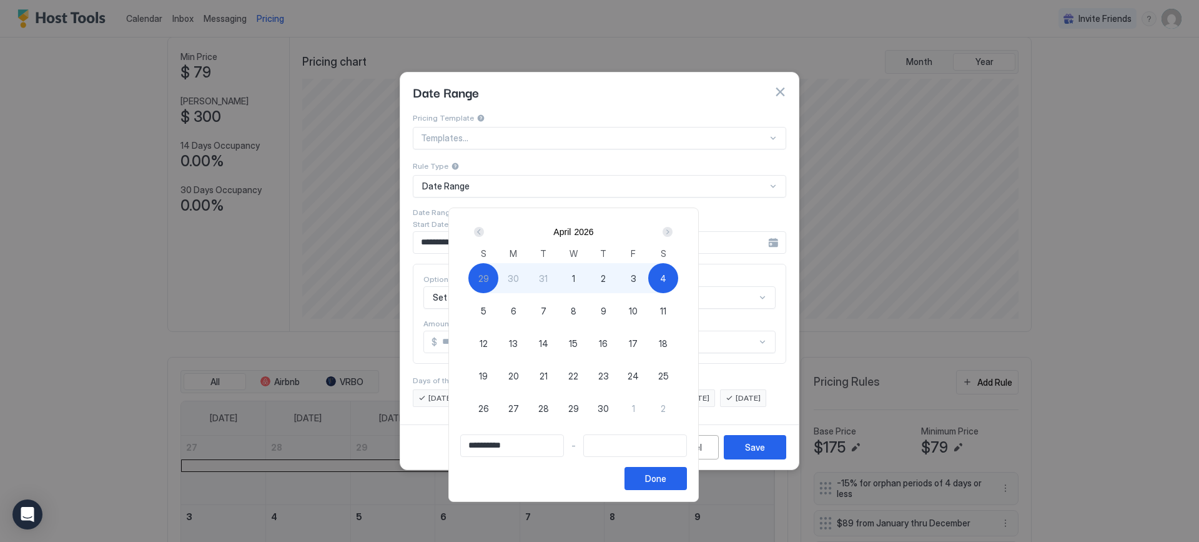
type input "**********"
click at [667, 310] on span "11" at bounding box center [663, 310] width 6 height 13
type input "**********"
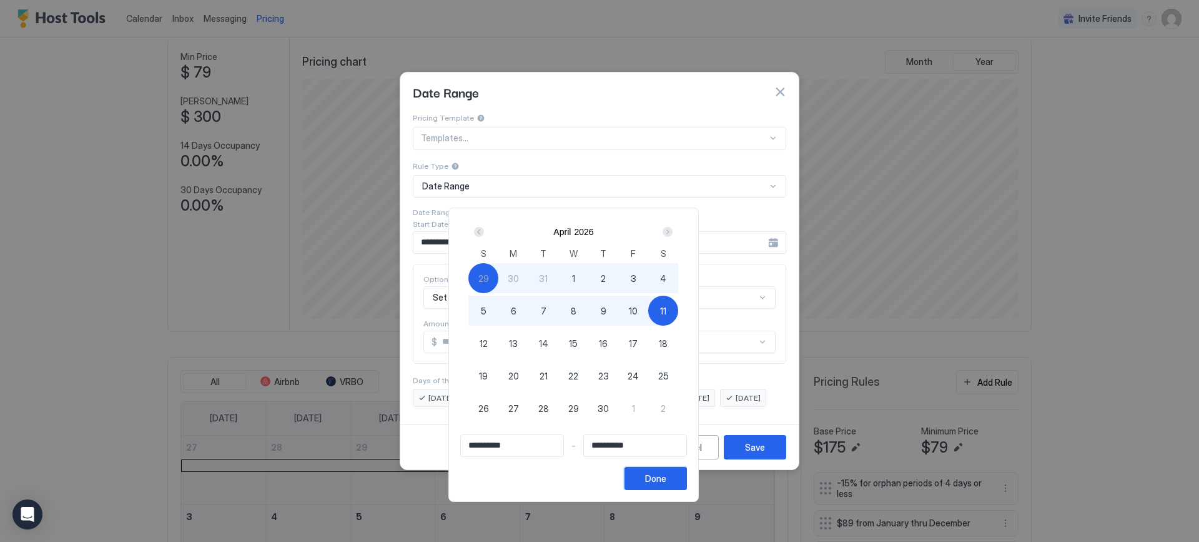
click at [667, 482] on div "Done" at bounding box center [655, 478] width 21 height 13
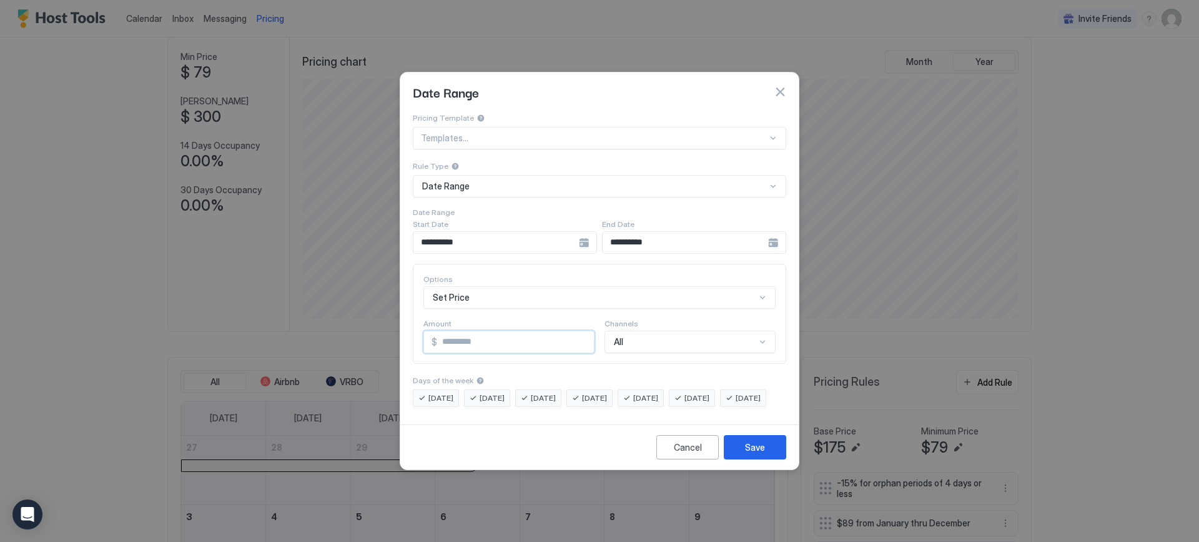
click at [440, 331] on input "*" at bounding box center [515, 341] width 157 height 21
type input "***"
click at [607, 392] on span "[DATE]" at bounding box center [594, 397] width 25 height 11
click at [658, 392] on span "[DATE]" at bounding box center [645, 397] width 25 height 11
click at [710, 392] on span "[DATE]" at bounding box center [697, 397] width 25 height 11
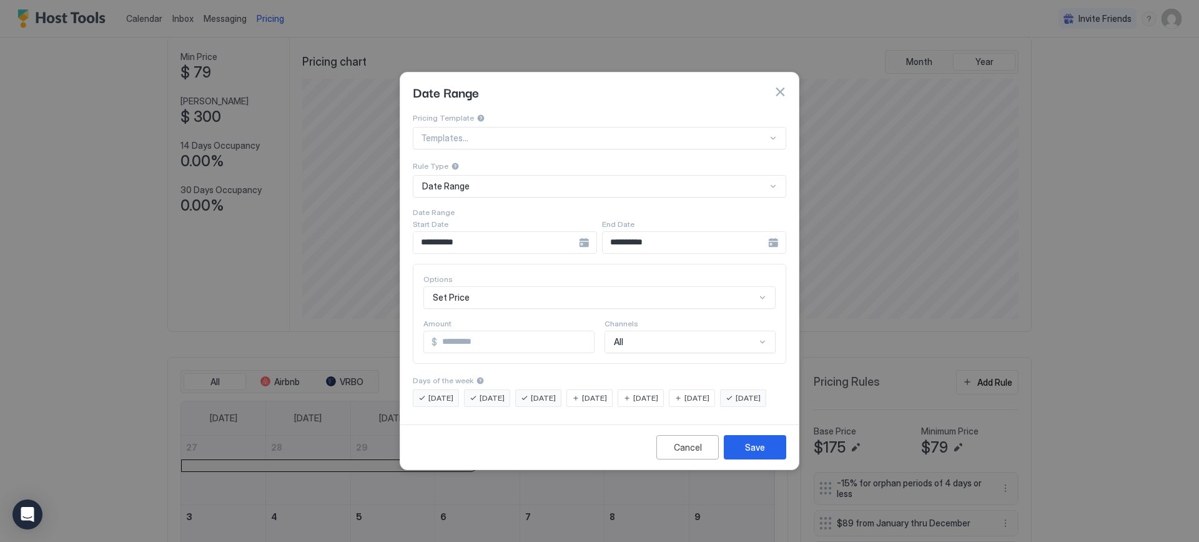
click at [736, 404] on span "[DATE]" at bounding box center [748, 397] width 25 height 11
click at [743, 449] on button "Save" at bounding box center [755, 447] width 62 height 24
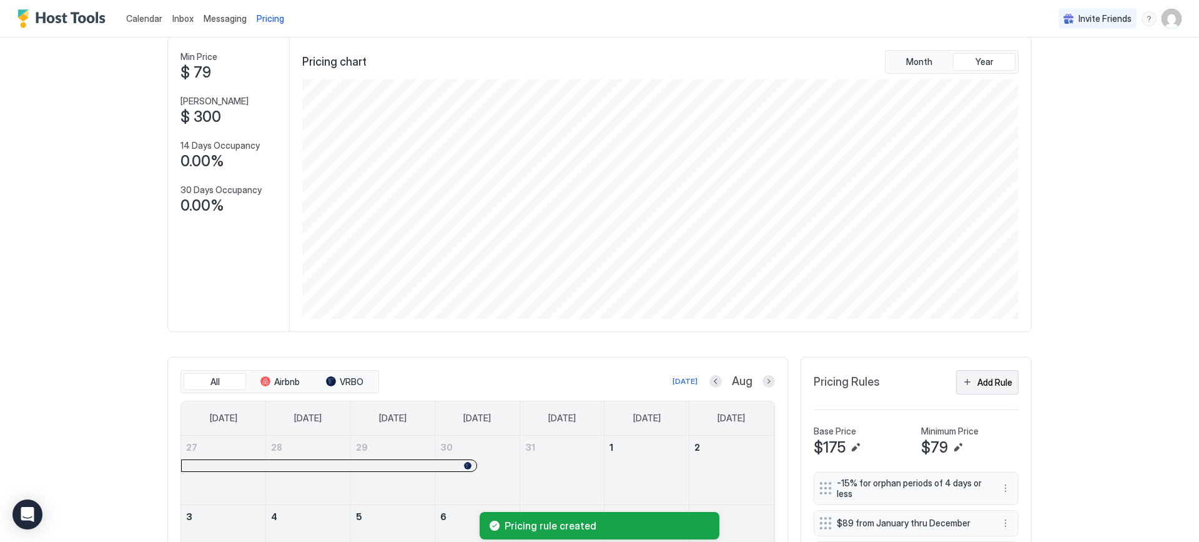
click at [986, 380] on div "Add Rule" at bounding box center [995, 381] width 35 height 13
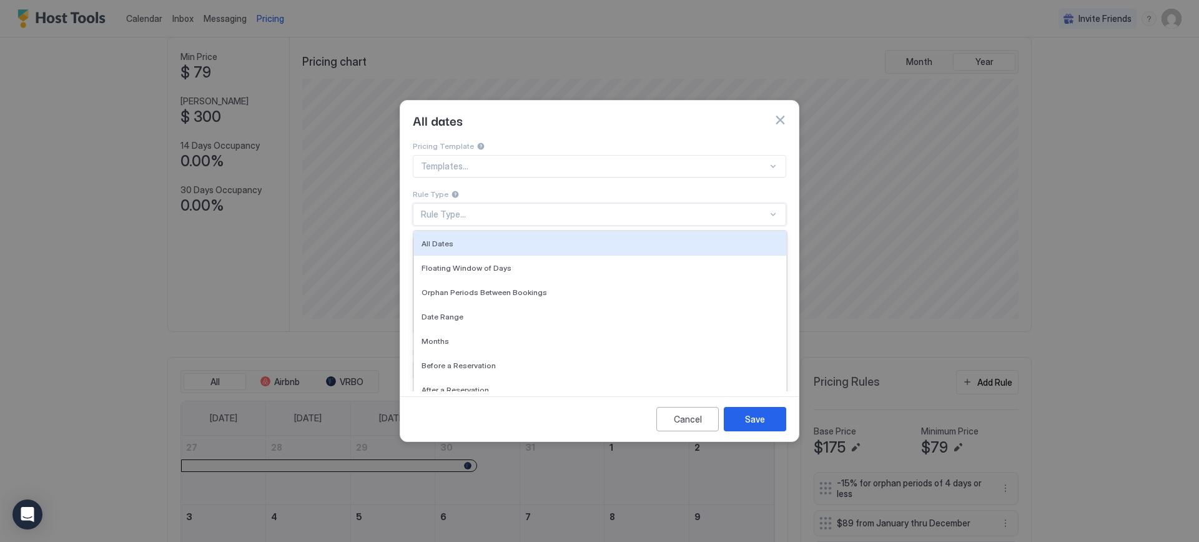
click at [427, 209] on div "Rule Type..." at bounding box center [594, 214] width 347 height 11
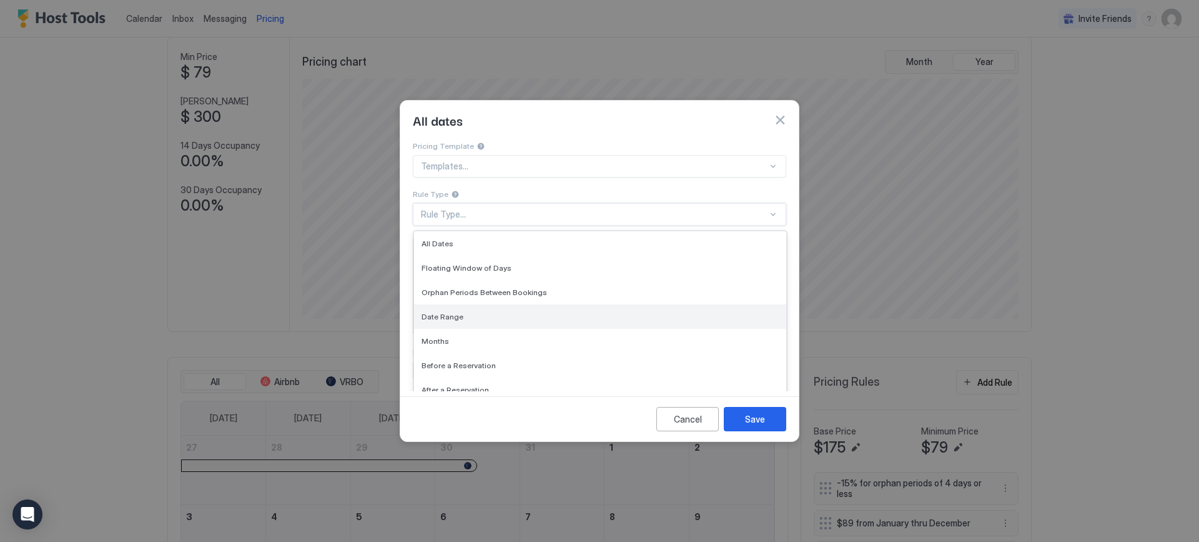
click at [454, 312] on span "Date Range" at bounding box center [443, 316] width 42 height 9
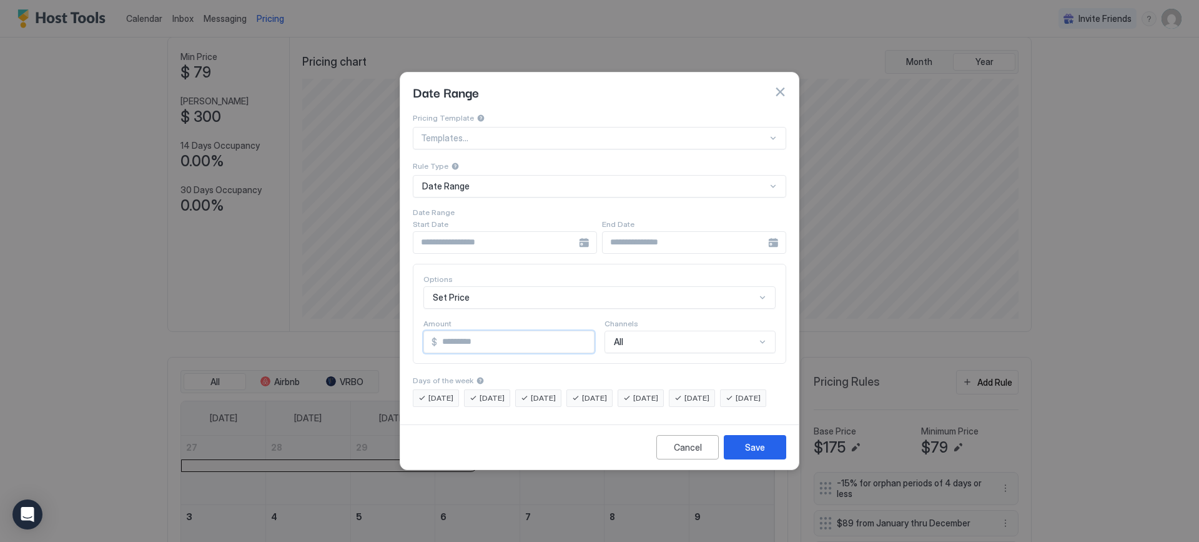
click at [459, 331] on input "*" at bounding box center [515, 341] width 157 height 21
type input "***"
click at [445, 392] on span "[DATE]" at bounding box center [441, 397] width 25 height 11
click at [503, 392] on span "[DATE]" at bounding box center [492, 397] width 25 height 11
click at [542, 392] on span "[DATE]" at bounding box center [543, 397] width 25 height 11
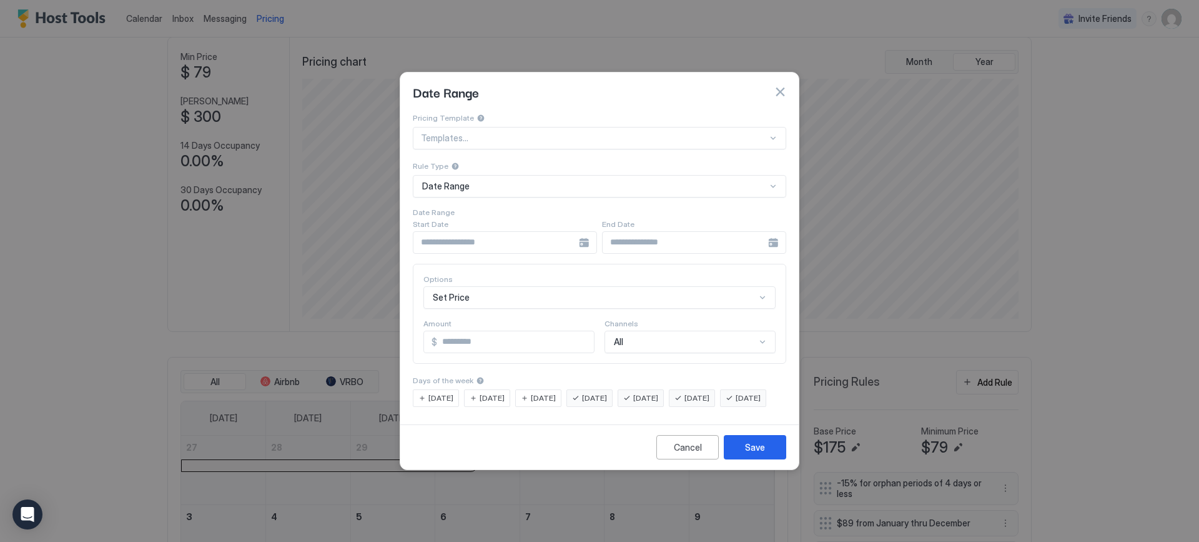
click at [581, 232] on div at bounding box center [505, 242] width 184 height 22
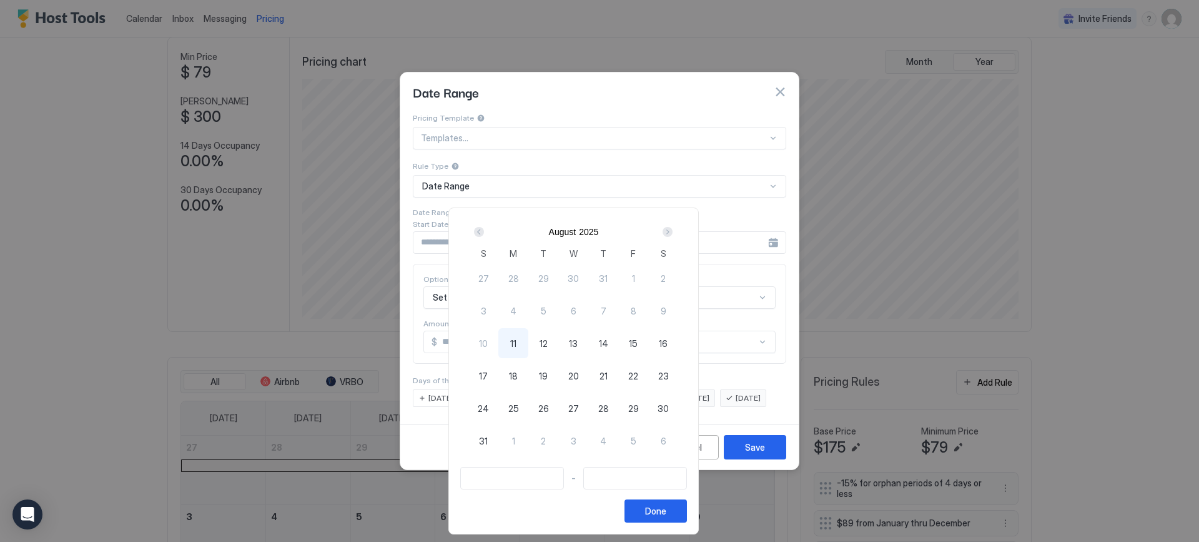
click at [673, 233] on div "Next" at bounding box center [668, 232] width 10 height 10
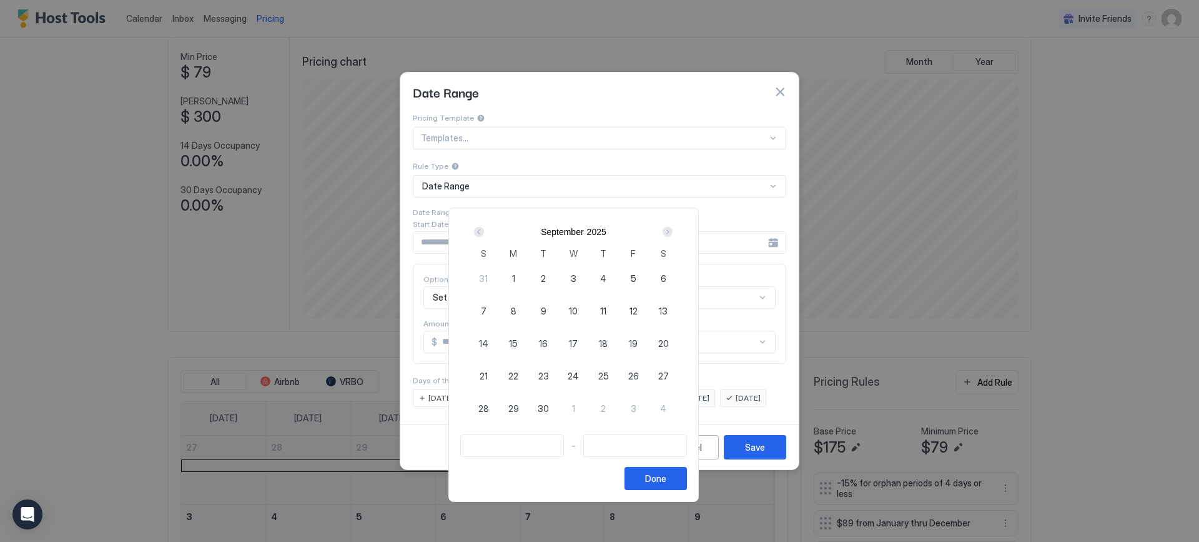
click at [673, 233] on div "Next" at bounding box center [668, 232] width 10 height 10
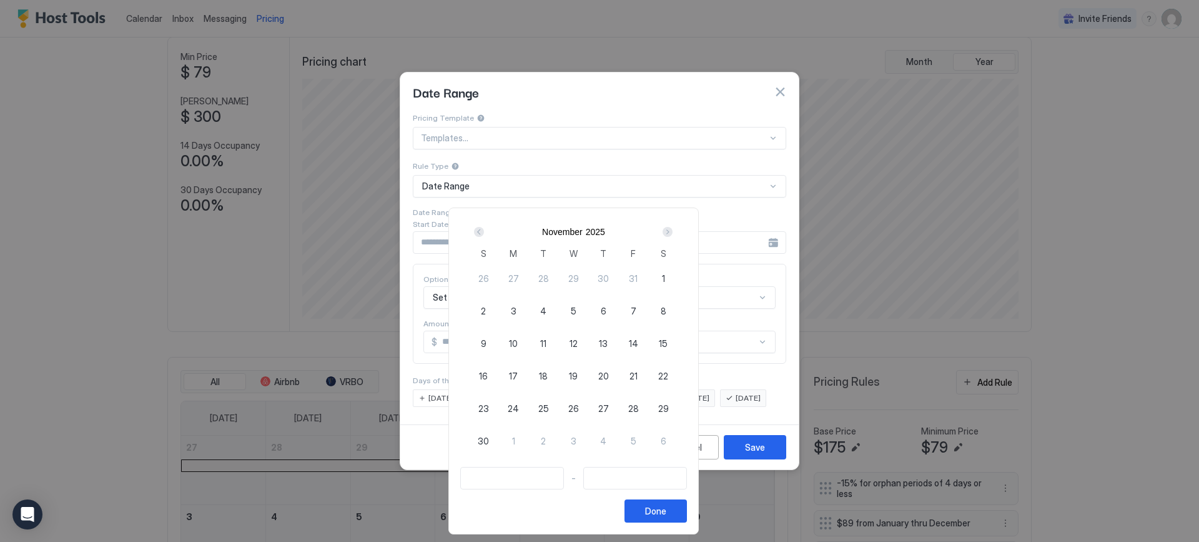
click at [673, 233] on div "Next" at bounding box center [668, 232] width 10 height 10
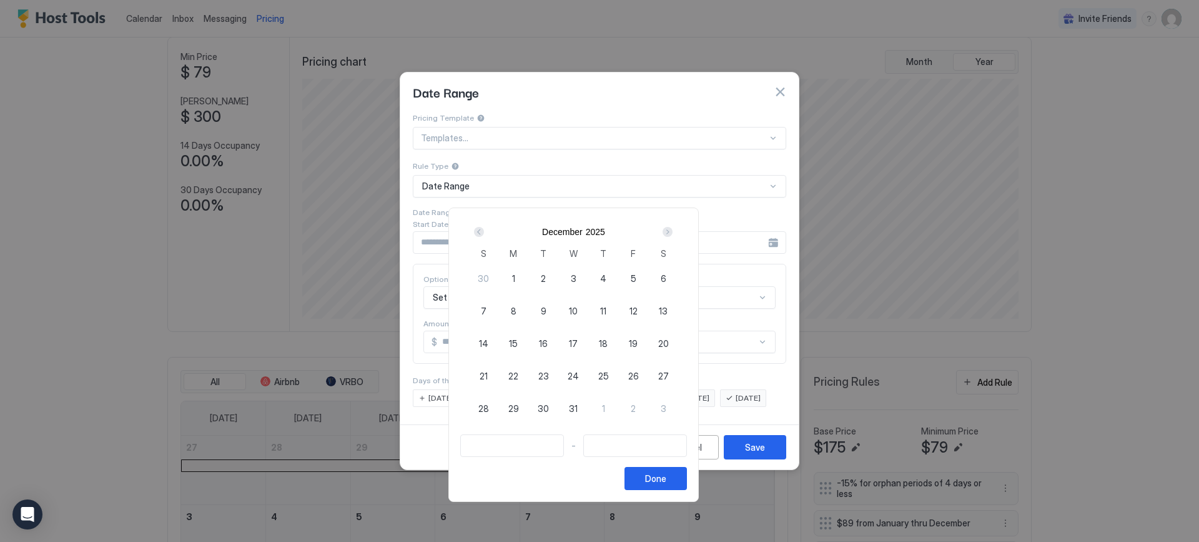
click at [673, 233] on div "Next" at bounding box center [668, 232] width 10 height 10
click at [489, 412] on span "29" at bounding box center [484, 408] width 11 height 13
type input "**********"
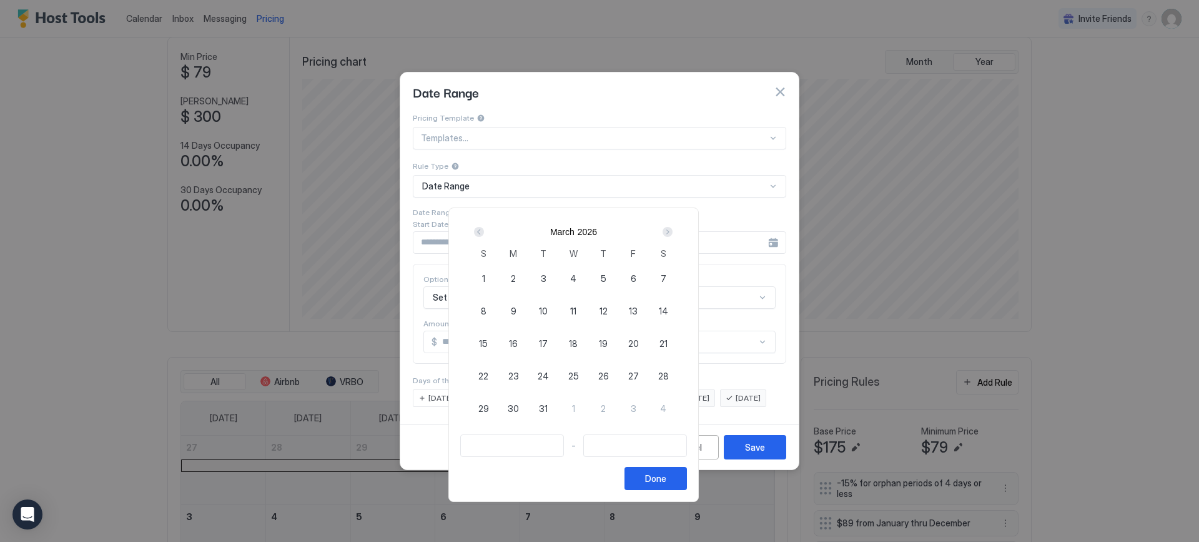
type input "**********"
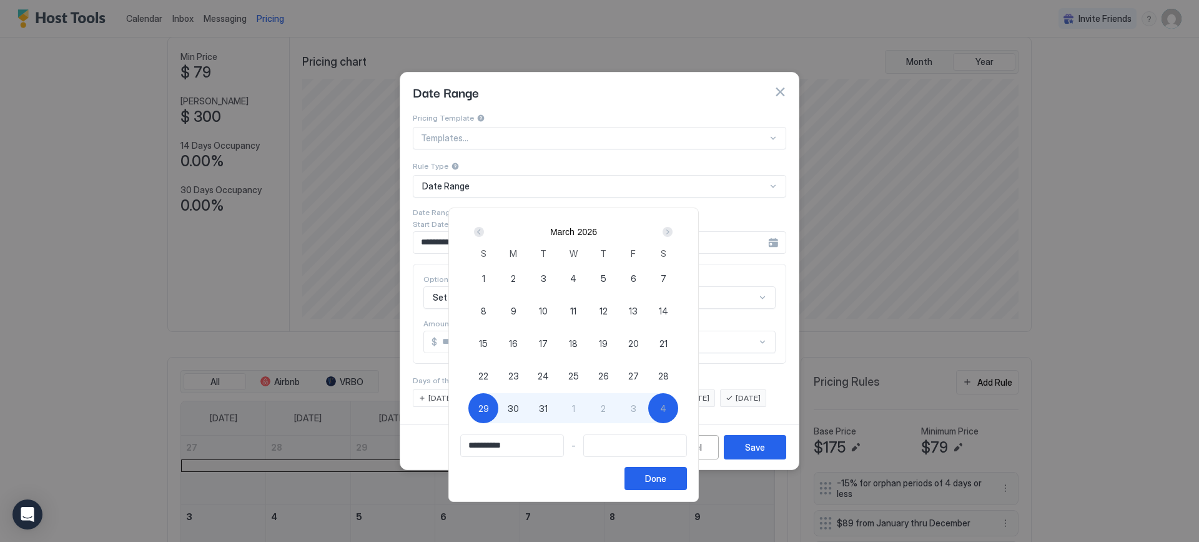
click at [673, 231] on div "Next" at bounding box center [668, 232] width 10 height 10
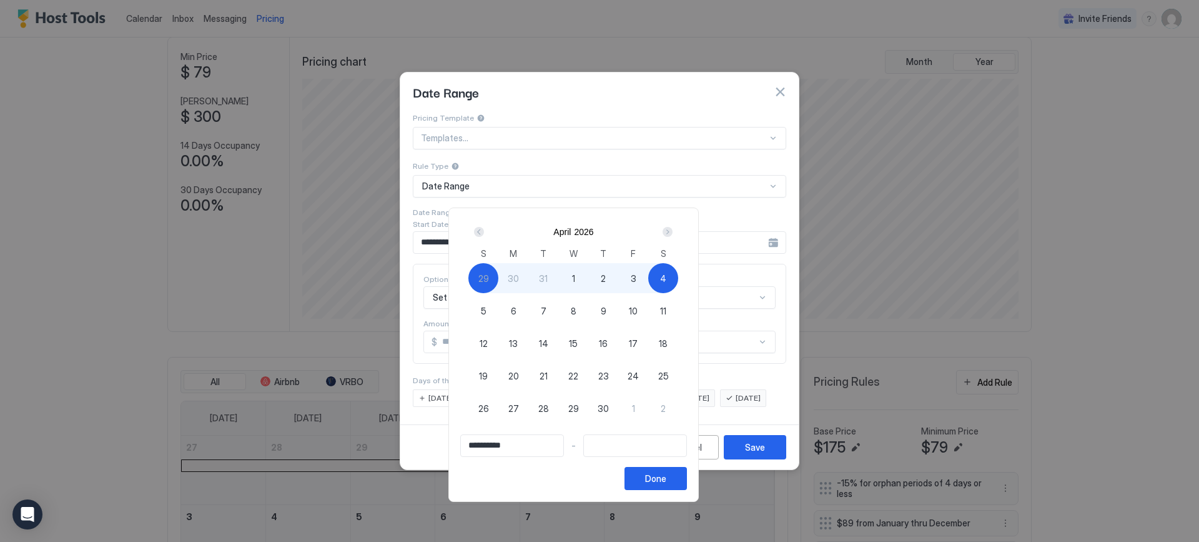
type input "**********"
click at [667, 312] on span "11" at bounding box center [663, 310] width 6 height 13
type input "**********"
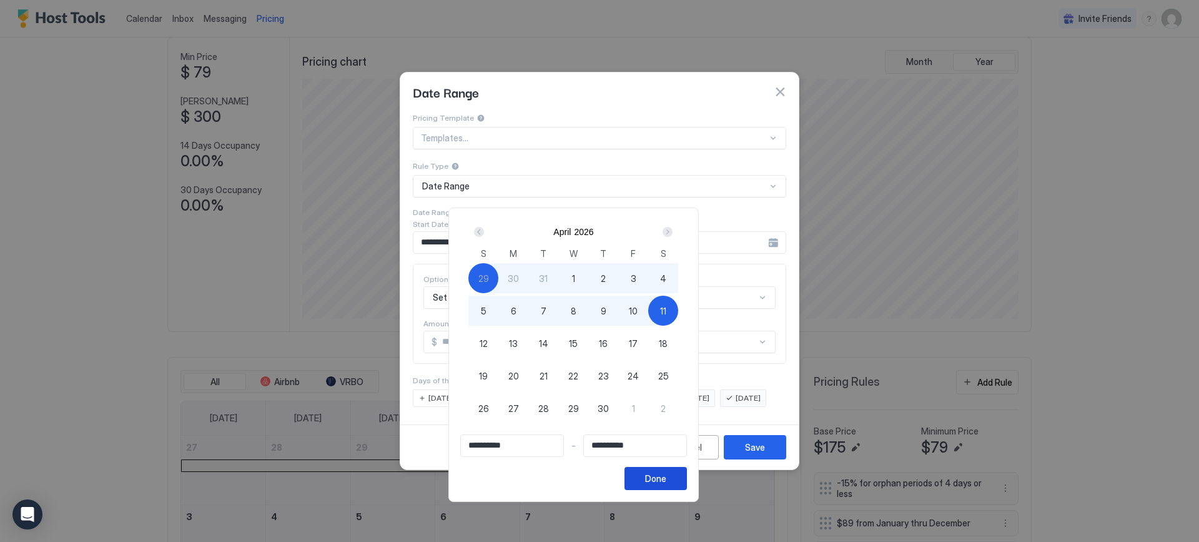
click at [667, 478] on div "Done" at bounding box center [655, 478] width 21 height 13
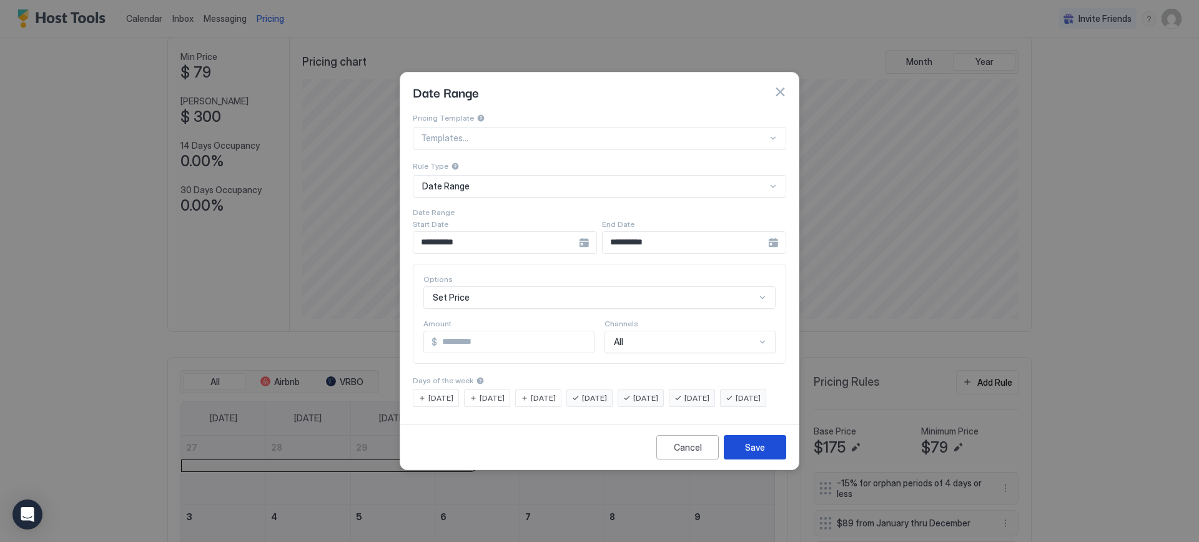
click at [760, 454] on div "Save" at bounding box center [755, 446] width 20 height 13
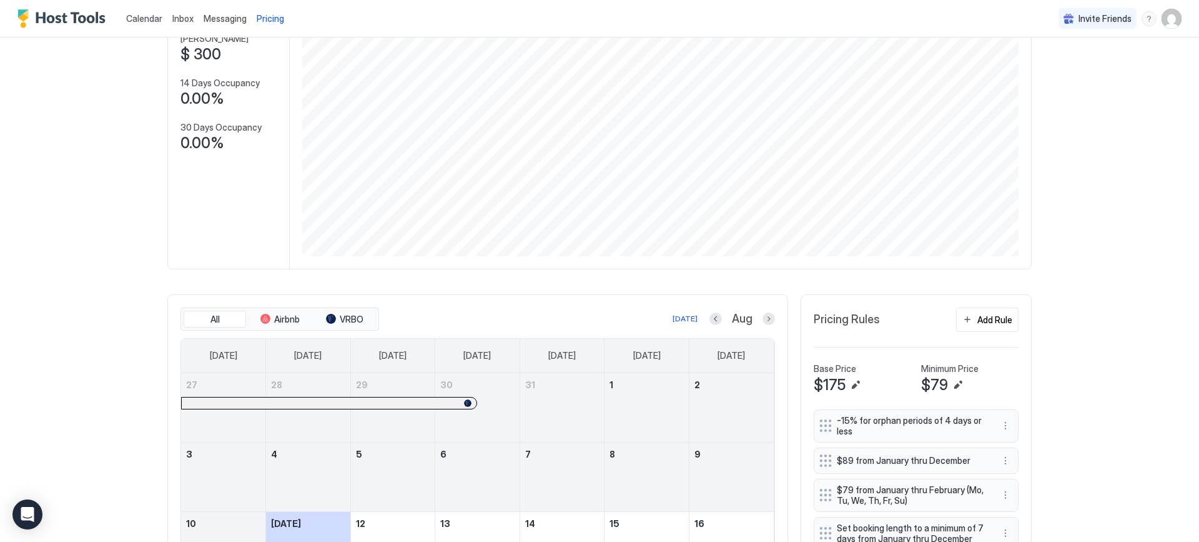
scroll to position [0, 0]
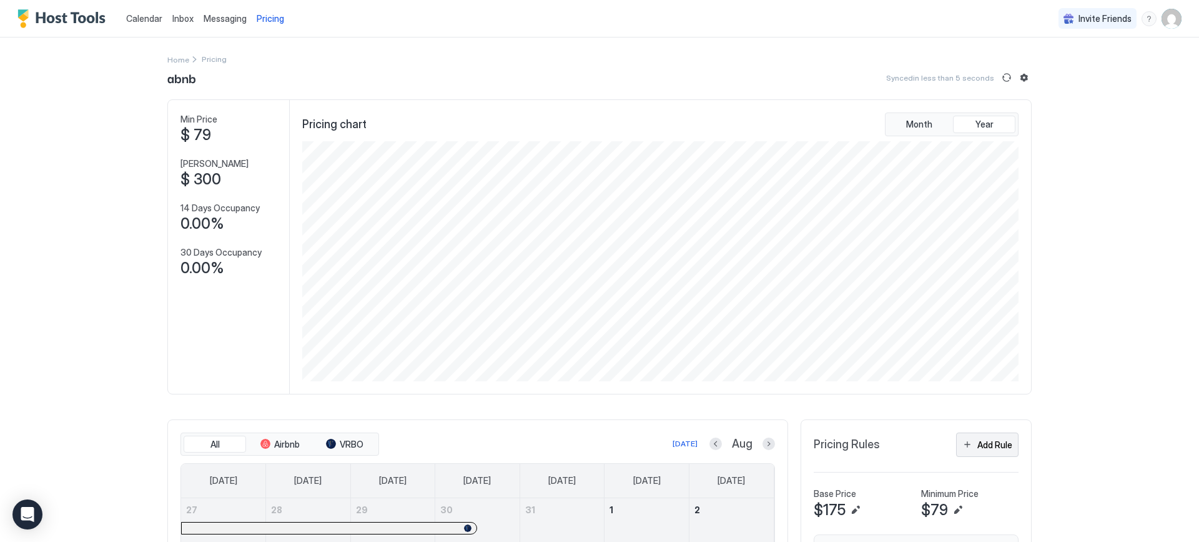
click at [990, 446] on div "Add Rule" at bounding box center [995, 444] width 35 height 13
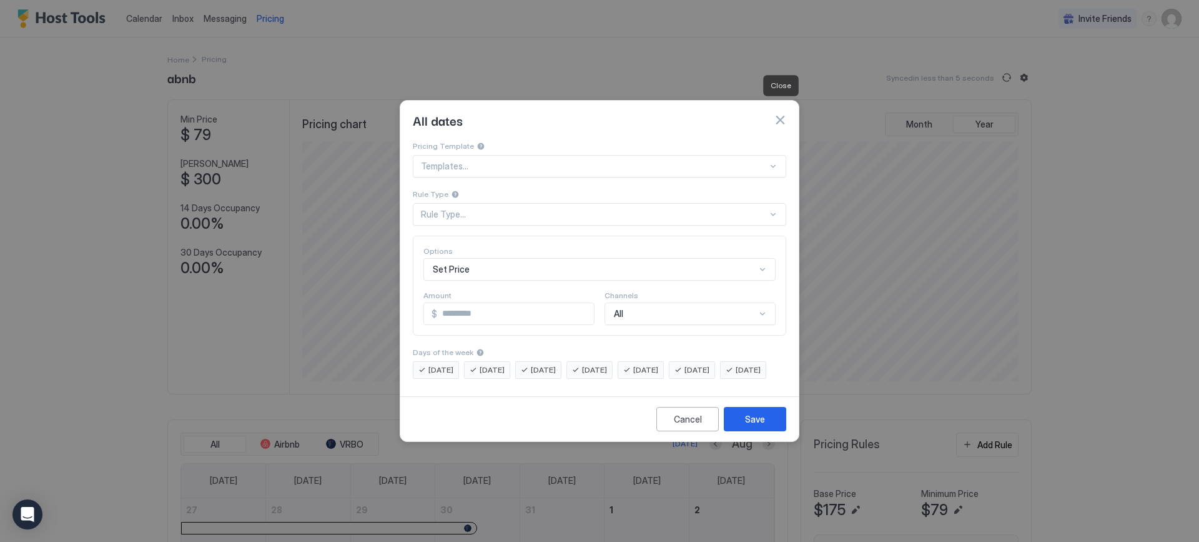
click at [776, 114] on button "button" at bounding box center [780, 120] width 12 height 12
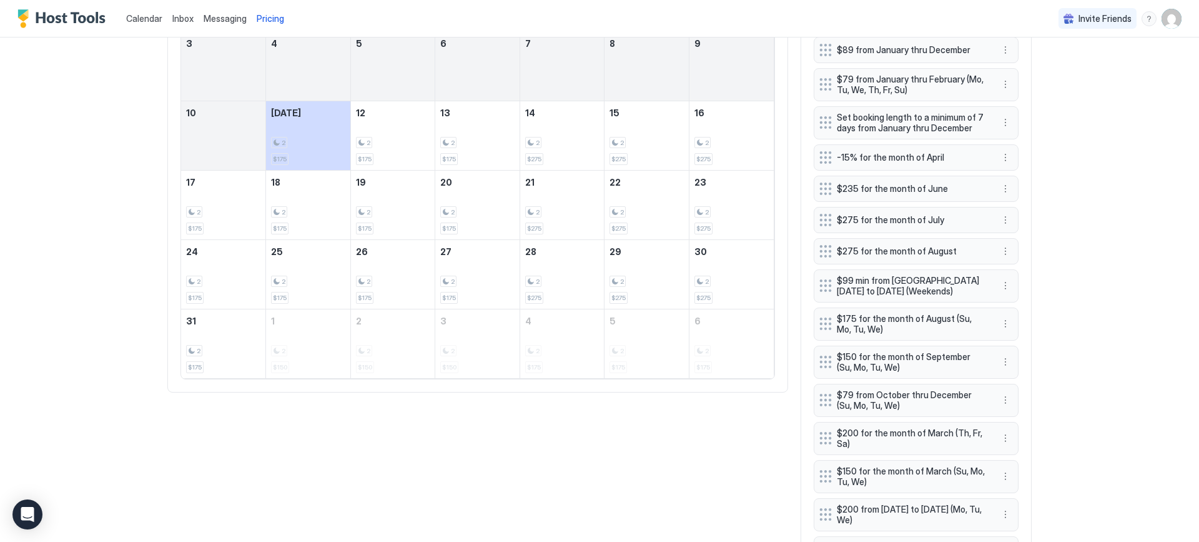
scroll to position [611, 0]
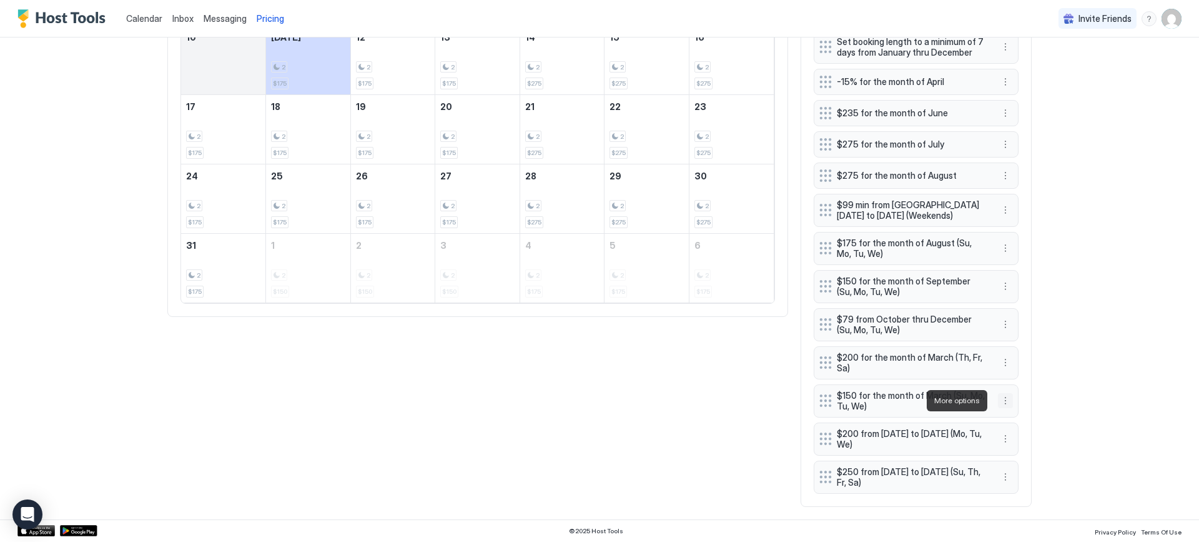
click at [998, 400] on button "More options" at bounding box center [1005, 400] width 15 height 15
click at [1013, 414] on span "Edit" at bounding box center [1020, 418] width 14 height 9
type input "***"
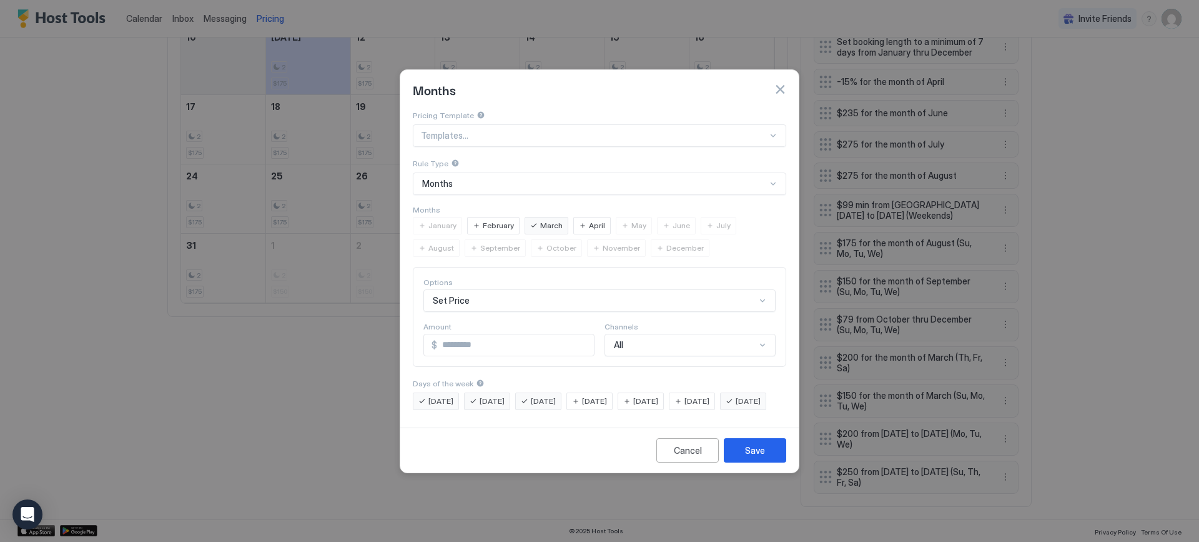
click at [592, 217] on div "April" at bounding box center [591, 225] width 37 height 17
click at [755, 455] on div "Save" at bounding box center [755, 450] width 20 height 13
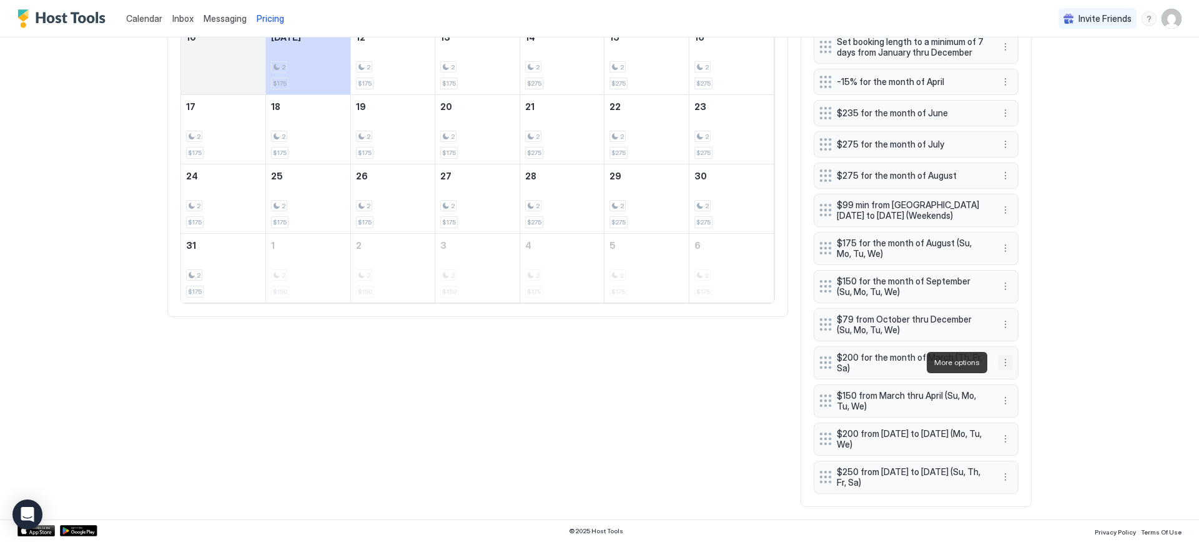
click at [1001, 360] on button "More options" at bounding box center [1005, 362] width 15 height 15
click at [1028, 379] on div "Edit" at bounding box center [1056, 380] width 125 height 20
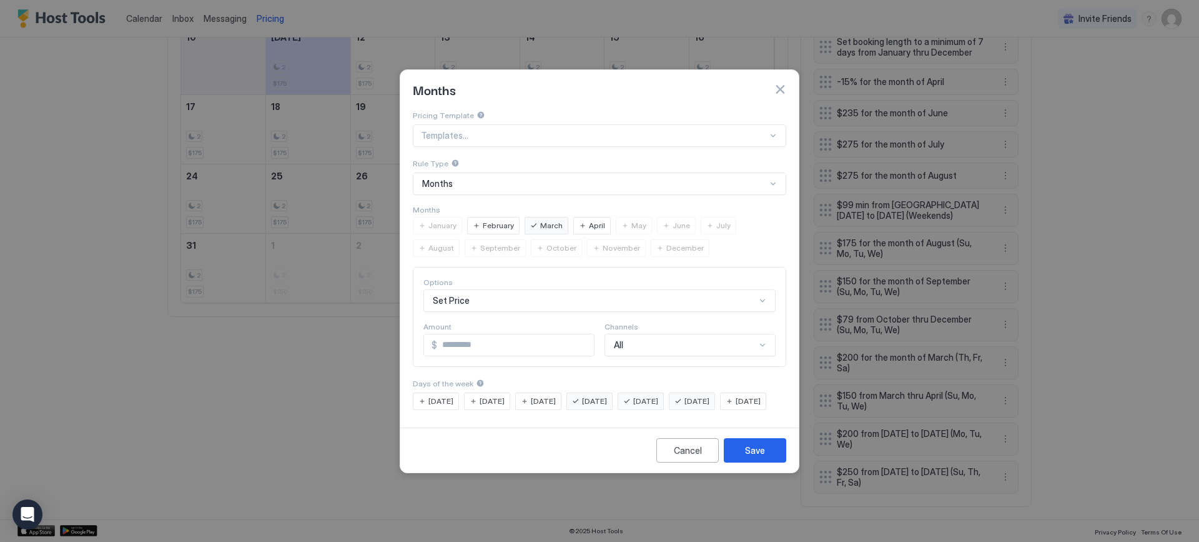
click at [590, 220] on span "April" at bounding box center [597, 225] width 16 height 11
click at [603, 217] on div "April" at bounding box center [591, 225] width 37 height 17
click at [593, 220] on span "April" at bounding box center [597, 225] width 16 height 11
click at [747, 456] on div "Save" at bounding box center [755, 450] width 20 height 13
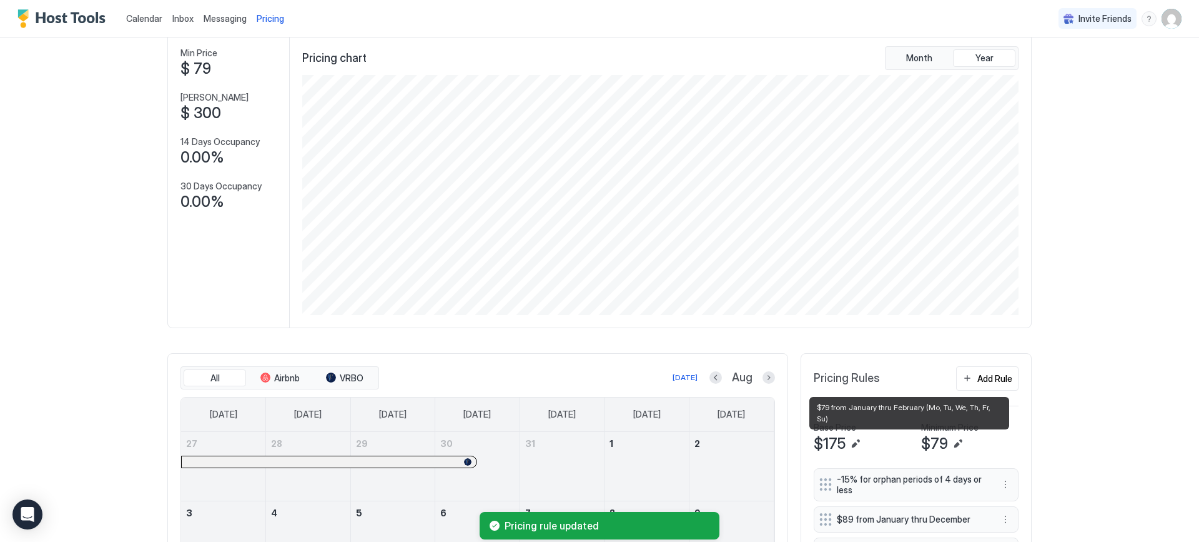
scroll to position [49, 0]
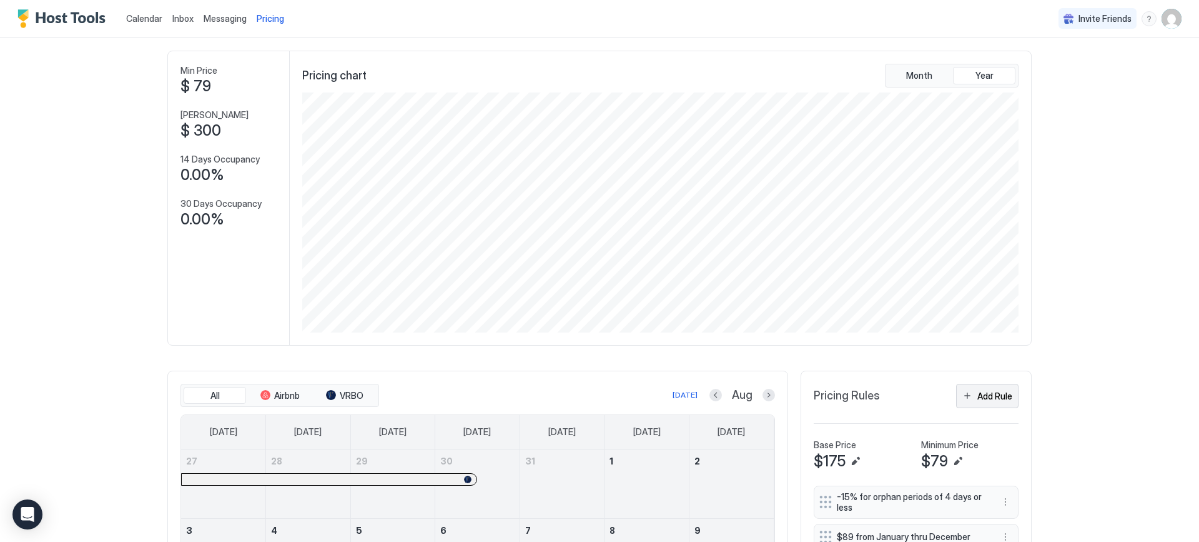
click at [990, 397] on div "Add Rule" at bounding box center [995, 395] width 35 height 13
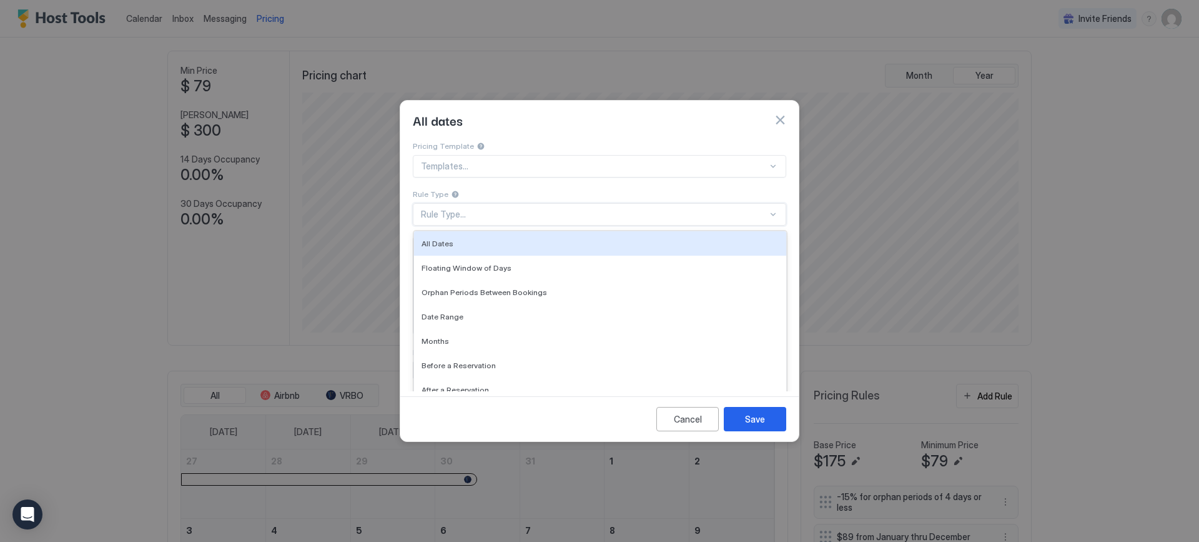
click at [452, 203] on div "Rule Type..." at bounding box center [600, 214] width 374 height 22
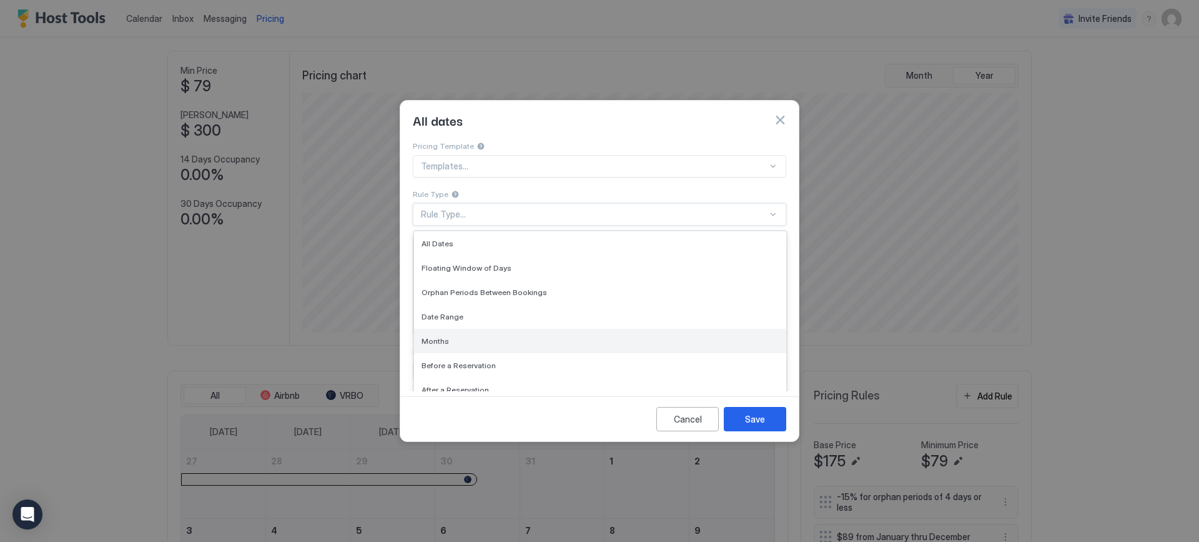
click at [446, 336] on span "Months" at bounding box center [435, 340] width 27 height 9
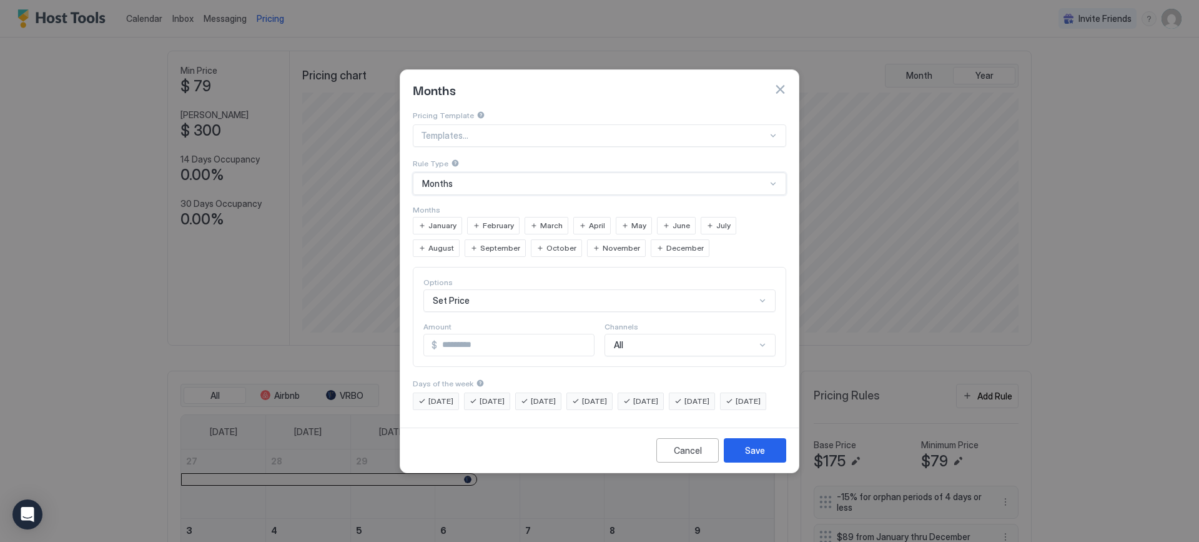
click at [632, 220] on span "May" at bounding box center [639, 225] width 15 height 11
click at [454, 334] on input "*" at bounding box center [515, 344] width 157 height 21
type input "***"
click at [489, 395] on span "[DATE]" at bounding box center [492, 400] width 25 height 11
click at [436, 395] on span "[DATE]" at bounding box center [441, 400] width 25 height 11
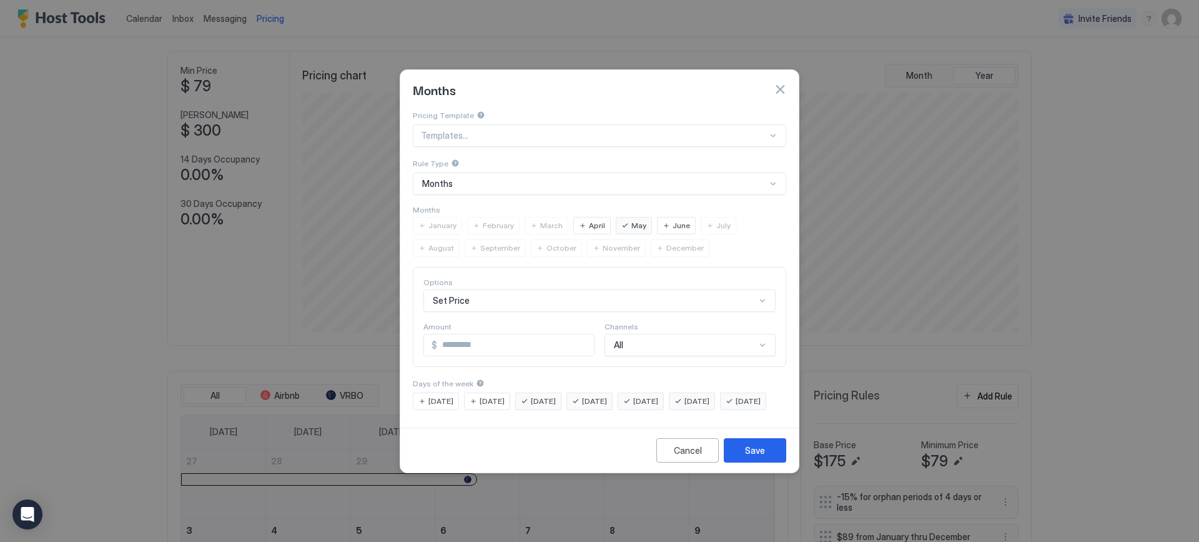
click at [556, 395] on span "[DATE]" at bounding box center [543, 400] width 25 height 11
click at [736, 407] on span "[DATE]" at bounding box center [748, 400] width 25 height 11
click at [747, 457] on div "Save" at bounding box center [755, 450] width 20 height 13
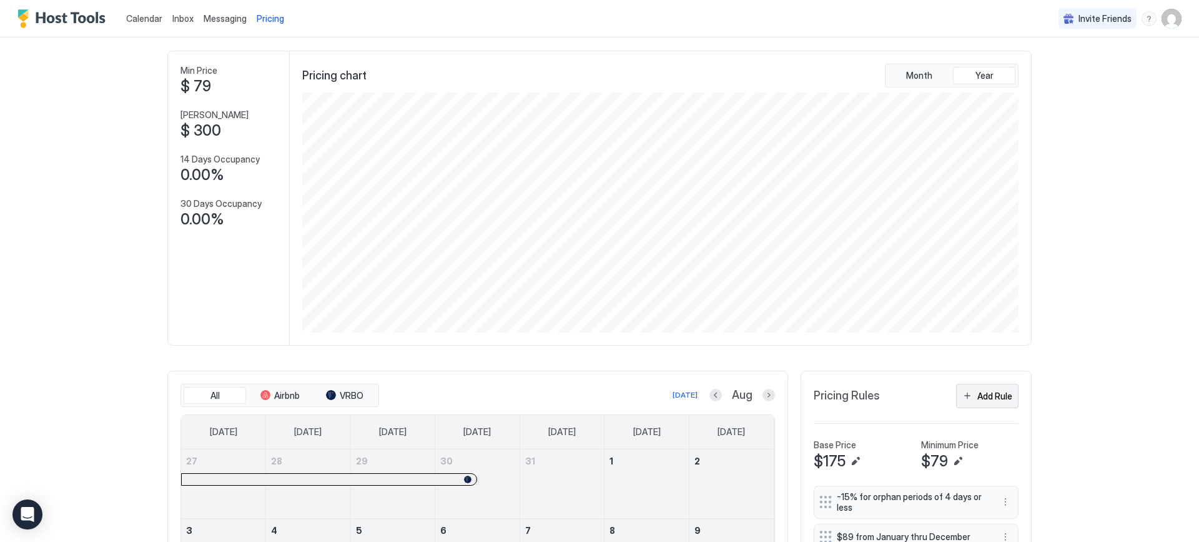
click at [989, 394] on div "Add Rule" at bounding box center [995, 395] width 35 height 13
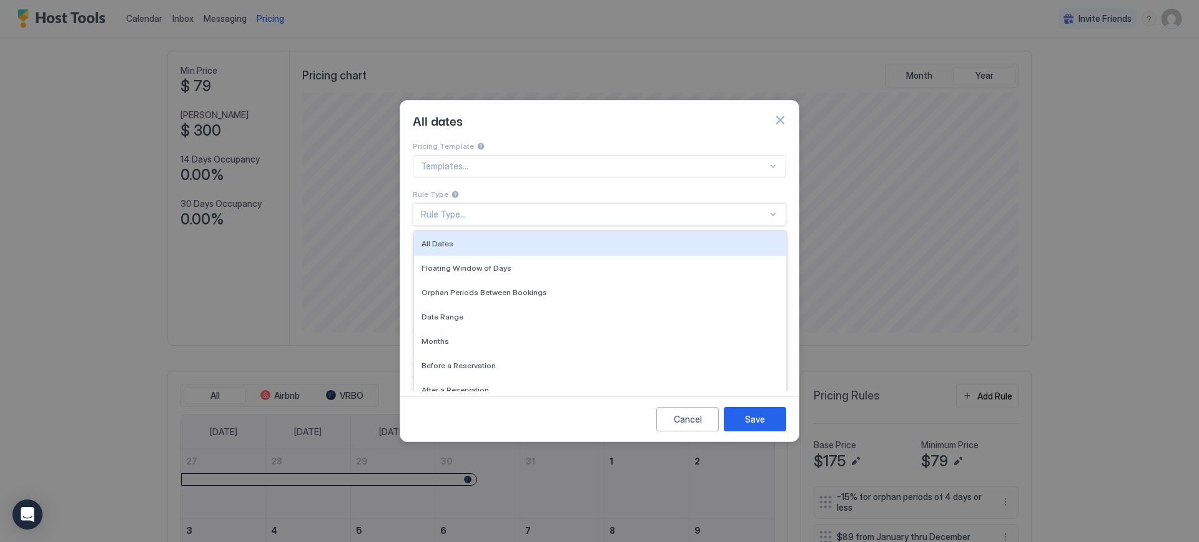
click at [439, 203] on div "Rule Type..." at bounding box center [600, 214] width 374 height 22
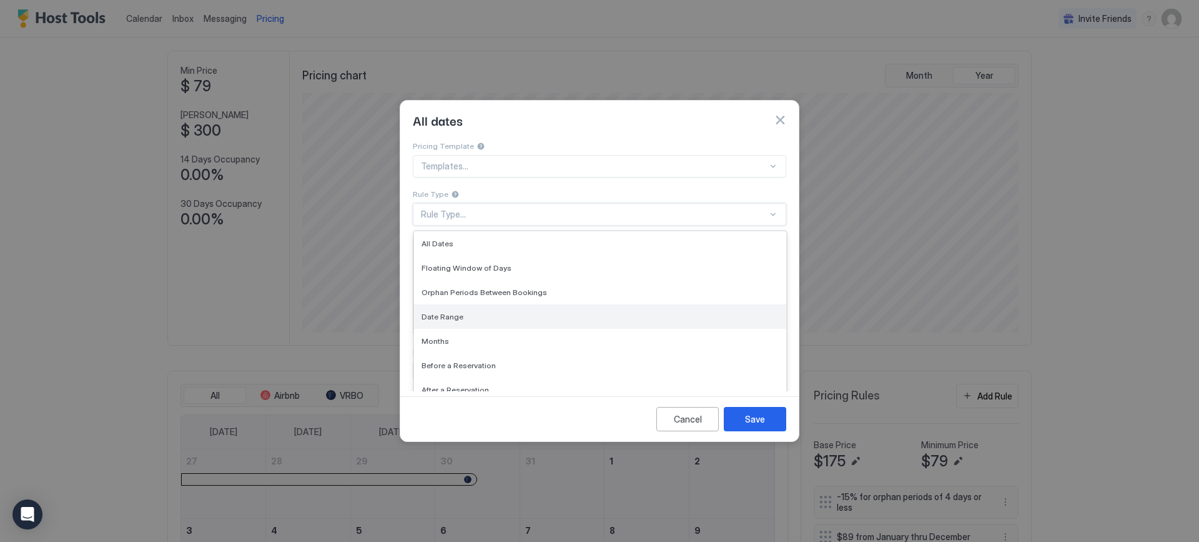
click at [461, 312] on div "Date Range" at bounding box center [600, 316] width 357 height 9
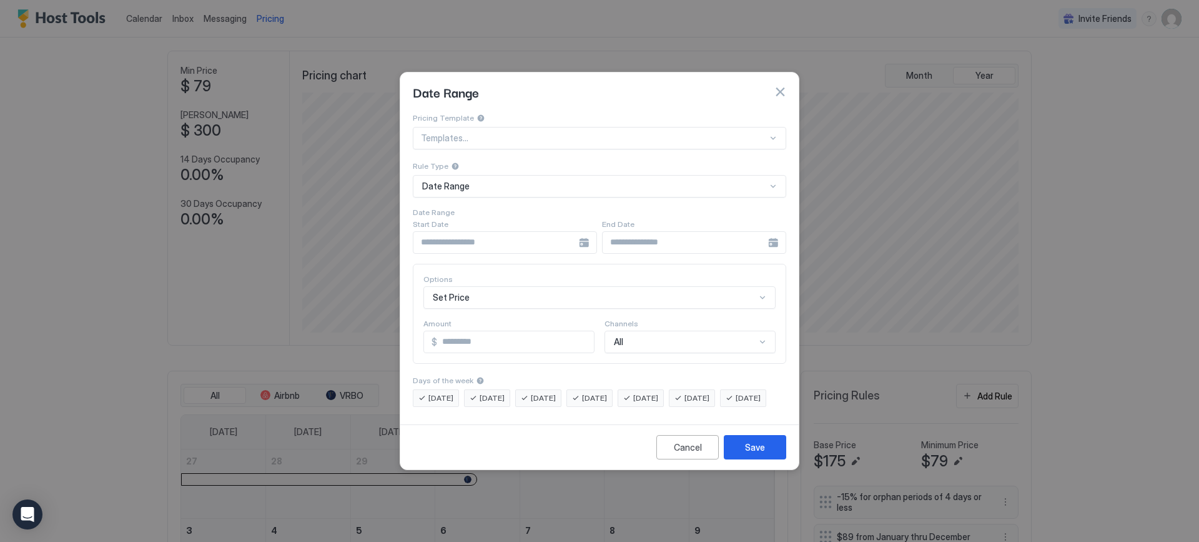
click at [583, 231] on div at bounding box center [505, 242] width 184 height 22
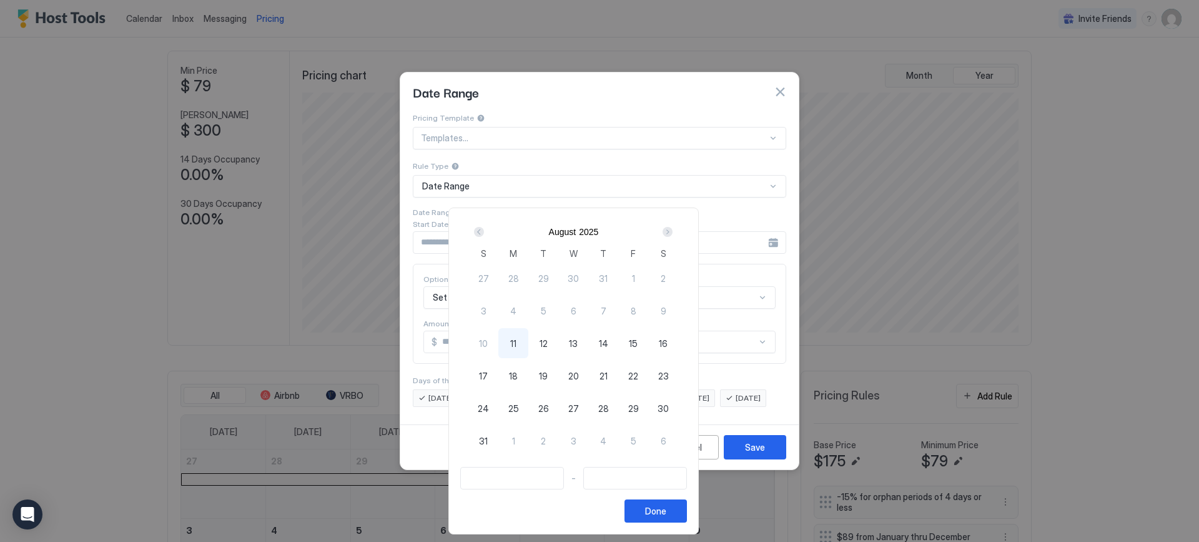
click at [673, 231] on div "Next" at bounding box center [668, 232] width 10 height 10
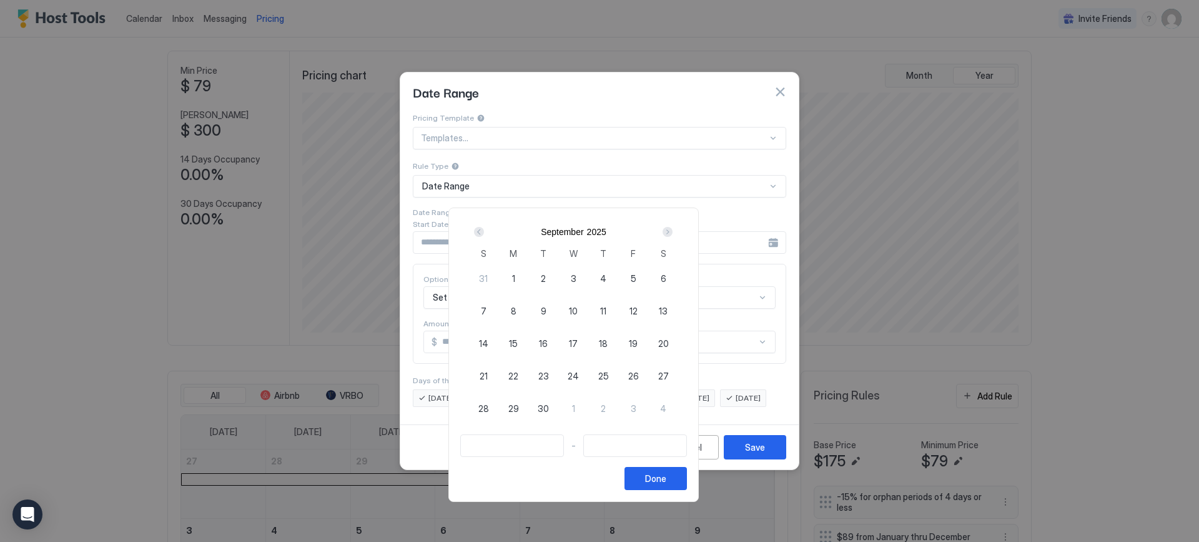
click at [673, 231] on div "Next" at bounding box center [668, 232] width 10 height 10
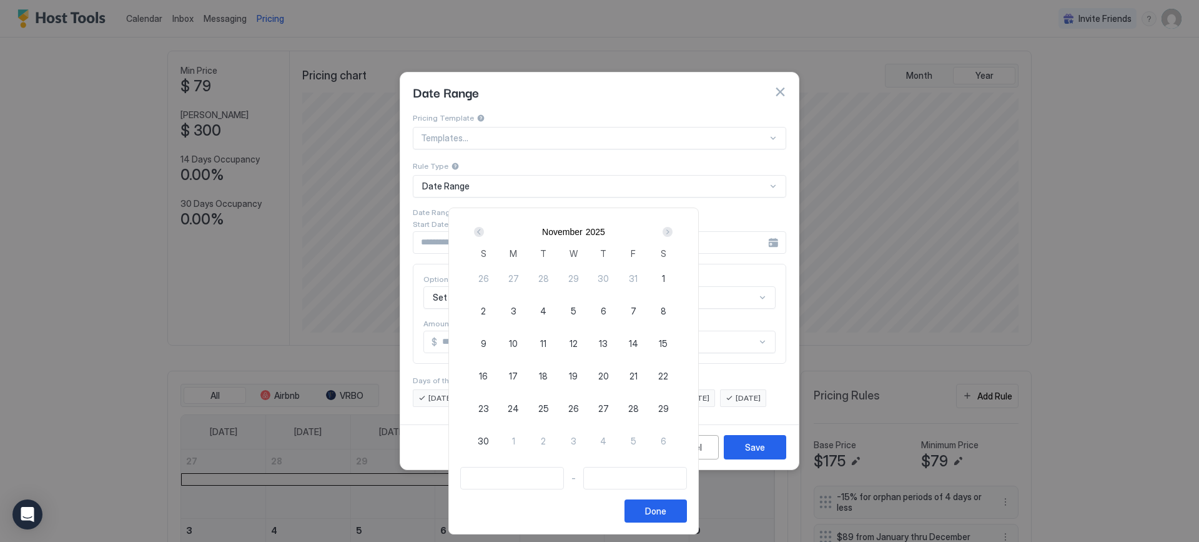
click at [673, 231] on div "Next" at bounding box center [668, 232] width 10 height 10
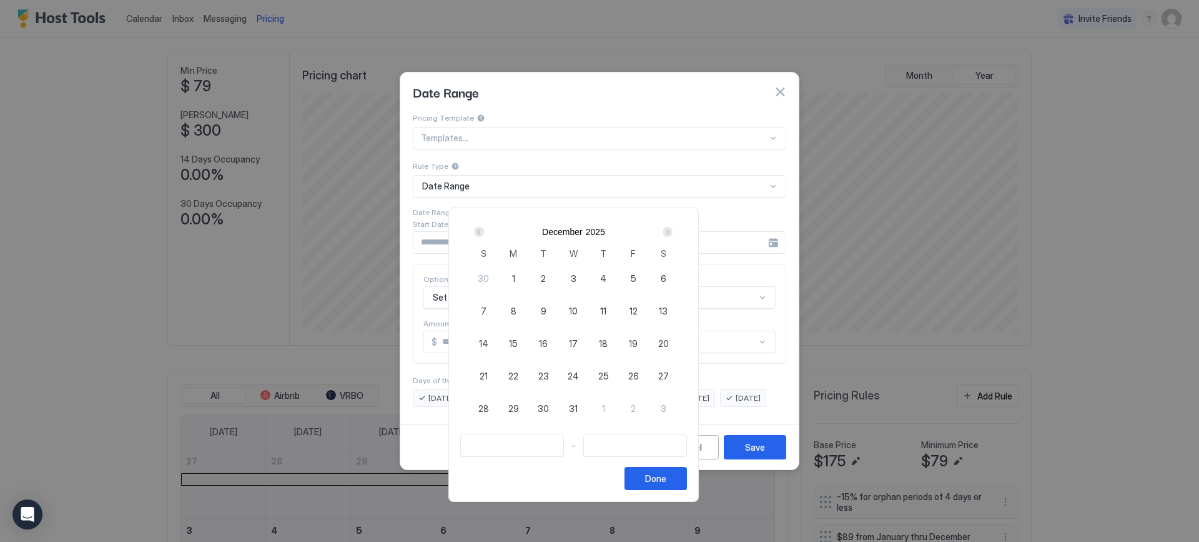
click at [673, 231] on div "Next" at bounding box center [668, 232] width 10 height 10
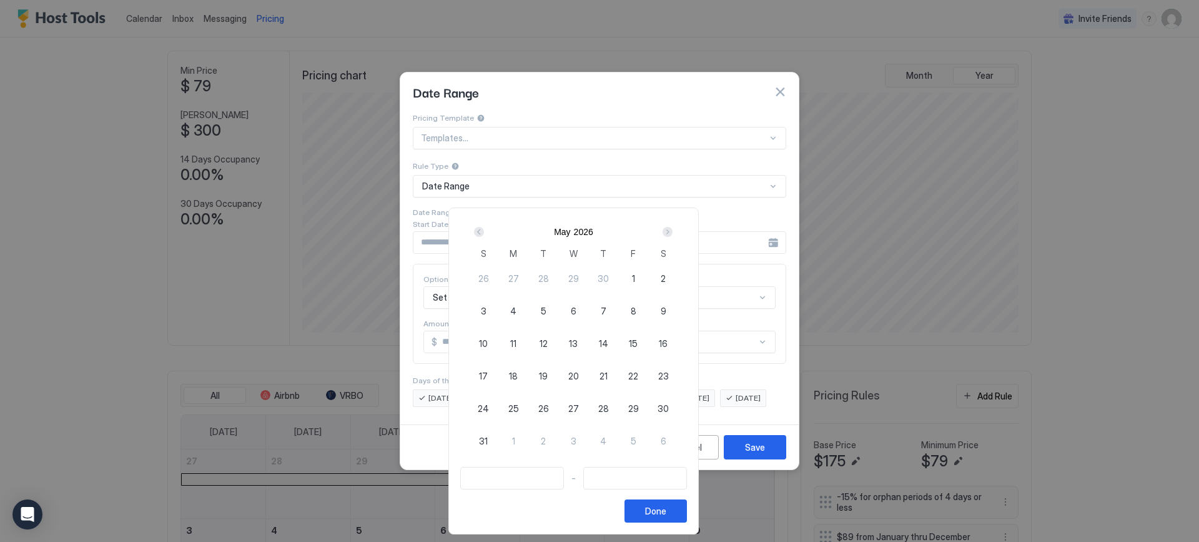
click at [608, 378] on span "21" at bounding box center [604, 375] width 8 height 13
type input "**********"
click at [638, 379] on span "22" at bounding box center [633, 375] width 10 height 13
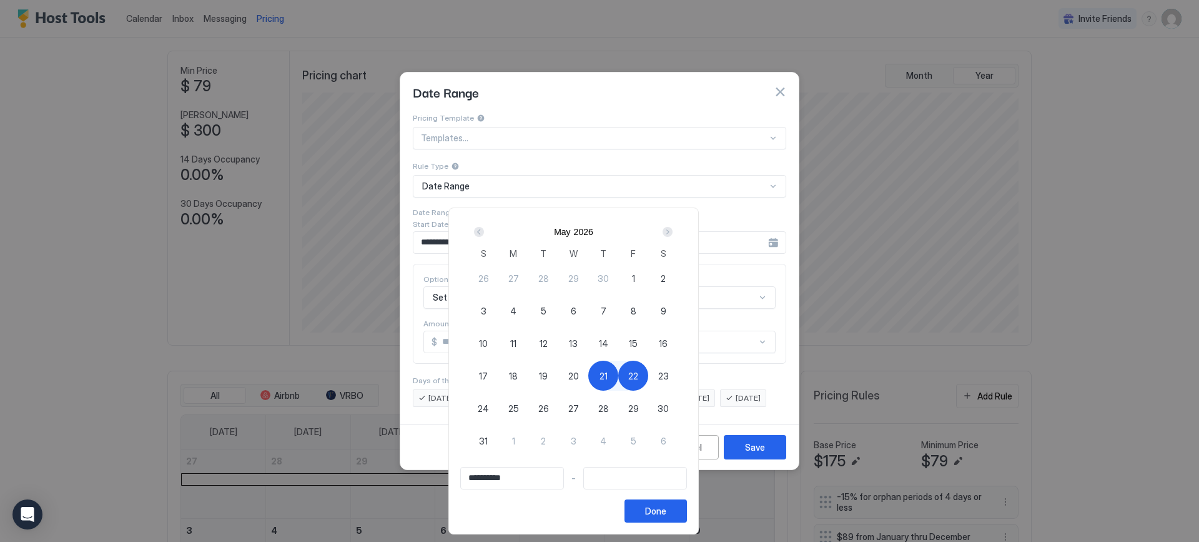
type input "**********"
click at [669, 375] on span "23" at bounding box center [663, 375] width 11 height 13
type input "**********"
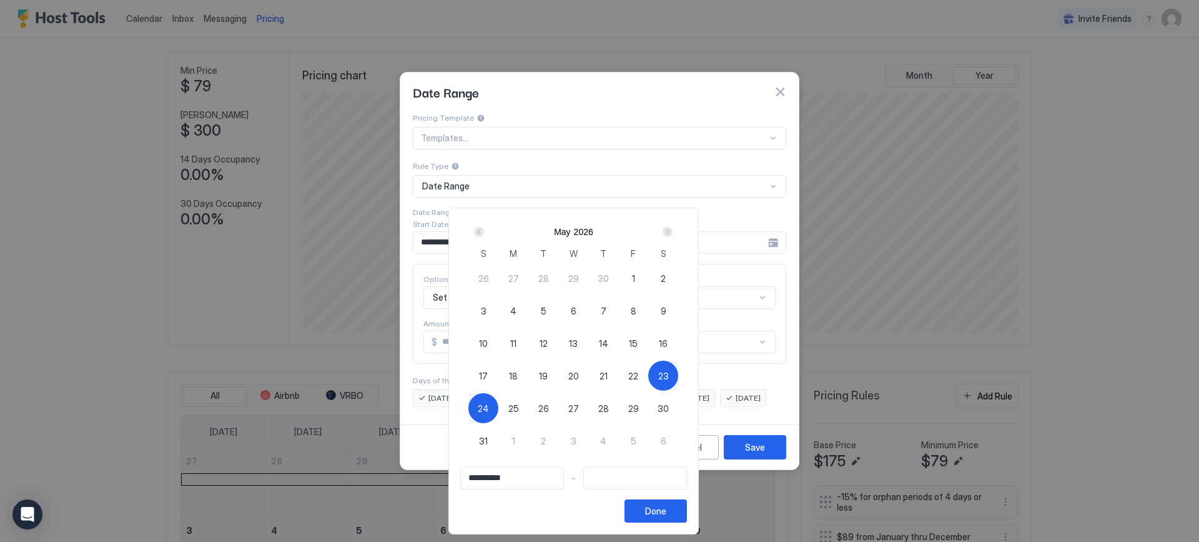
click at [489, 404] on span "24" at bounding box center [483, 408] width 11 height 13
type input "**********"
click at [608, 377] on span "21" at bounding box center [604, 375] width 8 height 13
type input "**********"
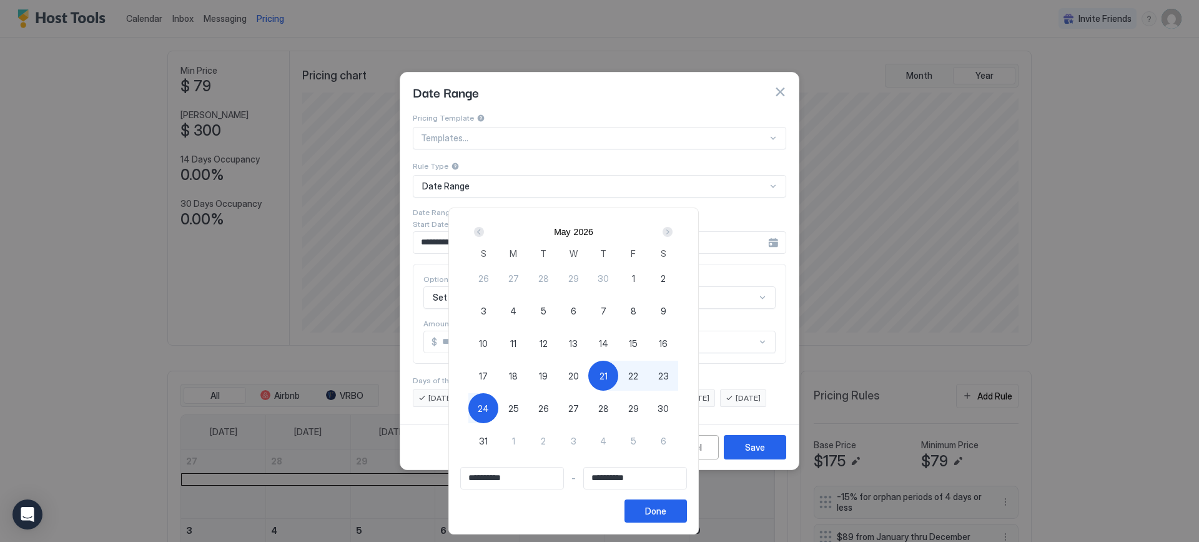
click at [638, 374] on span "22" at bounding box center [633, 375] width 10 height 13
type input "**********"
click at [669, 374] on span "23" at bounding box center [663, 375] width 11 height 13
type input "**********"
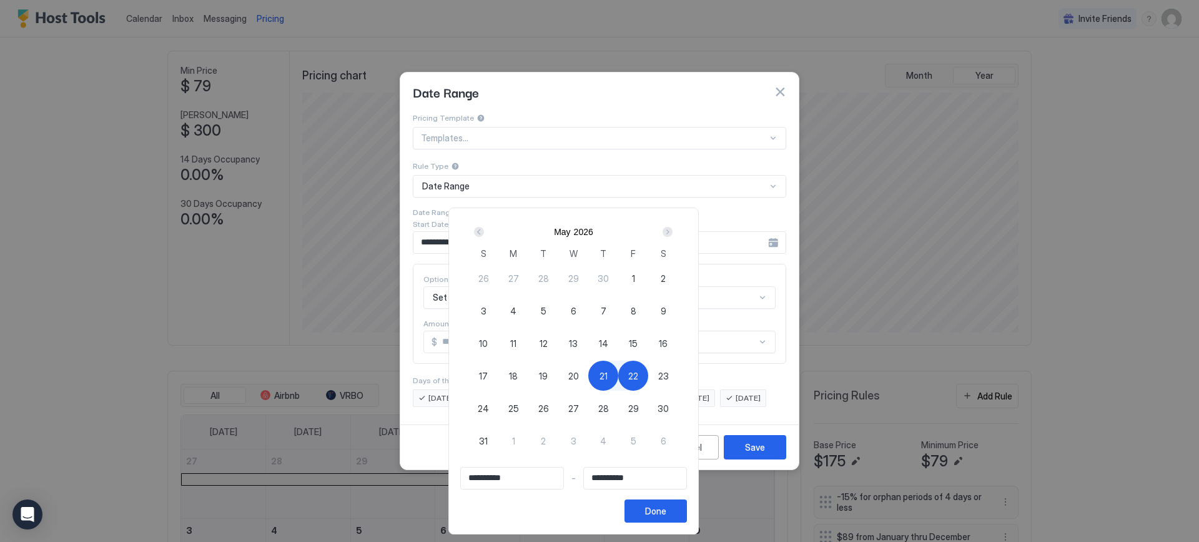
type input "**********"
click at [489, 412] on span "24" at bounding box center [483, 408] width 11 height 13
type input "**********"
click at [608, 377] on span "21" at bounding box center [604, 375] width 8 height 13
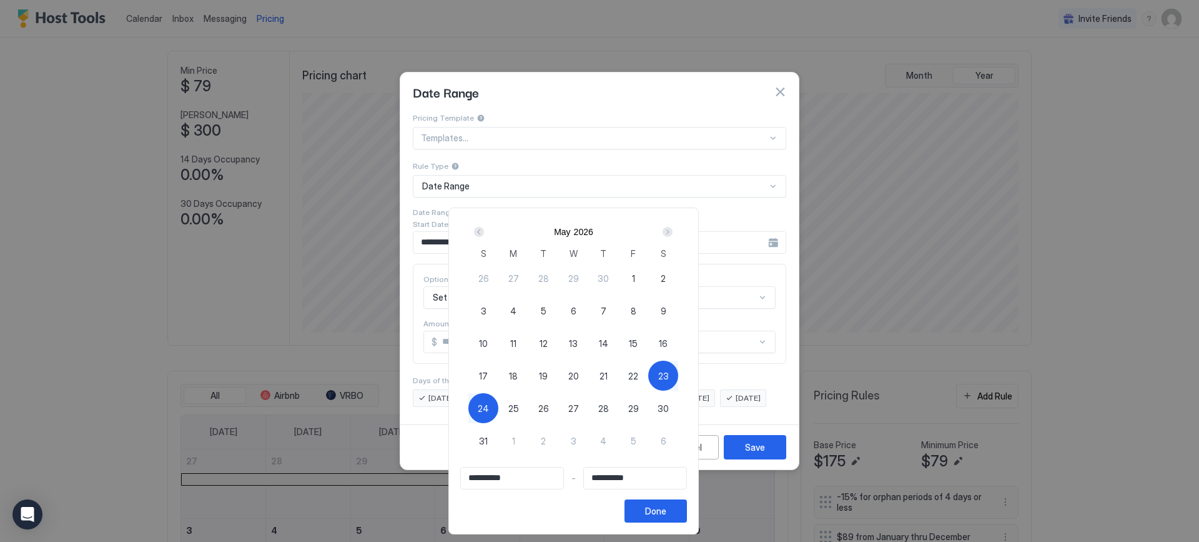
type input "**********"
click at [519, 409] on span "25" at bounding box center [513, 408] width 11 height 13
type input "**********"
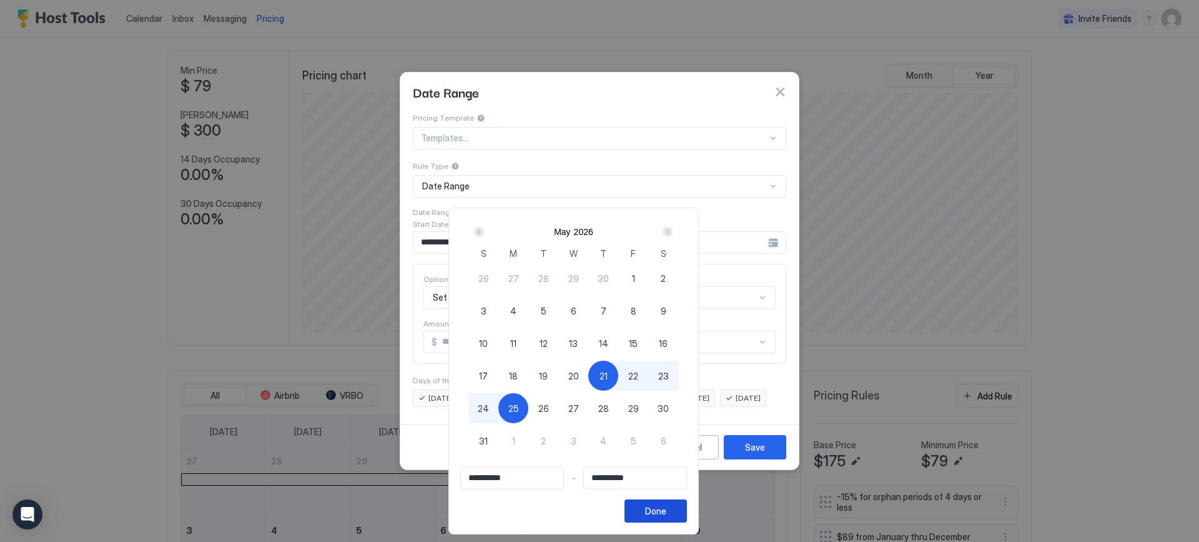
click at [667, 512] on div "Done" at bounding box center [655, 510] width 21 height 13
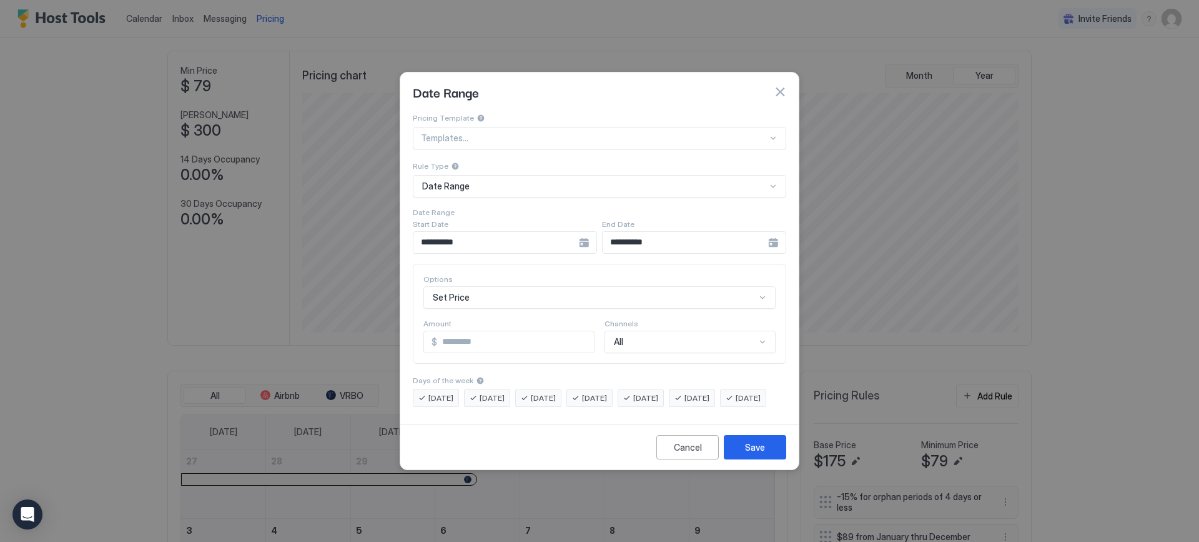
click at [585, 233] on div "**********" at bounding box center [505, 242] width 184 height 22
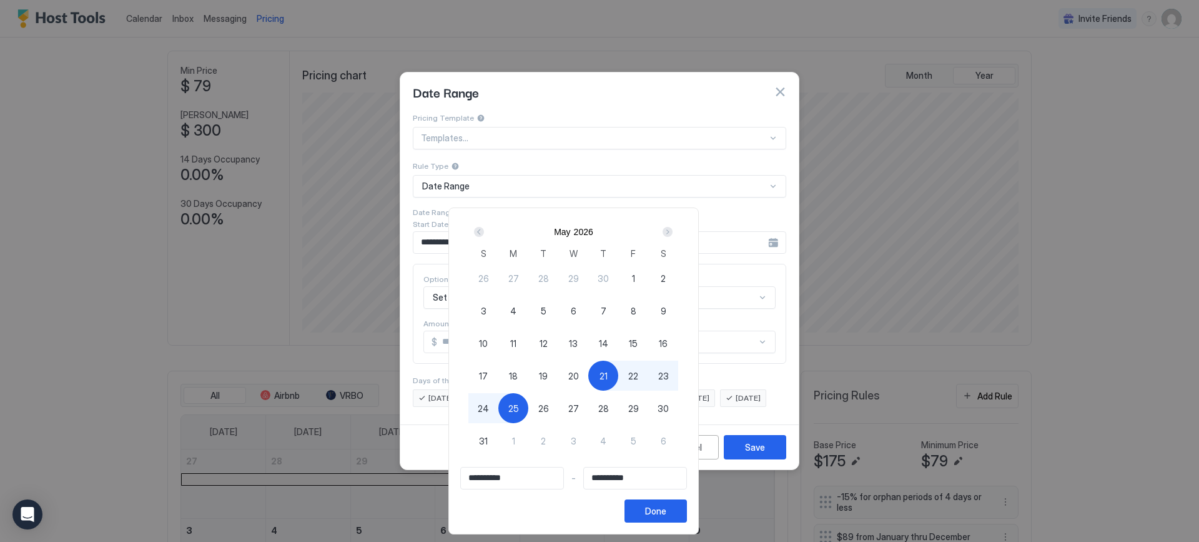
click at [638, 375] on span "22" at bounding box center [633, 375] width 10 height 13
type input "**********"
click at [667, 509] on div "Done" at bounding box center [655, 510] width 21 height 13
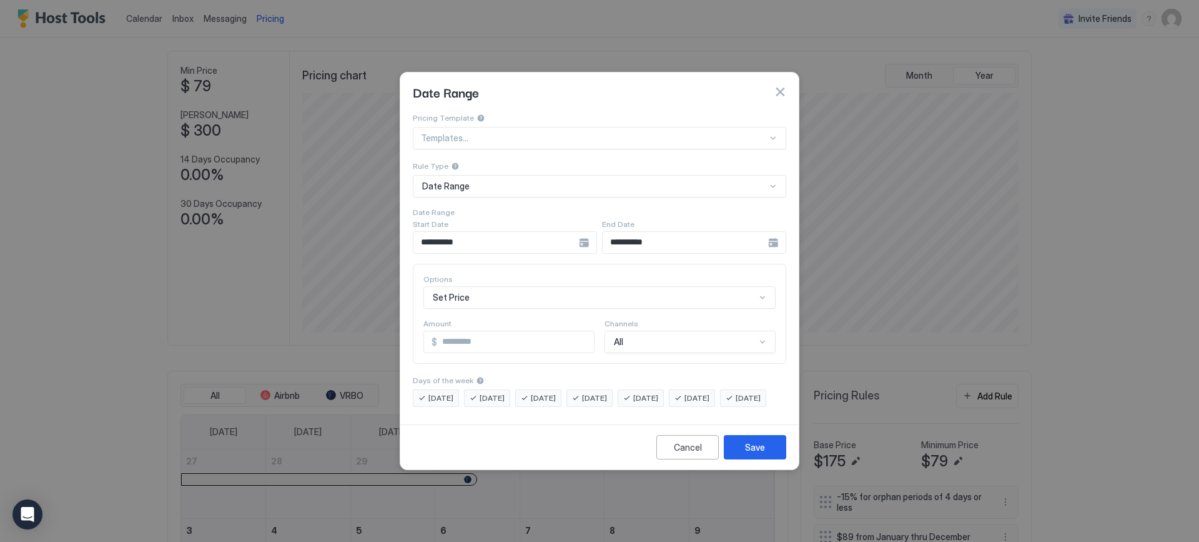
scroll to position [61, 0]
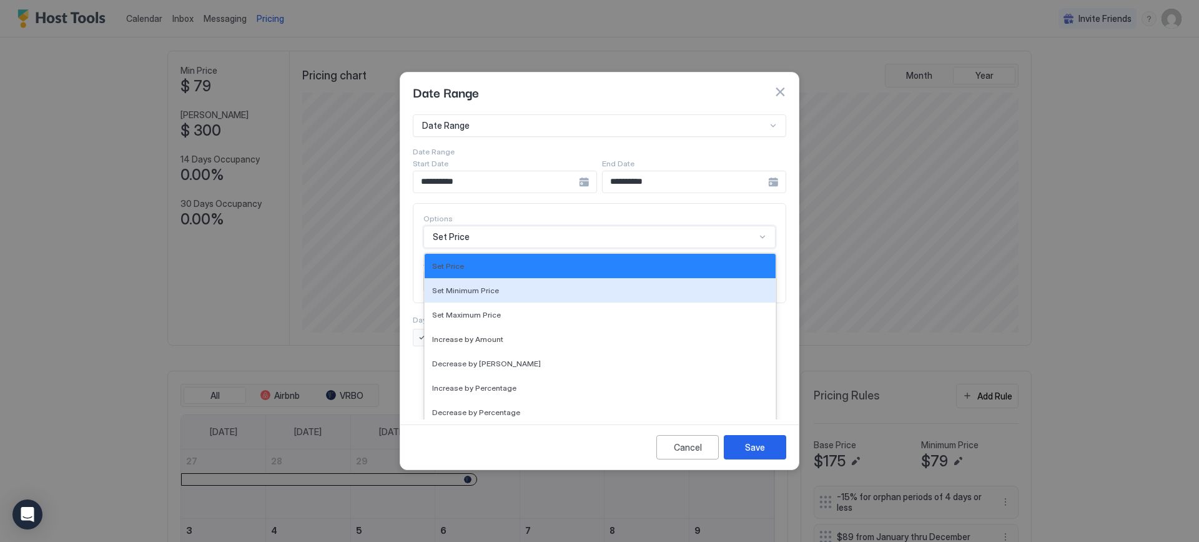
click at [481, 248] on div "17 results available. Use Up and Down to choose options, press Enter to select …" at bounding box center [600, 237] width 352 height 22
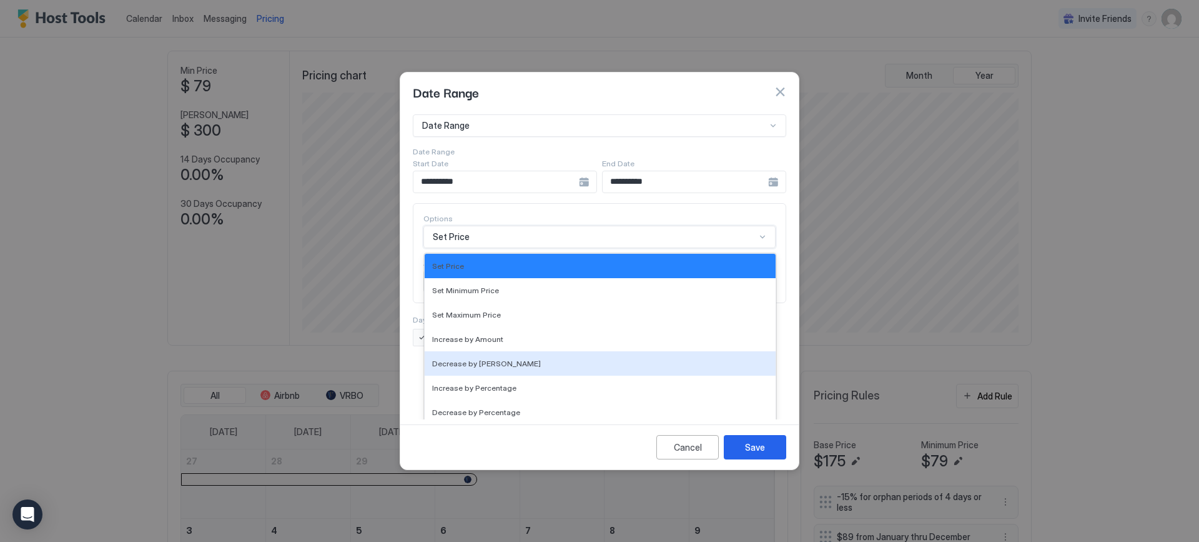
scroll to position [0, 0]
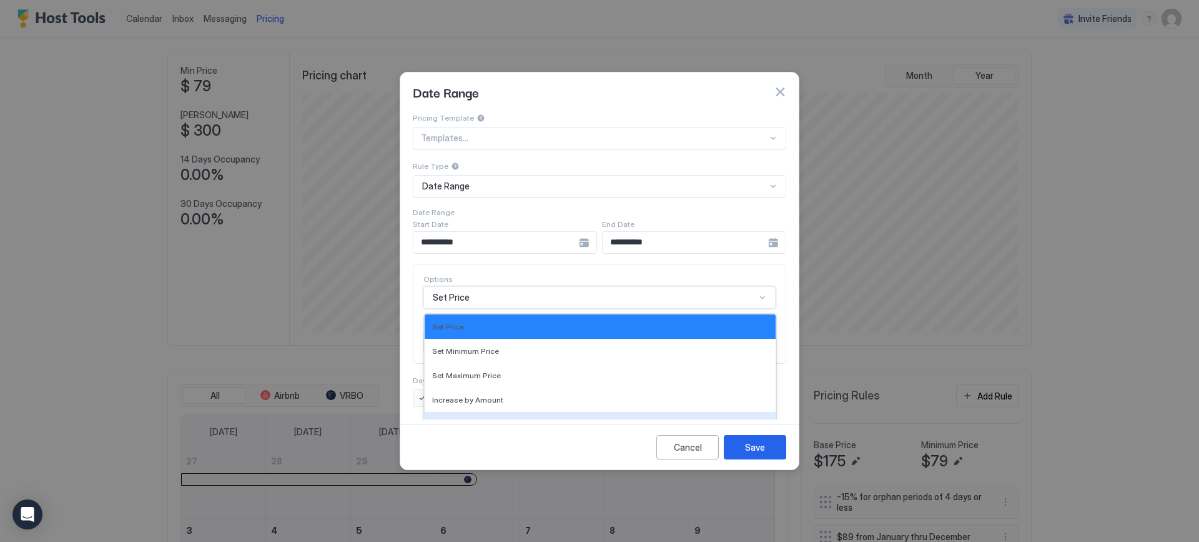
click at [1186, 415] on div at bounding box center [599, 271] width 1199 height 542
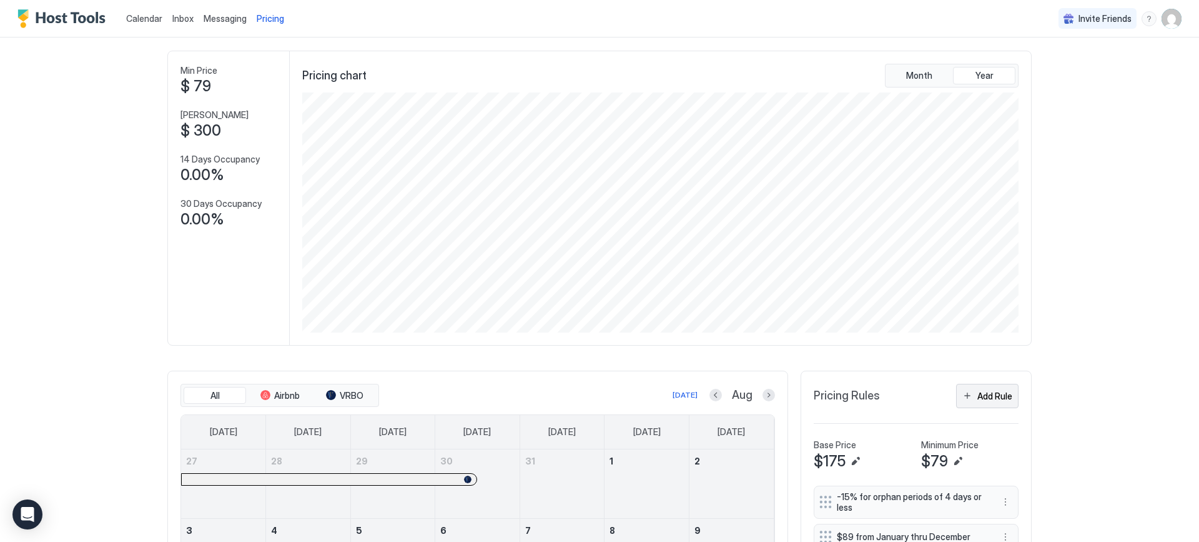
click at [986, 399] on div "Add Rule" at bounding box center [995, 395] width 35 height 13
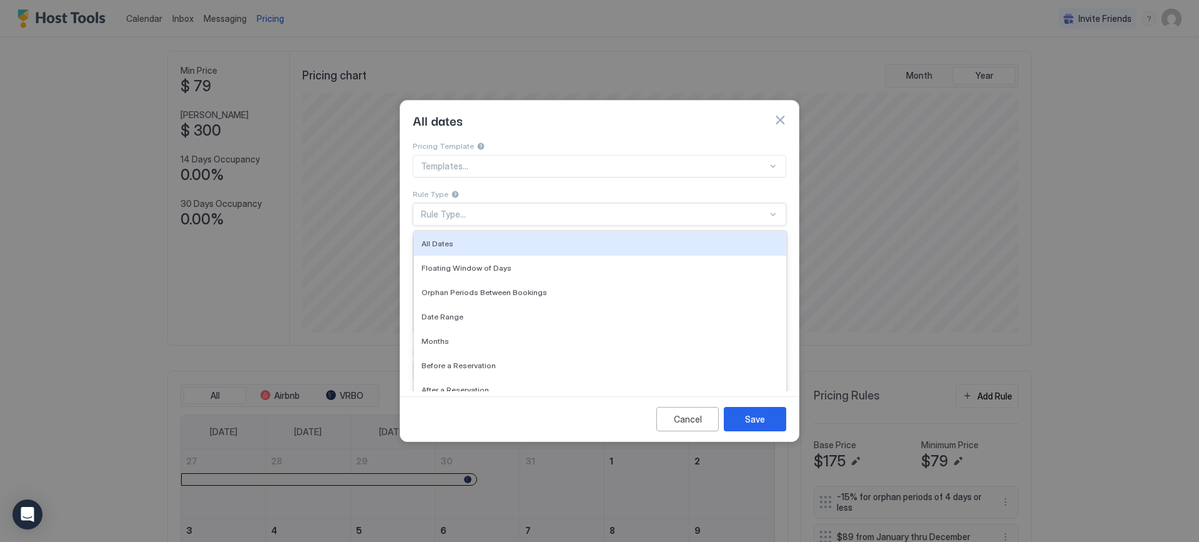
click at [434, 203] on div "Rule Type..." at bounding box center [600, 214] width 374 height 22
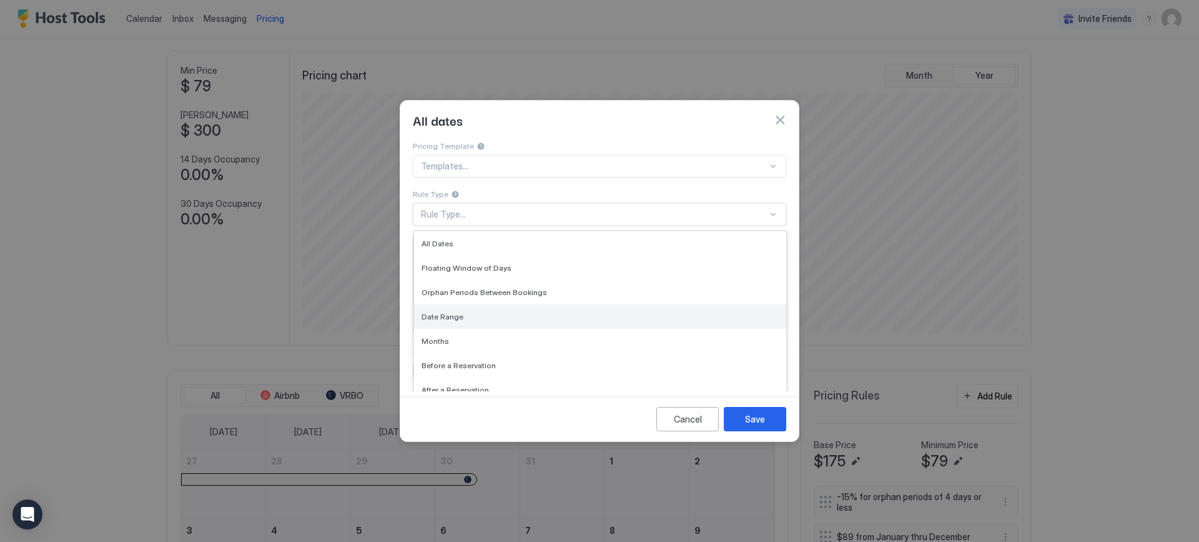
click at [445, 304] on div "Date Range" at bounding box center [600, 316] width 372 height 24
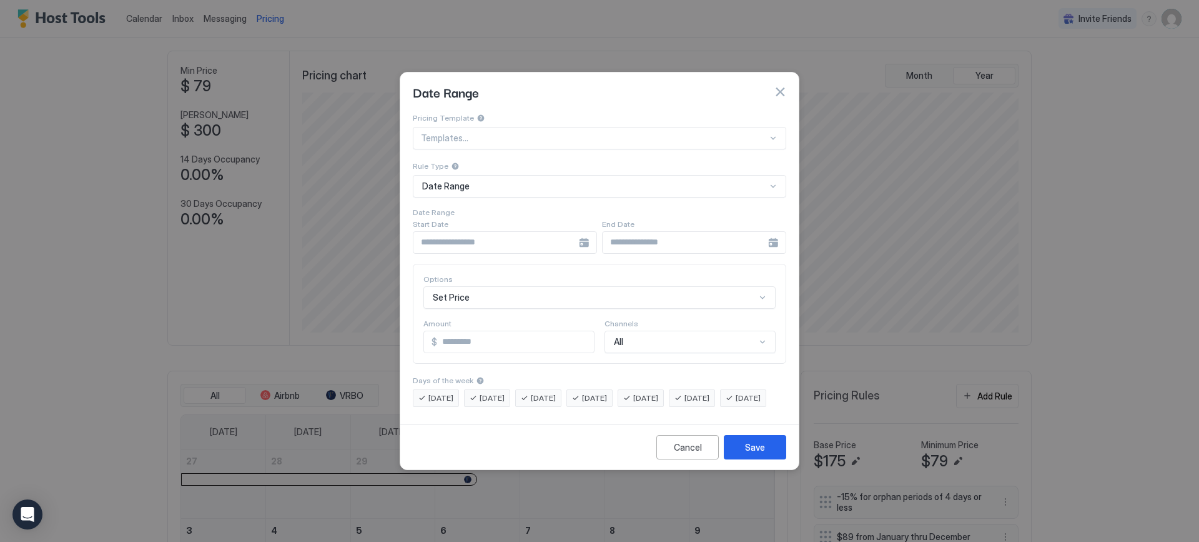
click at [585, 233] on div at bounding box center [505, 242] width 184 height 22
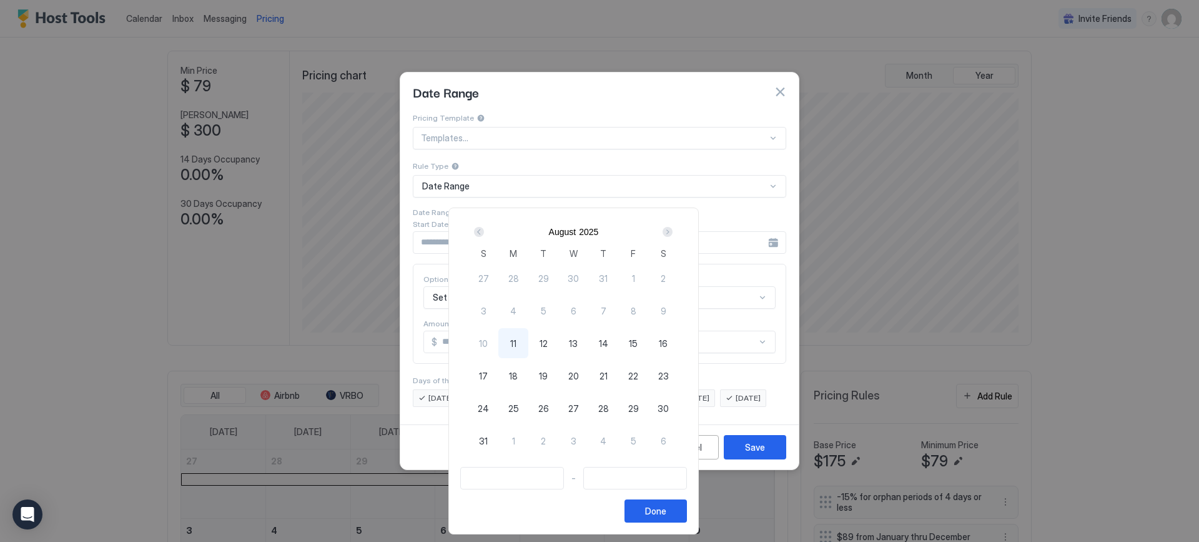
click at [673, 230] on div "Next" at bounding box center [668, 232] width 10 height 10
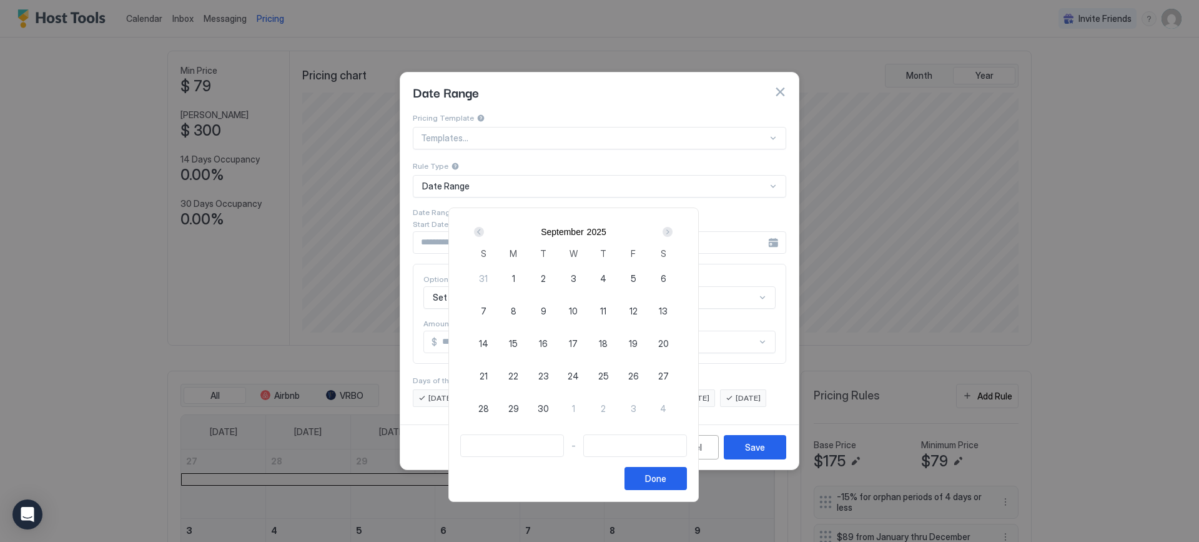
click at [673, 230] on div "Next" at bounding box center [668, 232] width 10 height 10
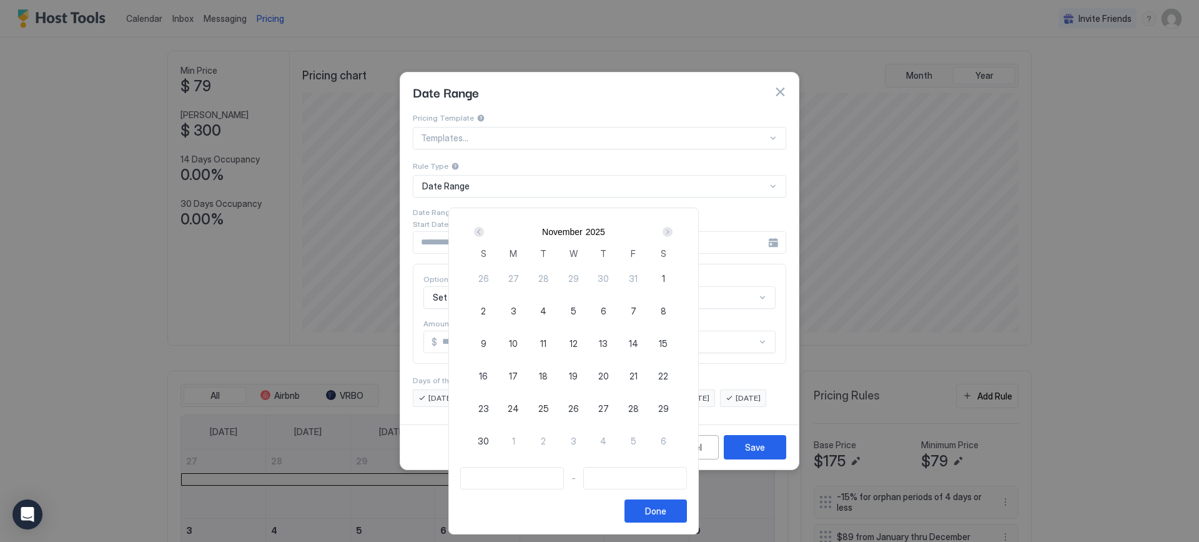
click at [673, 230] on div "Next" at bounding box center [668, 232] width 10 height 10
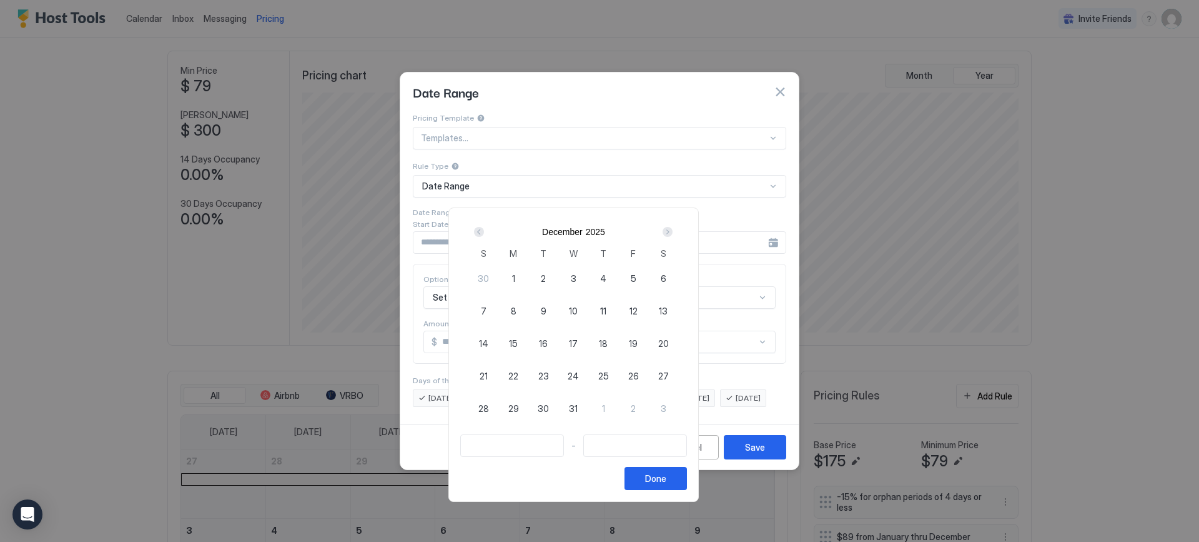
click at [673, 230] on div "Next" at bounding box center [668, 232] width 10 height 10
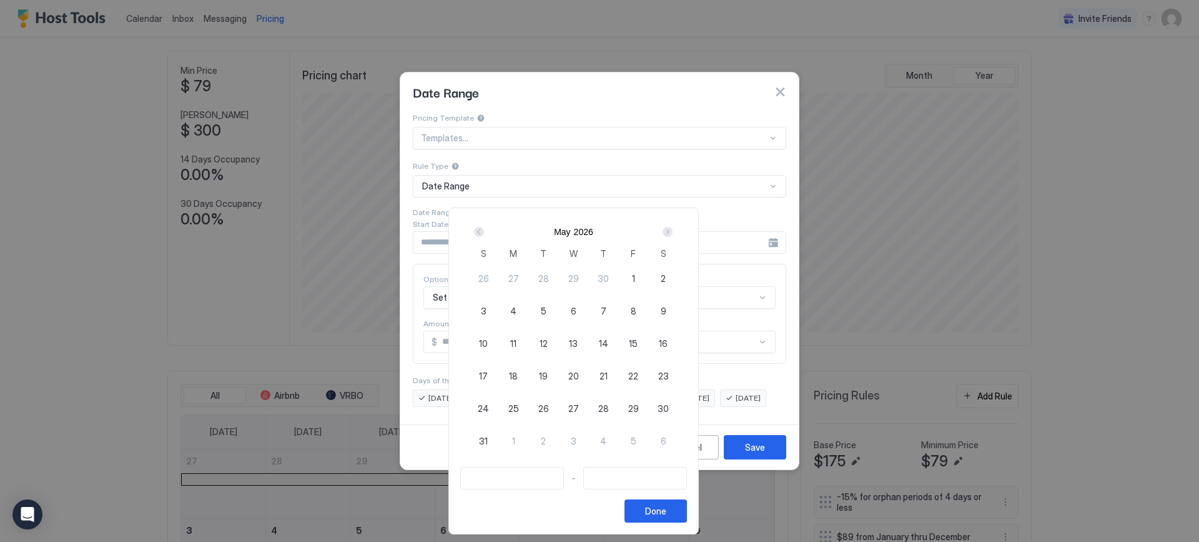
click at [638, 375] on span "22" at bounding box center [633, 375] width 10 height 13
type input "**********"
click at [498, 411] on div "24" at bounding box center [484, 408] width 30 height 30
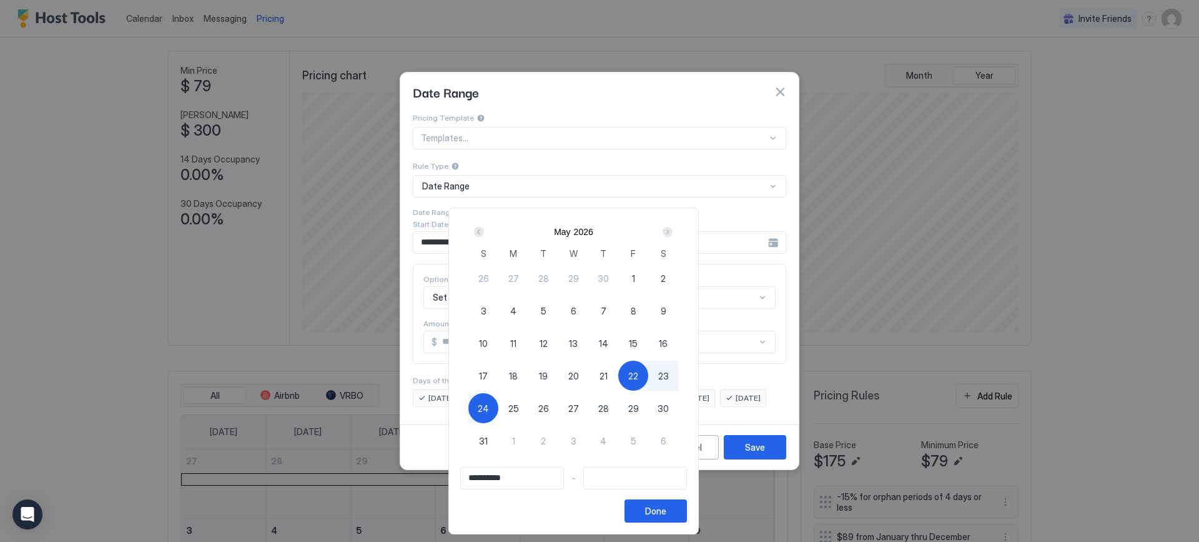
type input "**********"
click at [519, 409] on span "25" at bounding box center [513, 408] width 11 height 13
type input "**********"
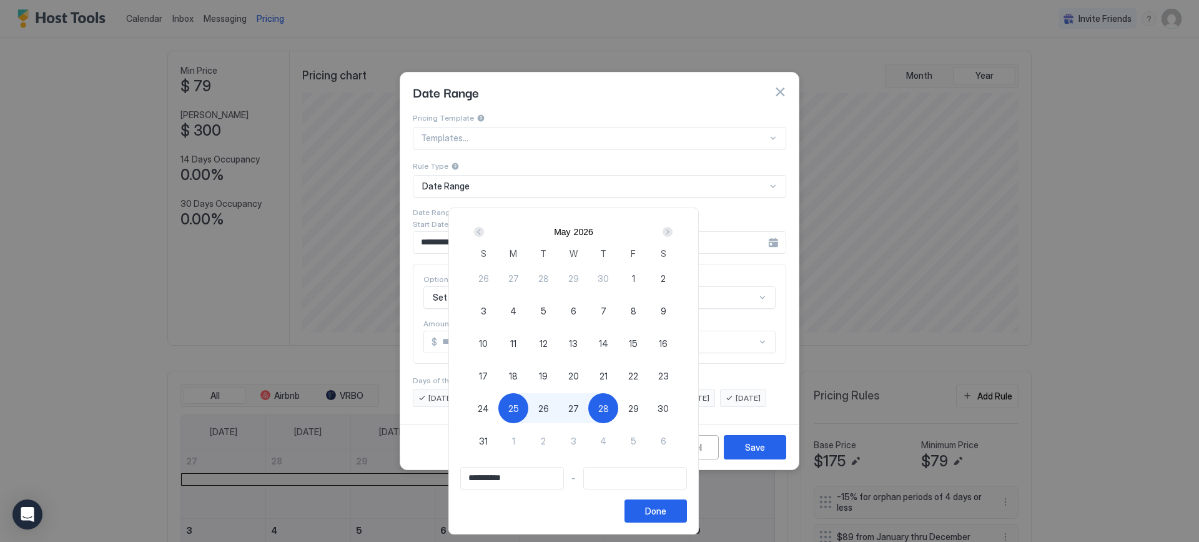
click at [638, 375] on span "22" at bounding box center [633, 375] width 10 height 13
type input "**********"
click at [678, 377] on div "23" at bounding box center [663, 375] width 30 height 30
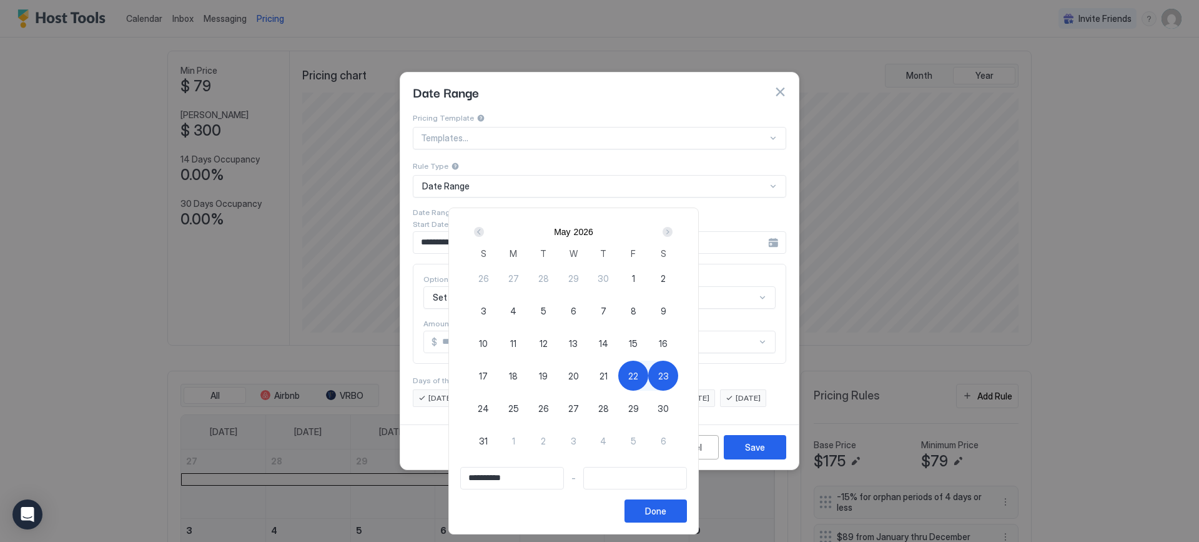
type input "**********"
click at [489, 407] on span "24" at bounding box center [483, 408] width 11 height 13
type input "**********"
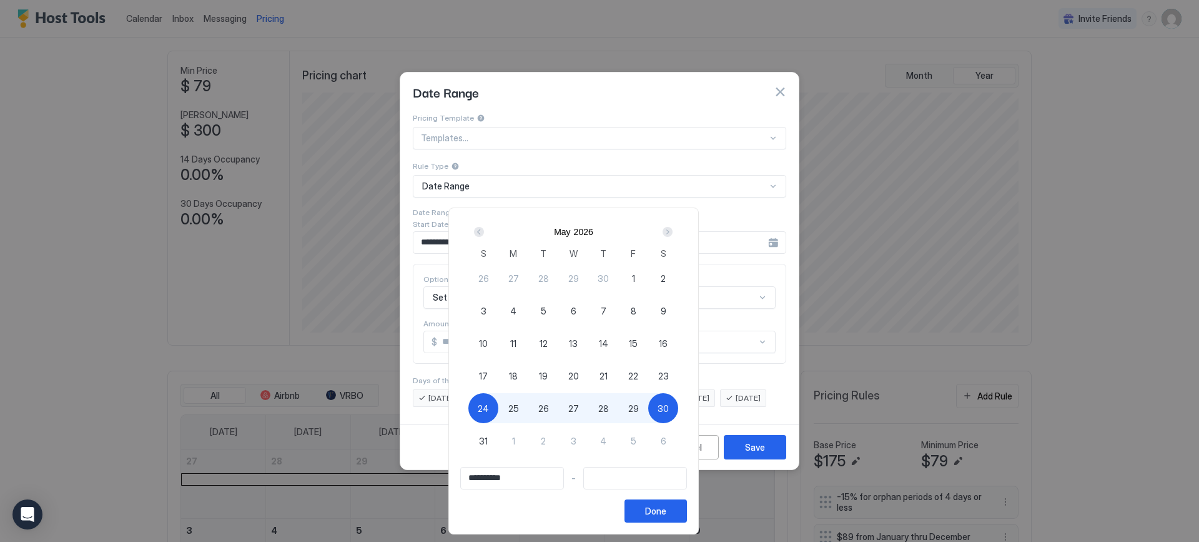
type input "**********"
click at [638, 378] on span "22" at bounding box center [633, 375] width 10 height 13
type input "**********"
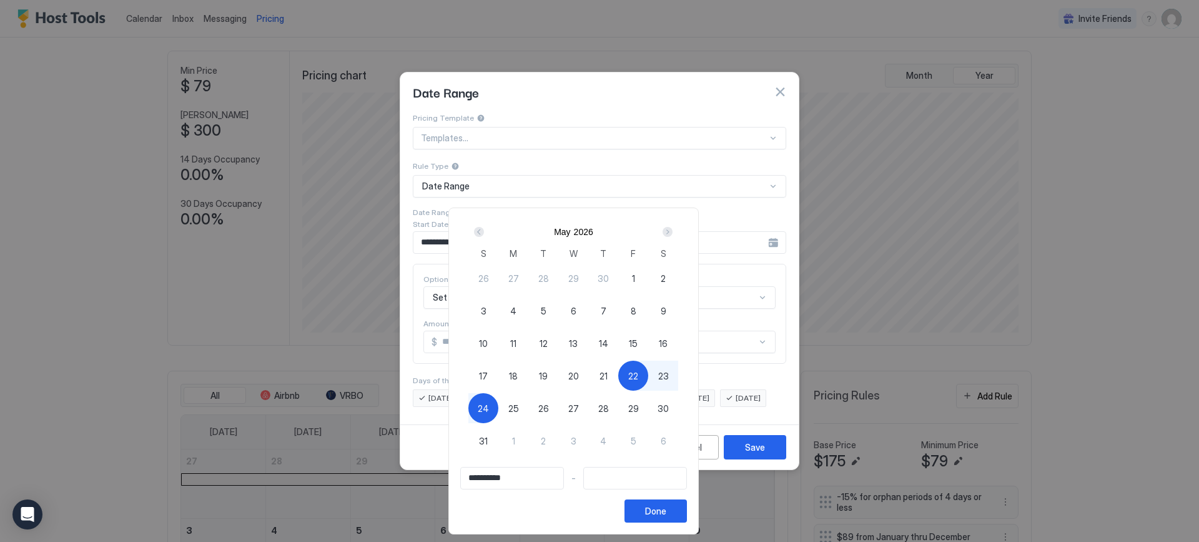
click at [489, 406] on span "24" at bounding box center [483, 408] width 11 height 13
type input "**********"
click at [667, 508] on div "Done" at bounding box center [655, 510] width 21 height 13
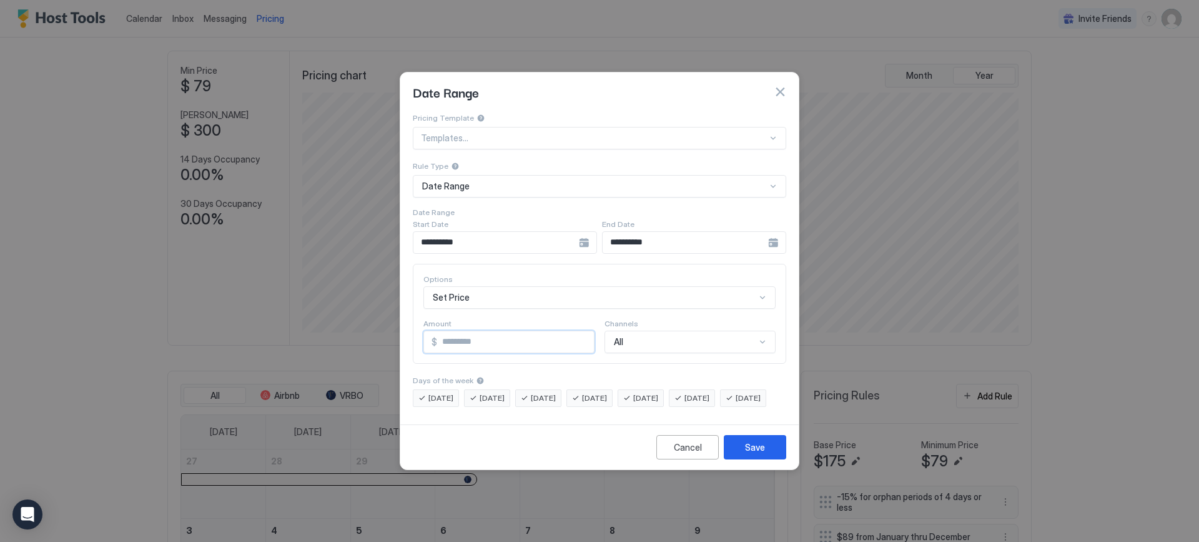
click at [440, 331] on input "*" at bounding box center [515, 341] width 157 height 21
type input "***"
click at [752, 454] on div "Save" at bounding box center [755, 446] width 20 height 13
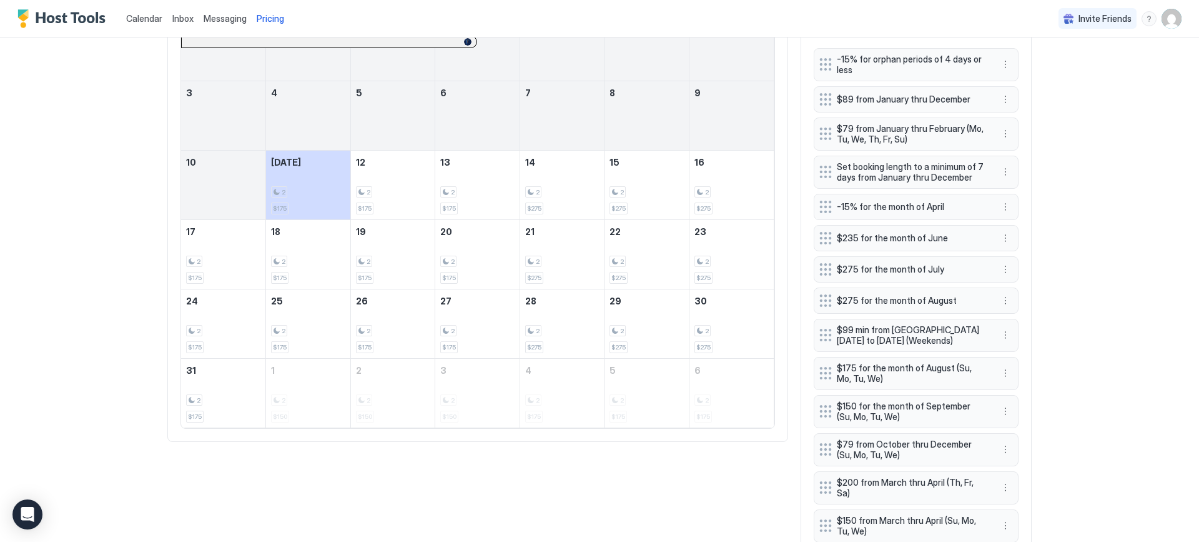
scroll to position [680, 0]
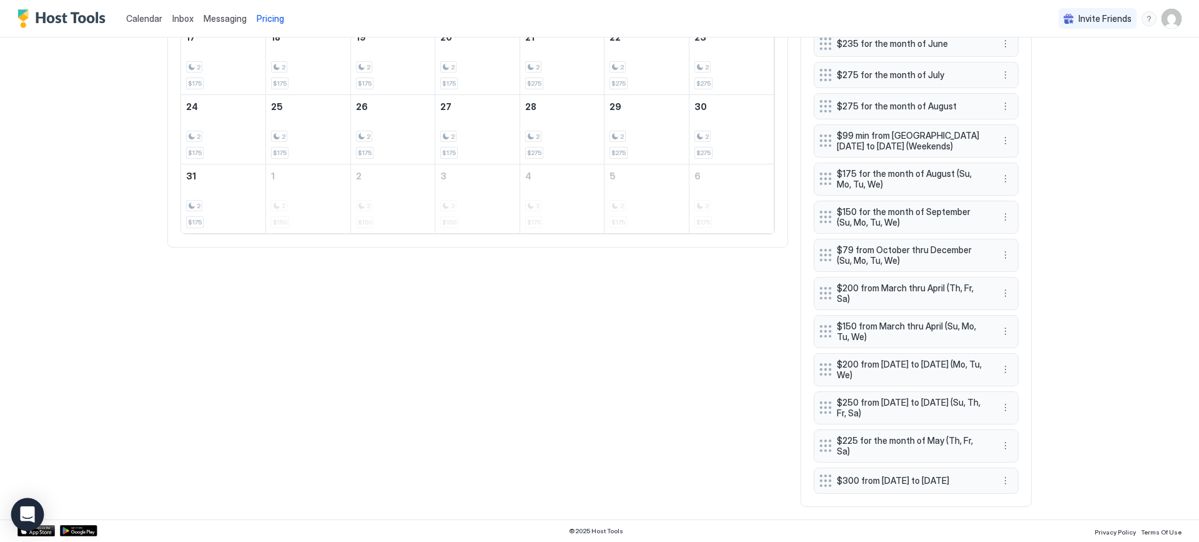
click at [26, 505] on div "Open Intercom Messenger" at bounding box center [27, 514] width 33 height 33
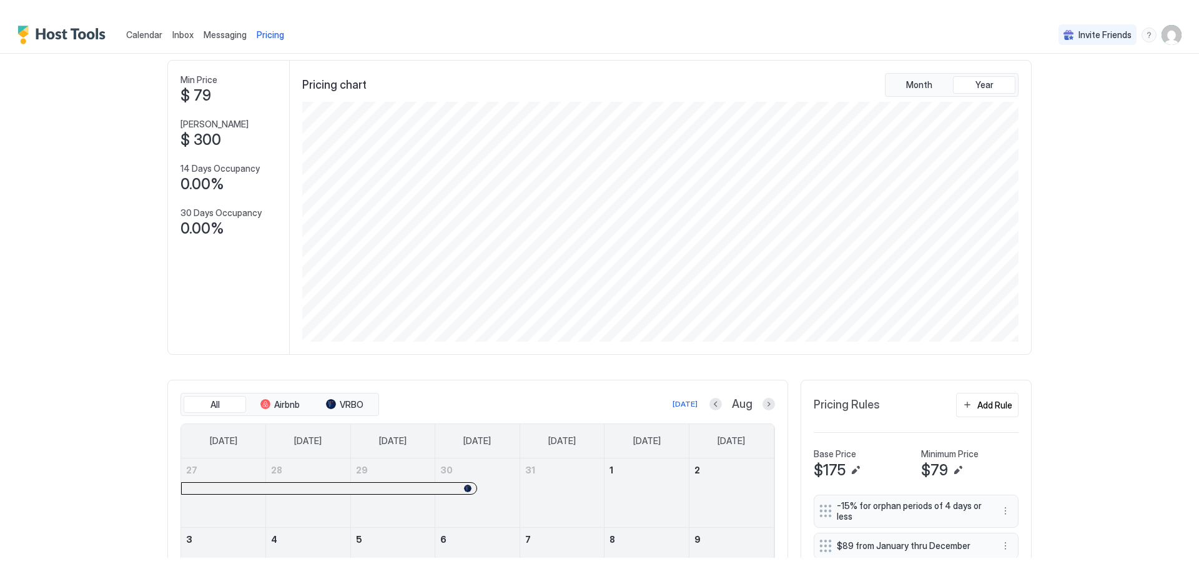
scroll to position [0, 0]
